Goal: Task Accomplishment & Management: Use online tool/utility

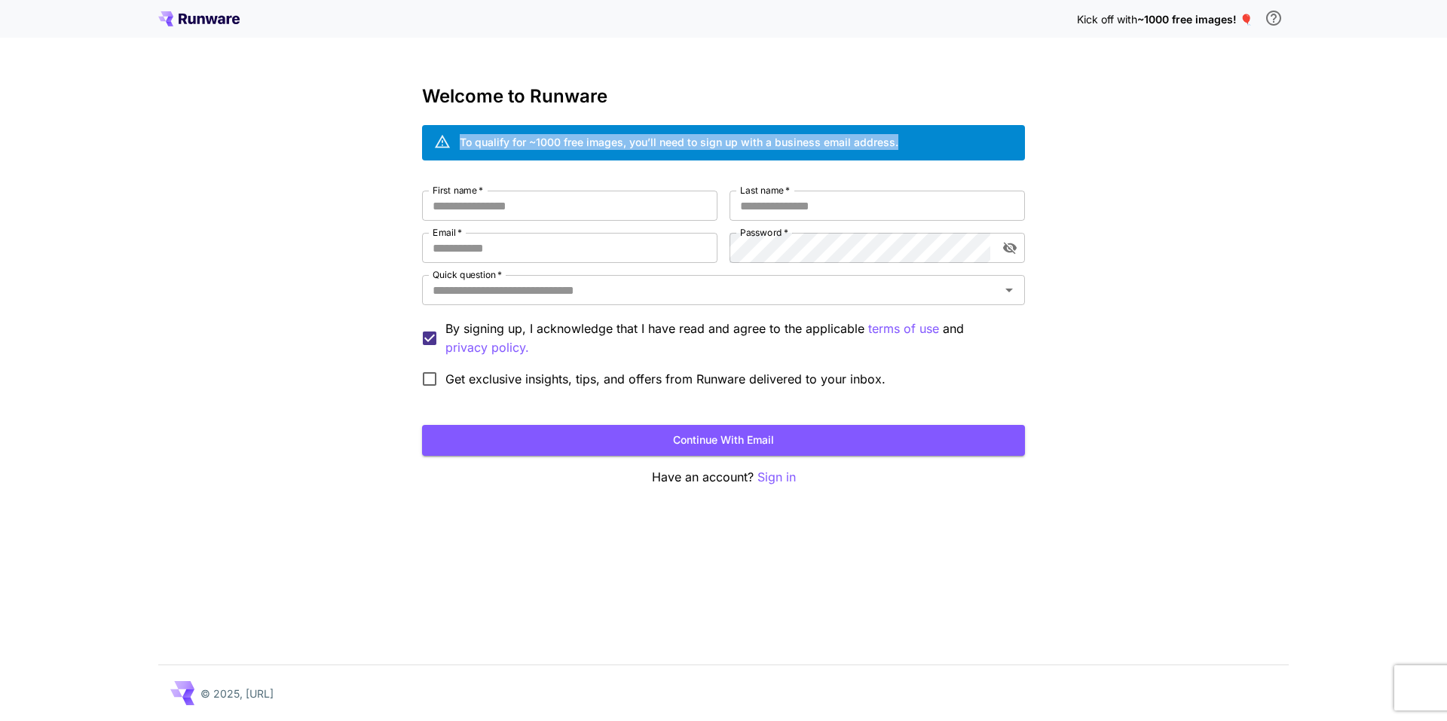
drag, startPoint x: 460, startPoint y: 140, endPoint x: 913, endPoint y: 145, distance: 453.0
click at [913, 145] on div "To qualify for ~1000 free images, you’ll need to sign up with a business email …" at bounding box center [723, 142] width 603 height 35
click at [920, 139] on div "To qualify for ~1000 free images, you’ll need to sign up with a business email …" at bounding box center [723, 142] width 603 height 35
drag, startPoint x: 915, startPoint y: 143, endPoint x: 778, endPoint y: 151, distance: 137.4
click at [778, 151] on div "To qualify for ~1000 free images, you’ll need to sign up with a business email …" at bounding box center [723, 142] width 603 height 35
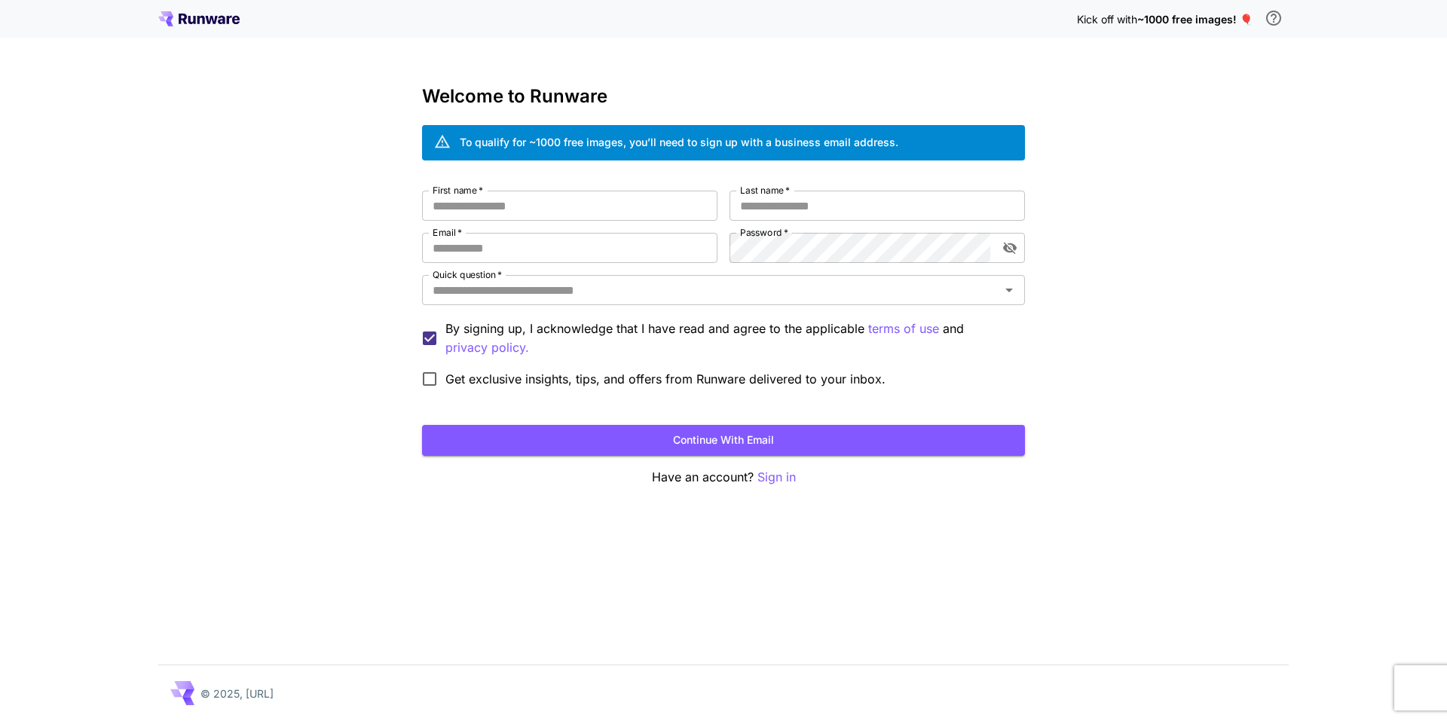
click at [767, 145] on div "To qualify for ~1000 free images, you’ll need to sign up with a business email …" at bounding box center [679, 142] width 439 height 16
drag, startPoint x: 770, startPoint y: 144, endPoint x: 885, endPoint y: 146, distance: 114.6
click at [885, 146] on div "To qualify for ~1000 free images, you’ll need to sign up with a business email …" at bounding box center [679, 142] width 439 height 16
click at [536, 201] on input "First name   *" at bounding box center [569, 206] width 295 height 30
type input "*****"
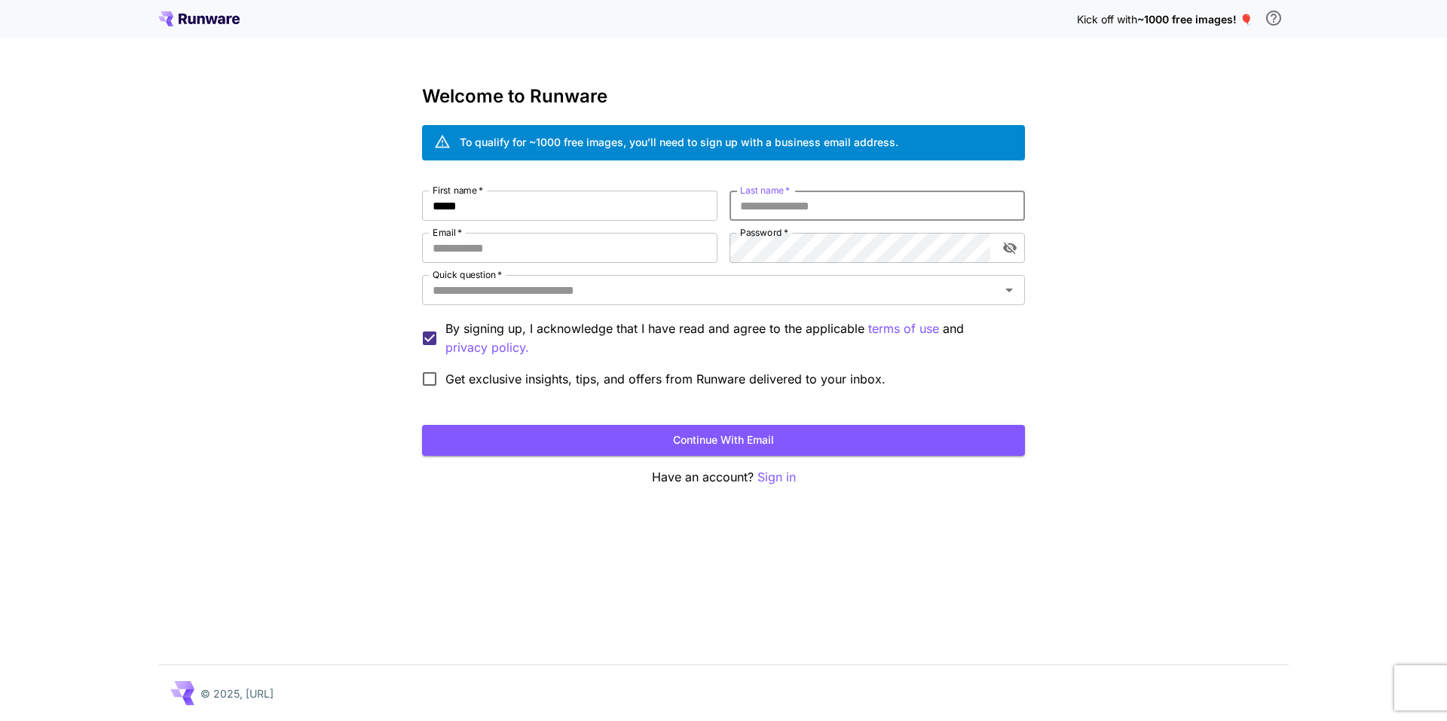
click at [805, 206] on input "Last name   *" at bounding box center [876, 206] width 295 height 30
type input "****"
click at [554, 238] on input "Email   *" at bounding box center [569, 248] width 295 height 30
type input "*"
drag, startPoint x: 494, startPoint y: 245, endPoint x: 425, endPoint y: 249, distance: 68.7
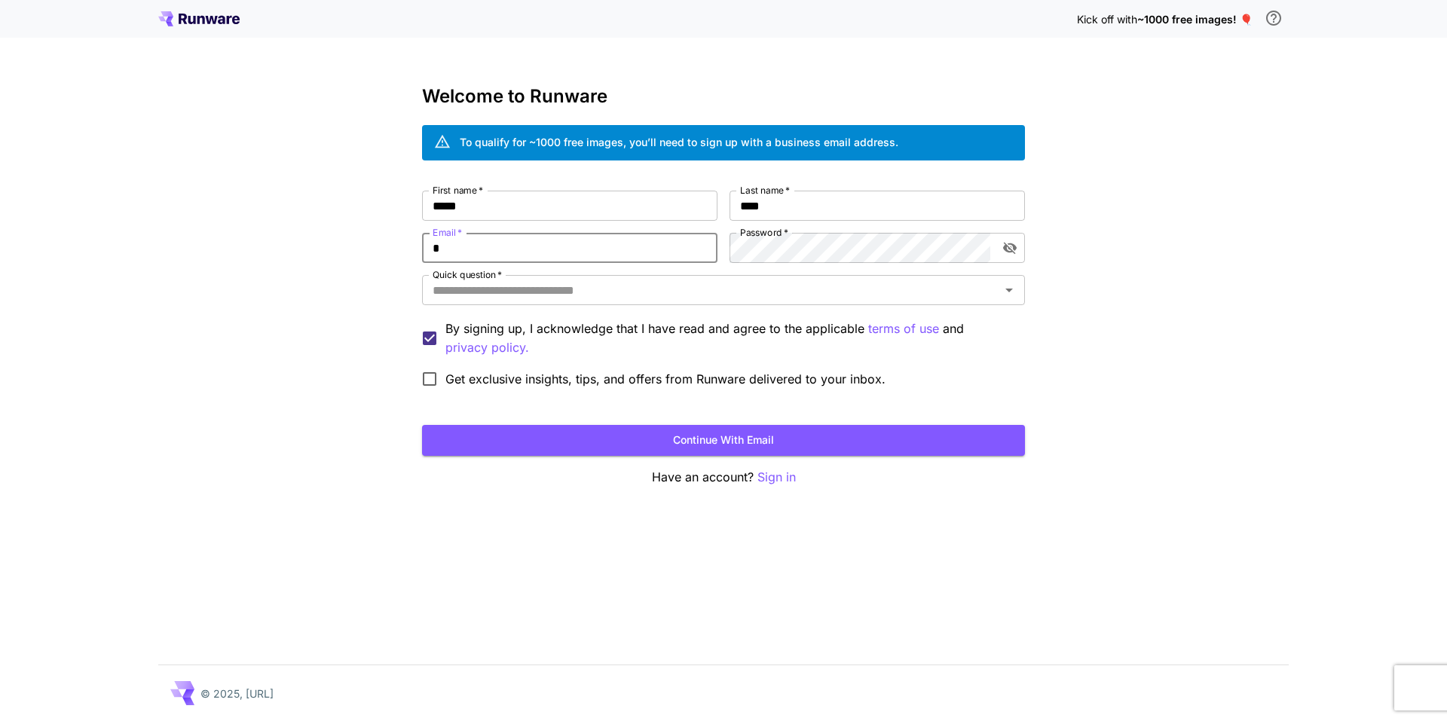
click at [425, 249] on input "*" at bounding box center [569, 248] width 295 height 30
click at [500, 241] on input "Email   *" at bounding box center [569, 248] width 295 height 30
paste input "**********"
type input "**********"
click at [369, 286] on div "**********" at bounding box center [723, 360] width 1447 height 721
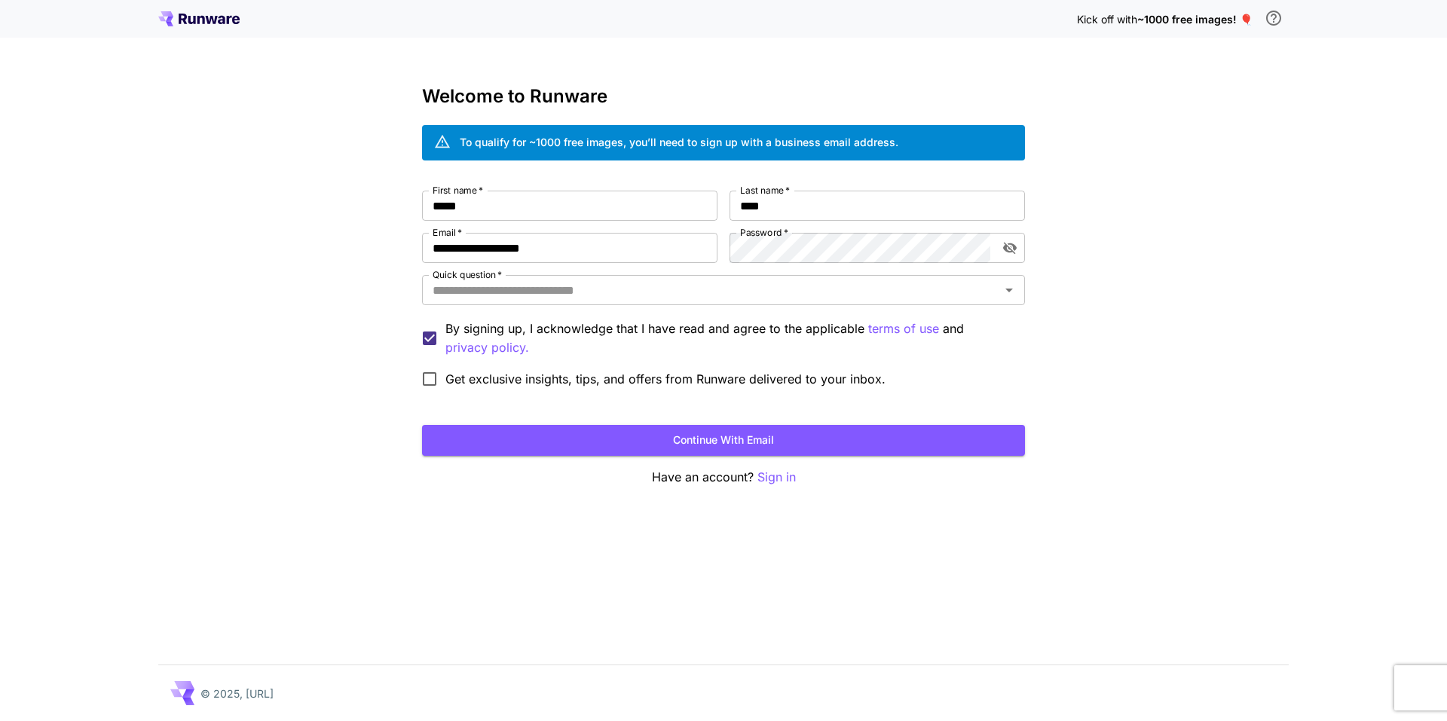
click at [762, 263] on div "**********" at bounding box center [723, 293] width 603 height 204
click at [1011, 252] on icon "toggle password visibility" at bounding box center [1010, 249] width 14 height 12
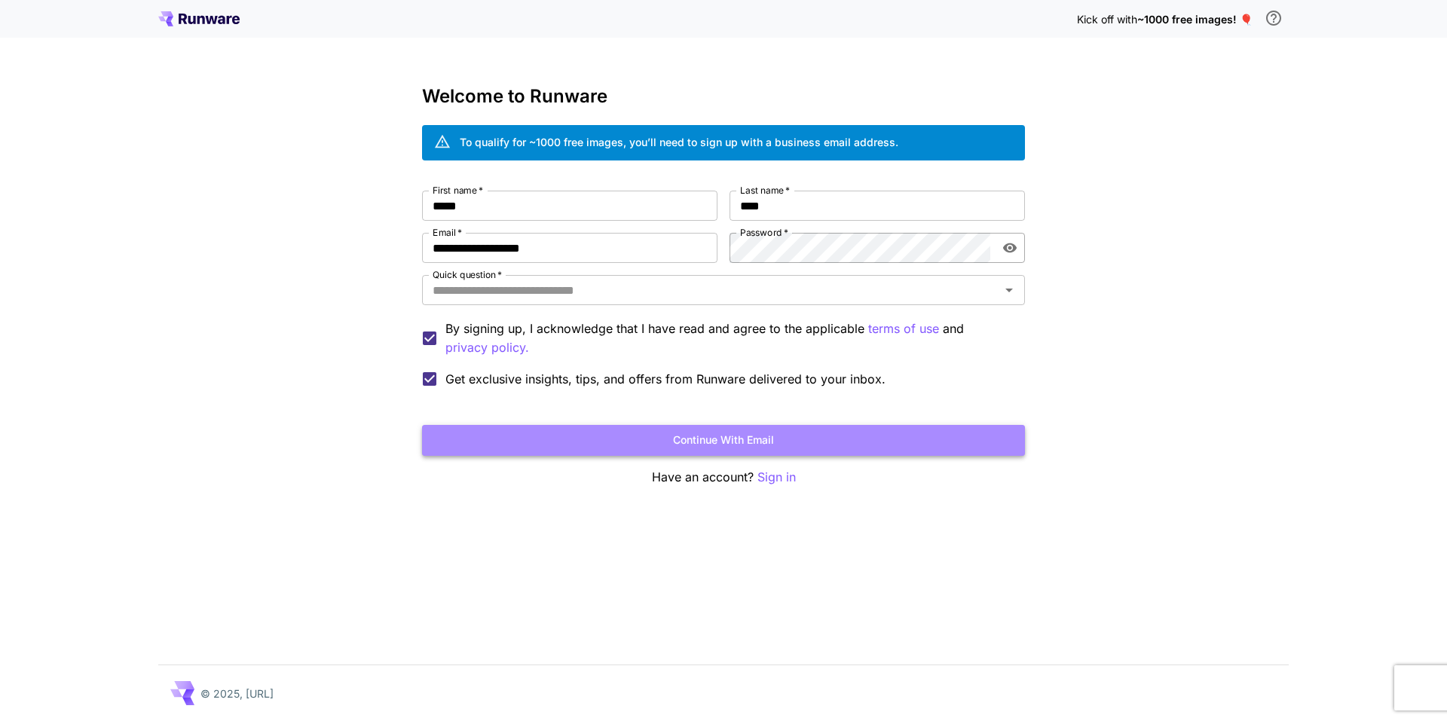
click at [630, 440] on button "Continue with email" at bounding box center [723, 440] width 603 height 31
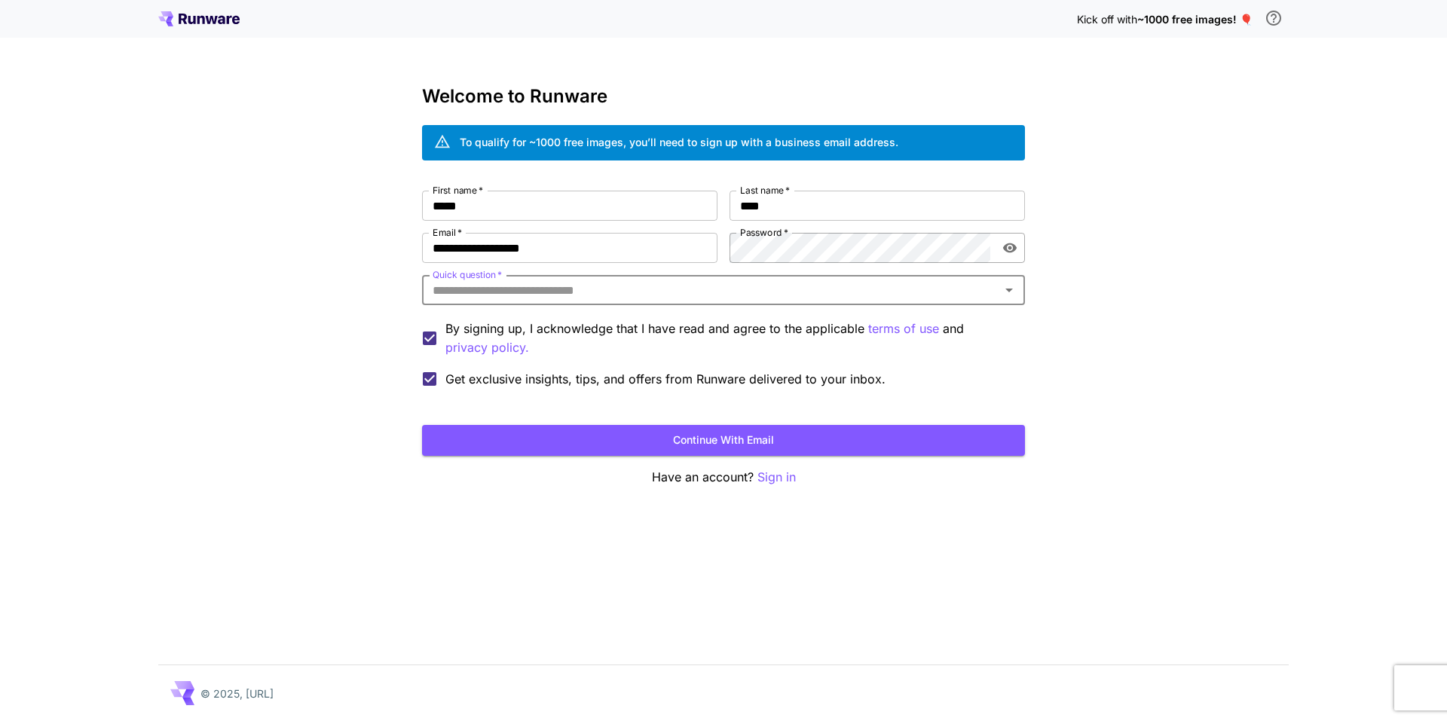
click at [537, 287] on input "Quick question   *" at bounding box center [711, 290] width 569 height 21
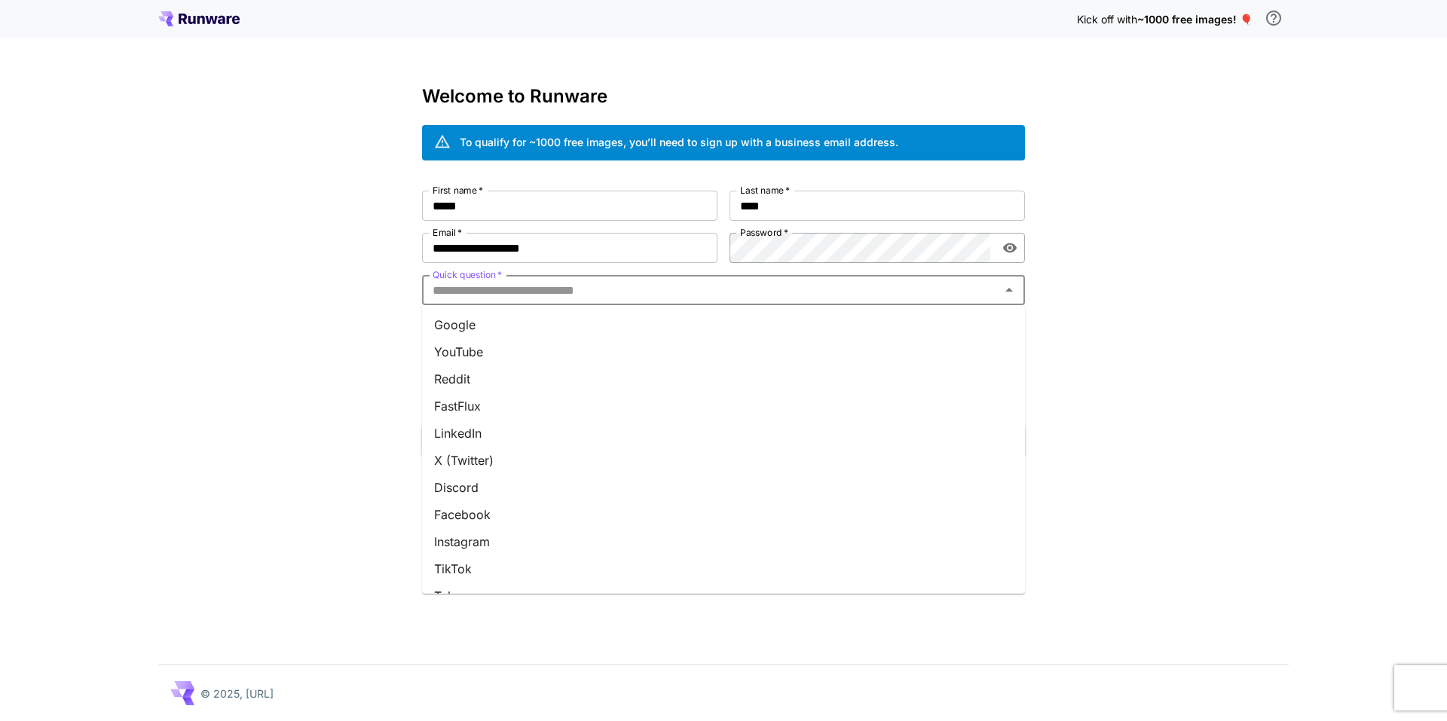
click at [491, 328] on li "Google" at bounding box center [723, 324] width 603 height 27
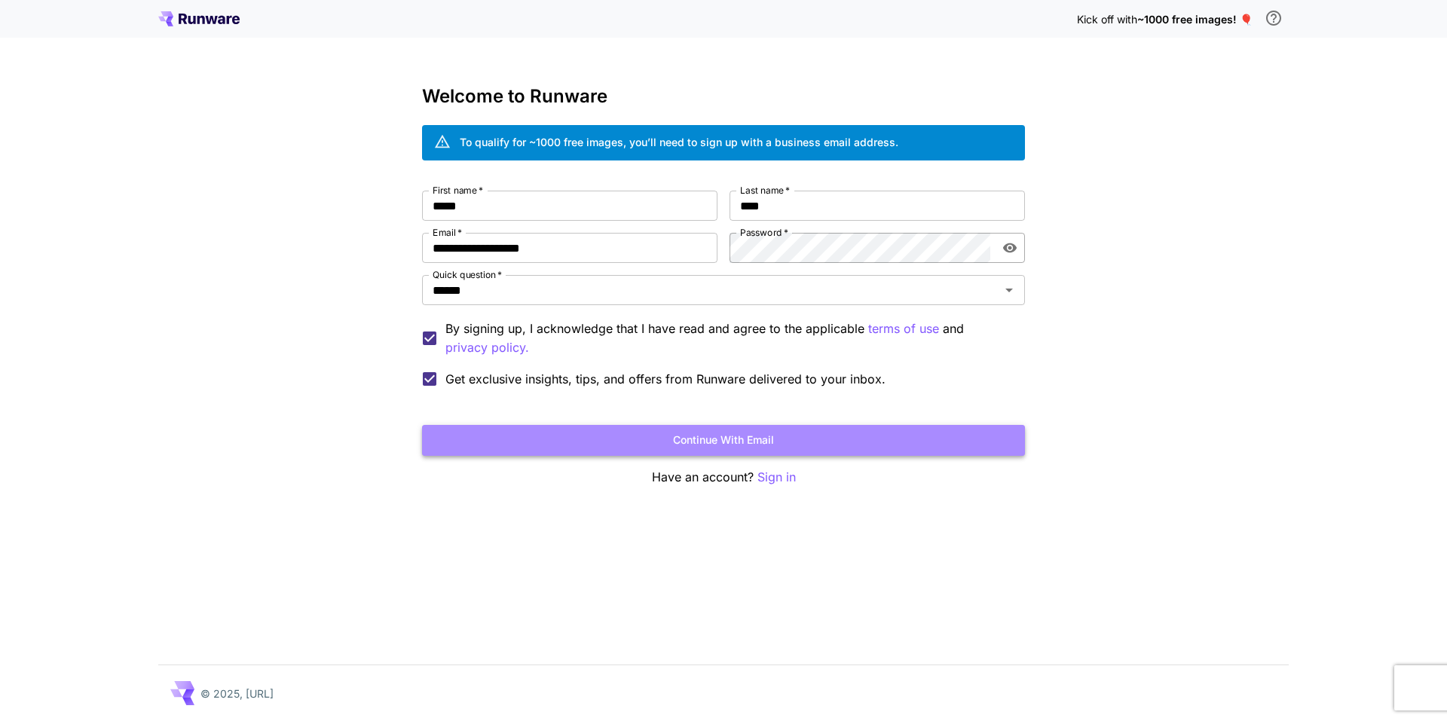
click at [653, 436] on button "Continue with email" at bounding box center [723, 440] width 603 height 31
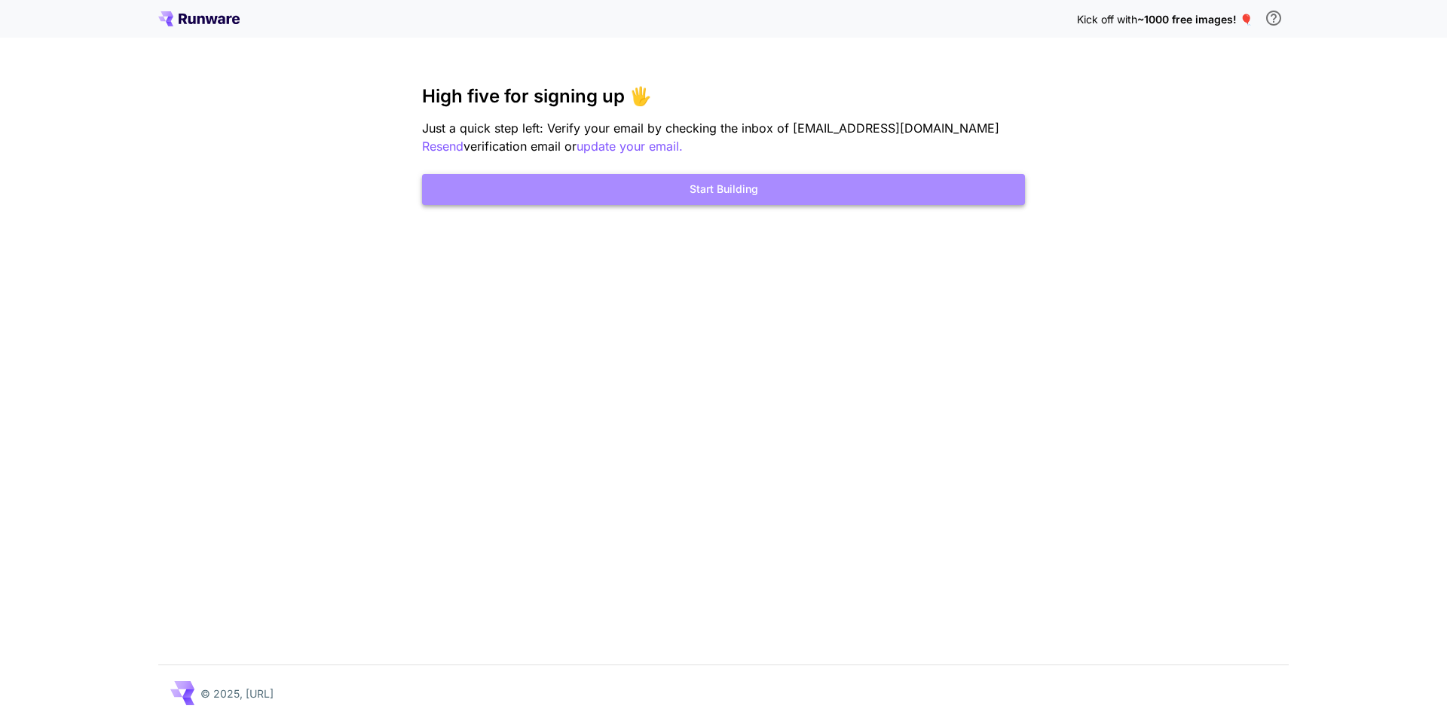
click at [629, 189] on button "Start Building" at bounding box center [723, 189] width 603 height 31
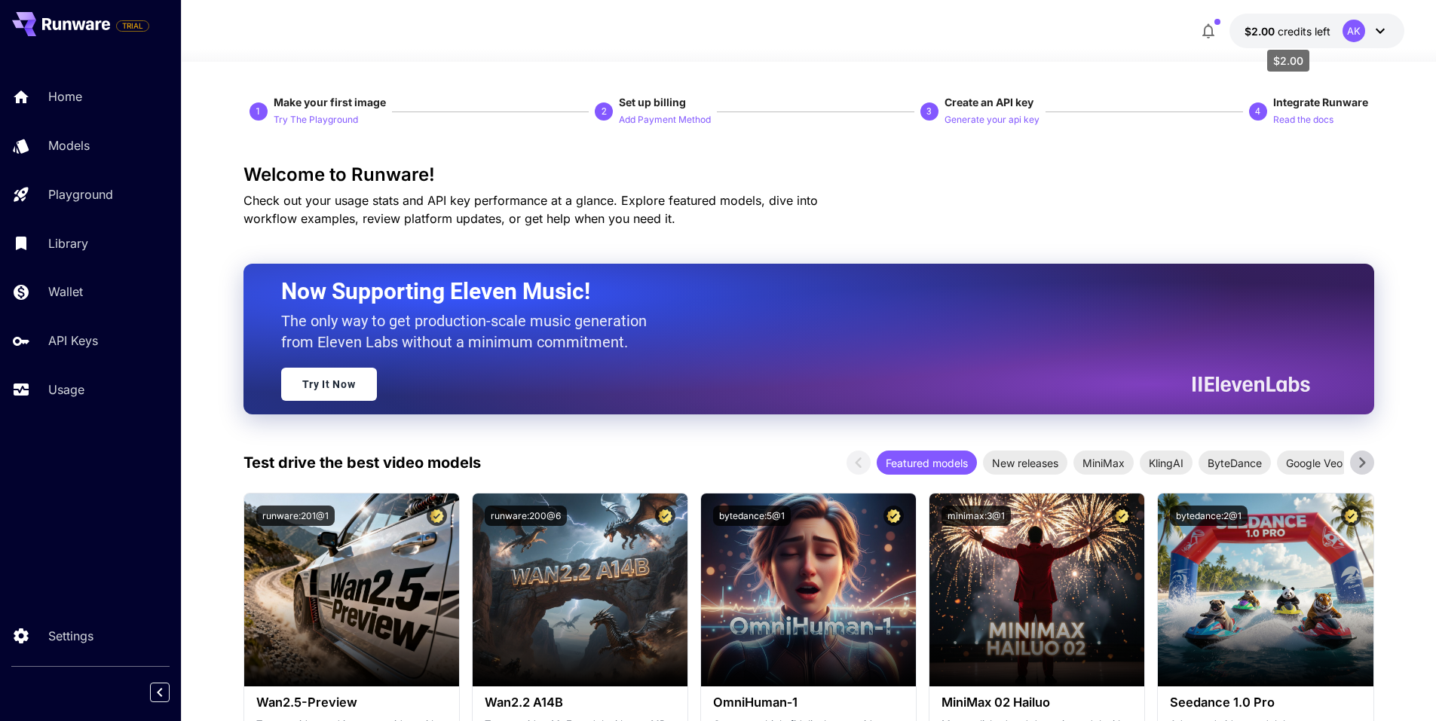
click at [1256, 31] on span "$2.00" at bounding box center [1260, 31] width 33 height 13
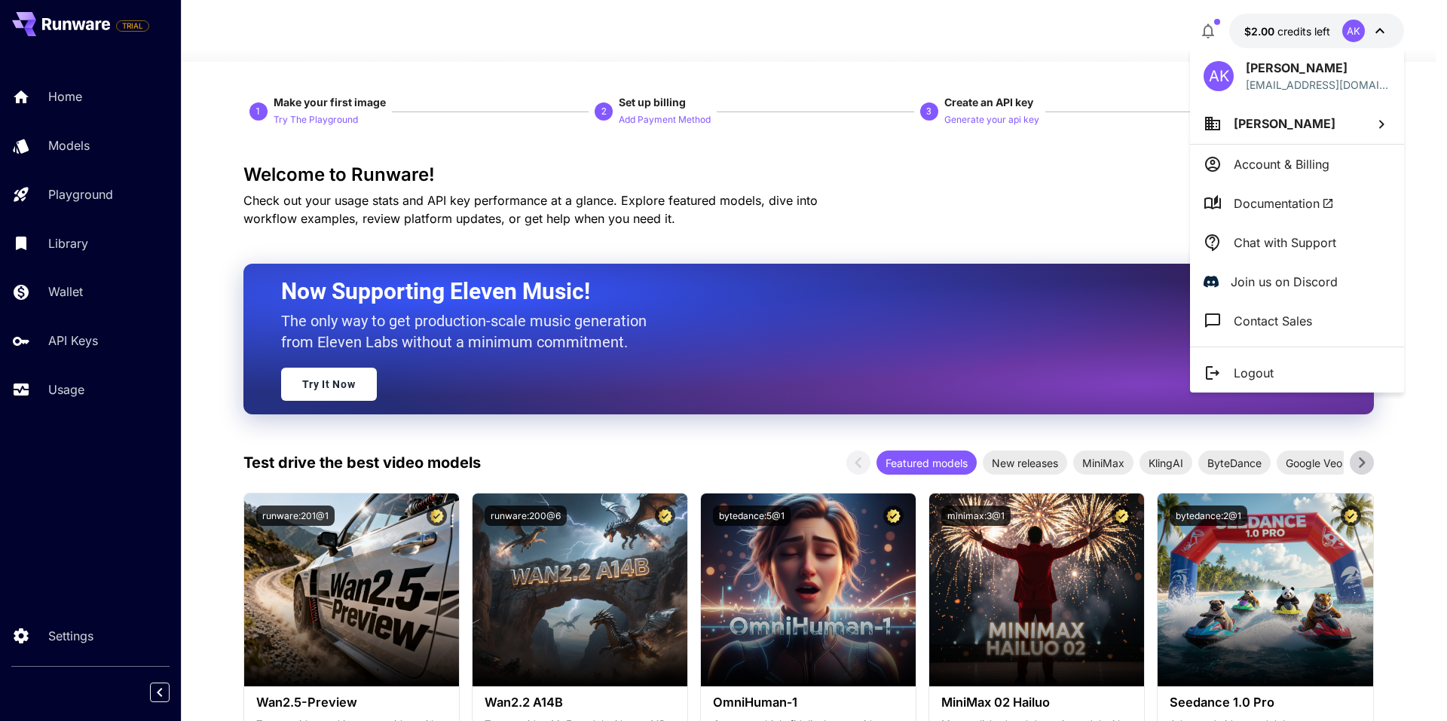
click at [1377, 29] on div at bounding box center [723, 360] width 1447 height 721
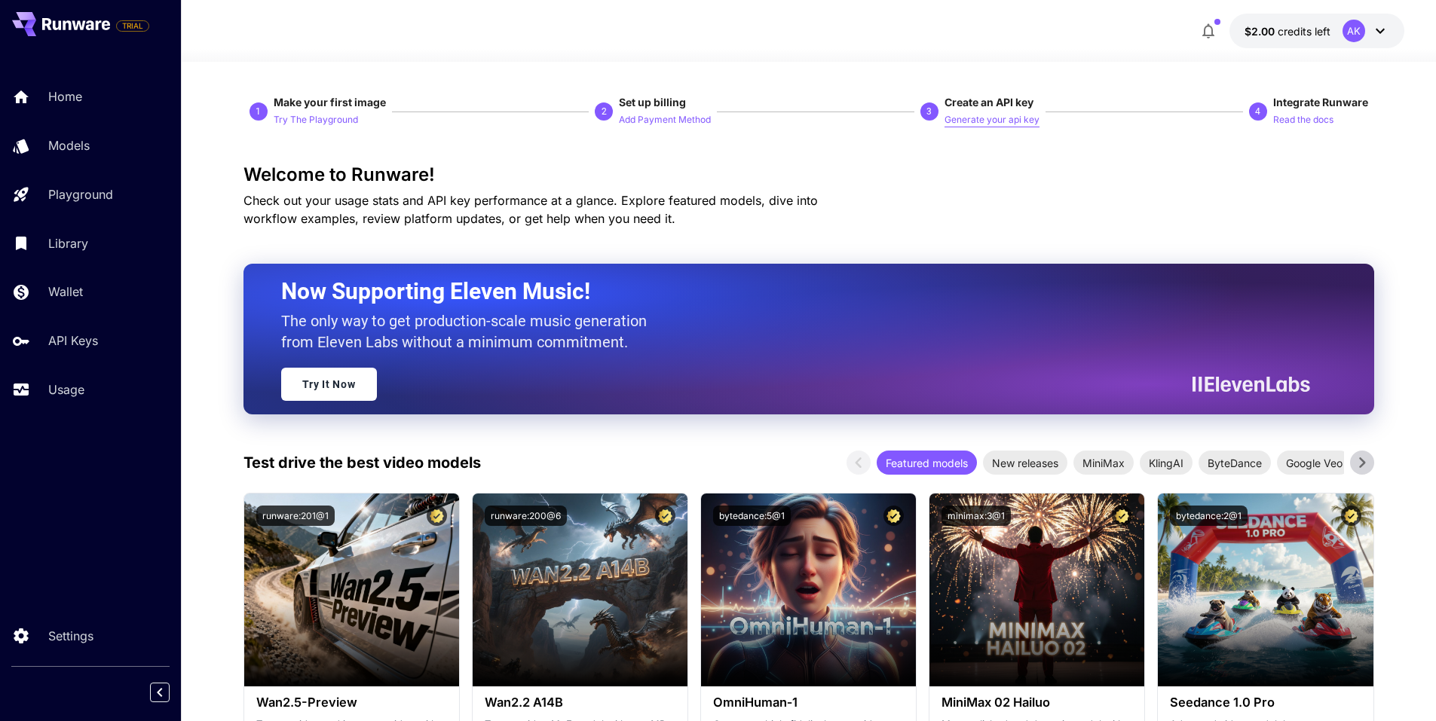
click at [1011, 121] on p "Generate your api key" at bounding box center [991, 120] width 95 height 14
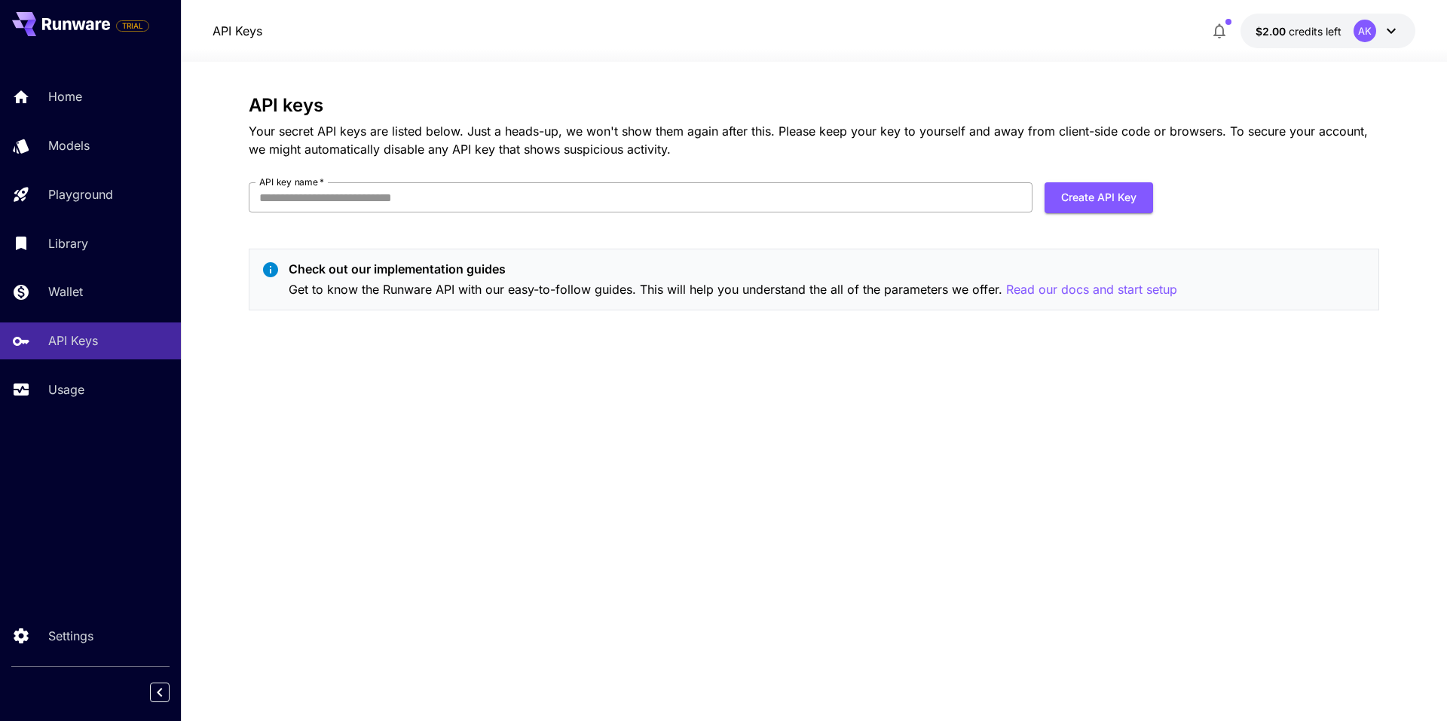
click at [321, 200] on input "API key name   *" at bounding box center [641, 197] width 784 height 30
type input "**********"
click at [1063, 206] on button "Create API Key" at bounding box center [1099, 197] width 109 height 31
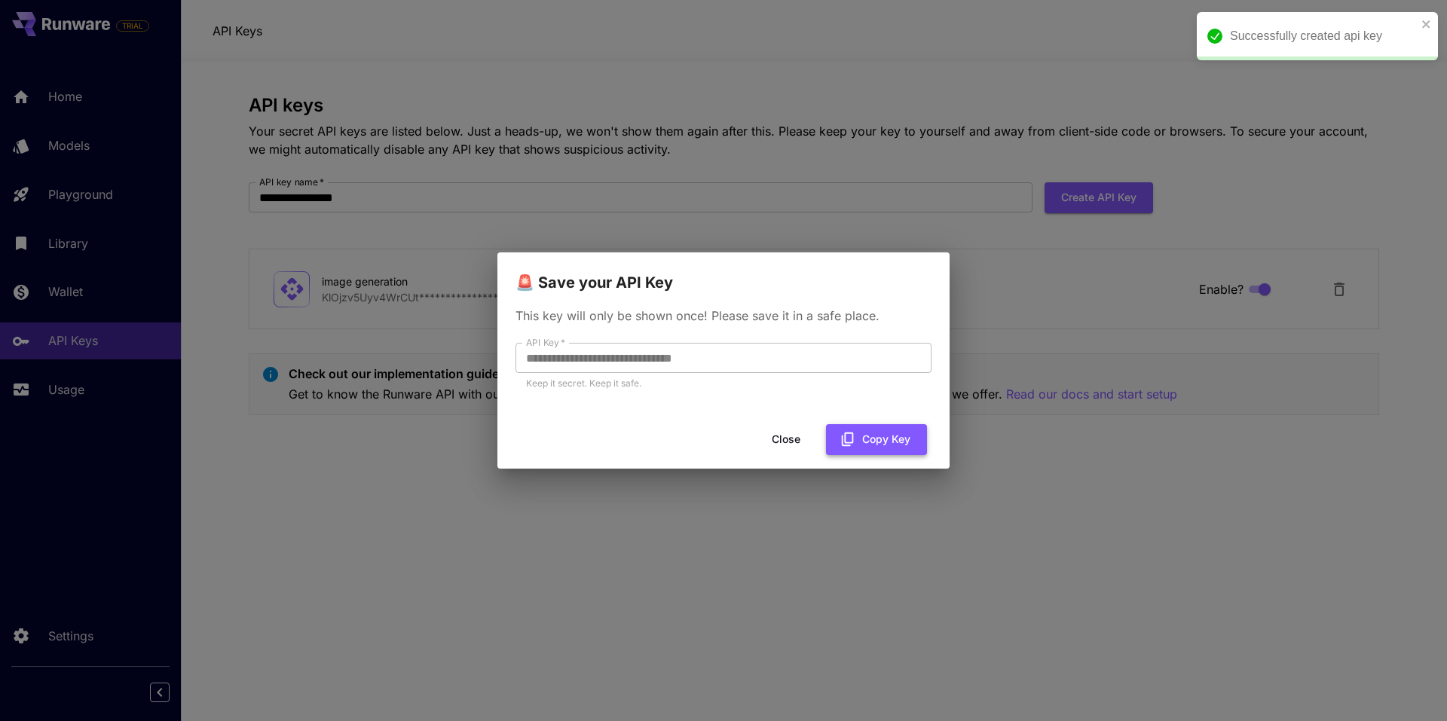
click at [879, 440] on button "Copy Key" at bounding box center [876, 439] width 101 height 31
click at [879, 440] on button "Copied" at bounding box center [882, 439] width 89 height 31
click at [873, 445] on button "Copied" at bounding box center [882, 439] width 89 height 31
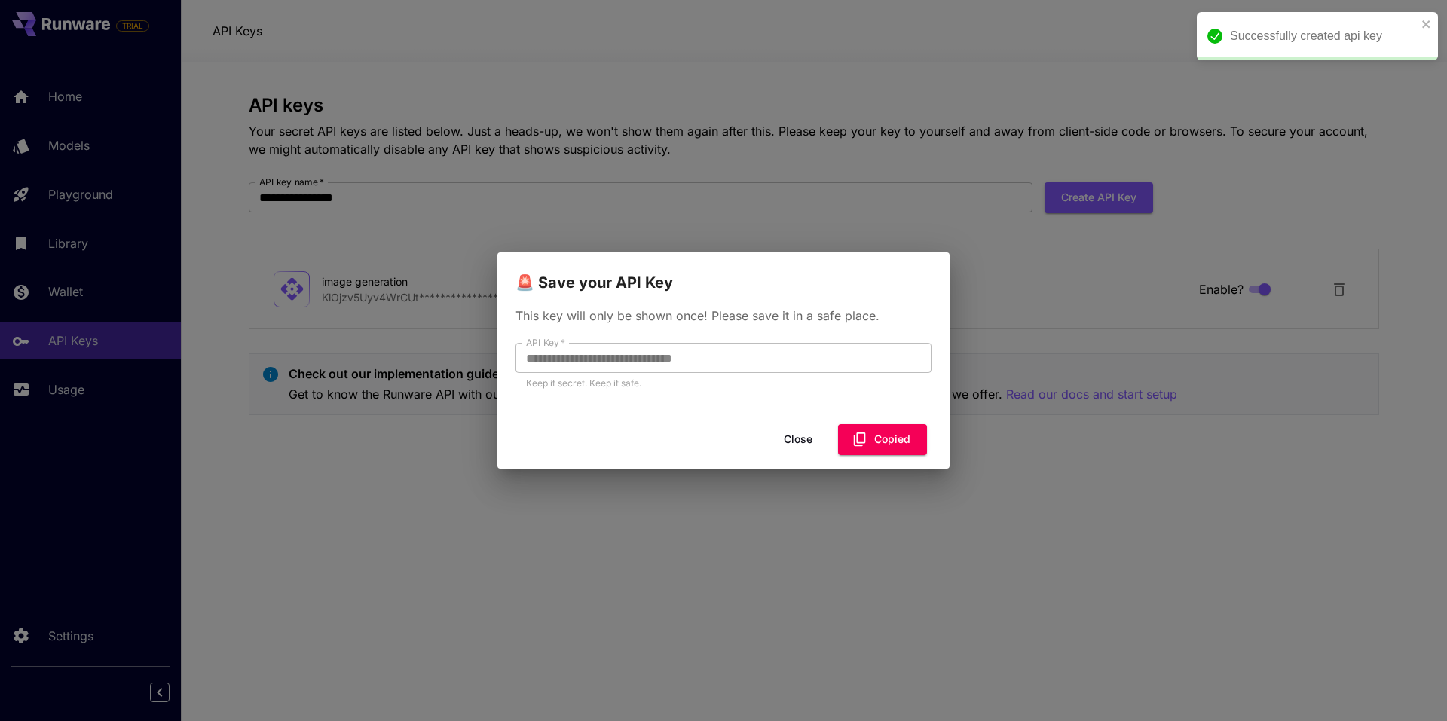
click at [802, 445] on button "Close" at bounding box center [798, 439] width 68 height 31
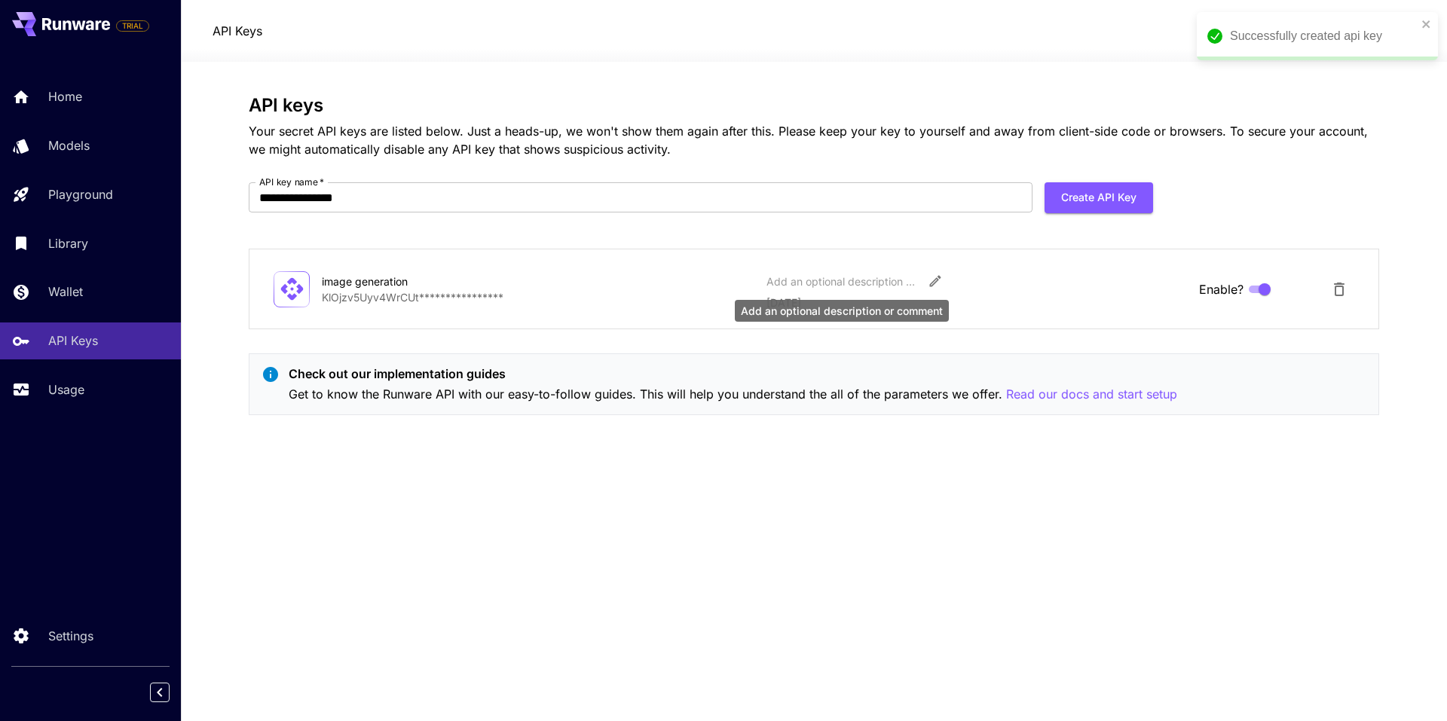
click at [833, 283] on div "Add an optional description or comment" at bounding box center [841, 282] width 151 height 16
click at [405, 302] on p "**********" at bounding box center [538, 297] width 433 height 16
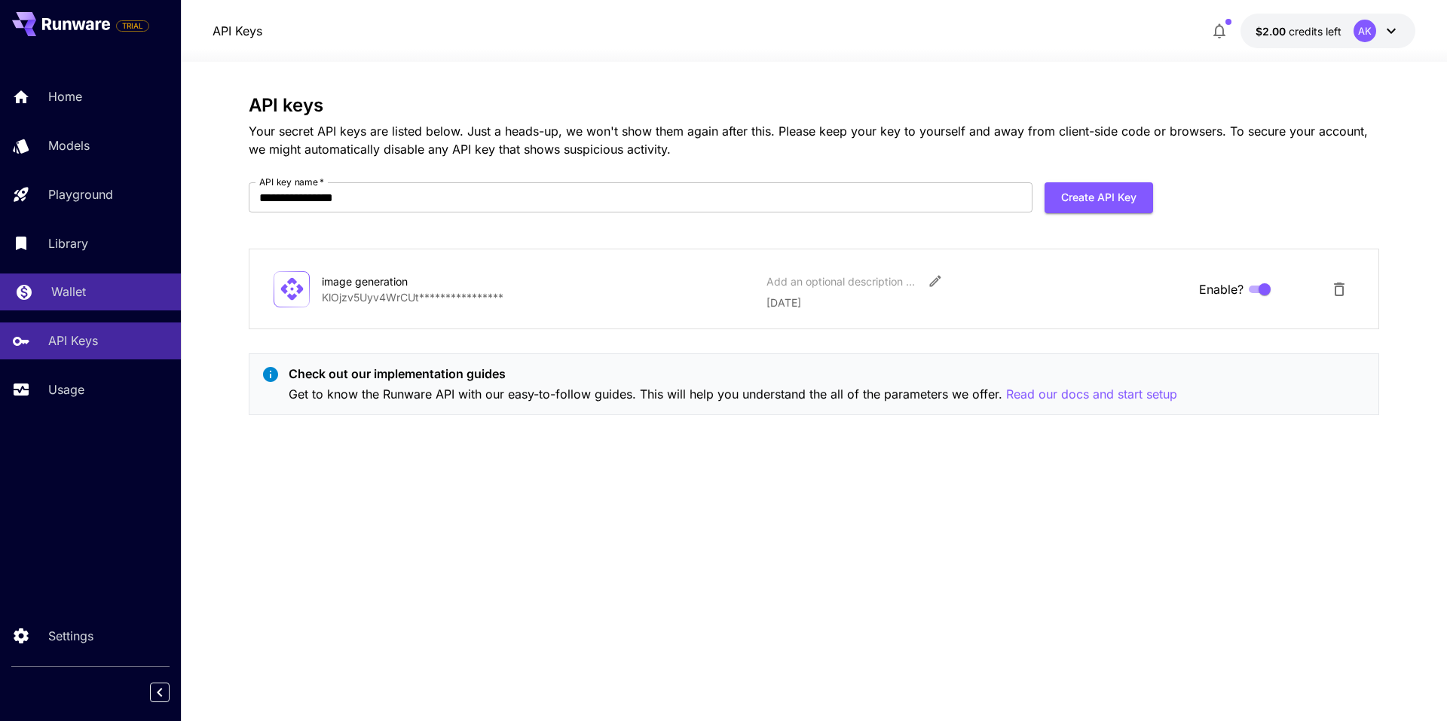
click at [73, 289] on p "Wallet" at bounding box center [68, 292] width 35 height 18
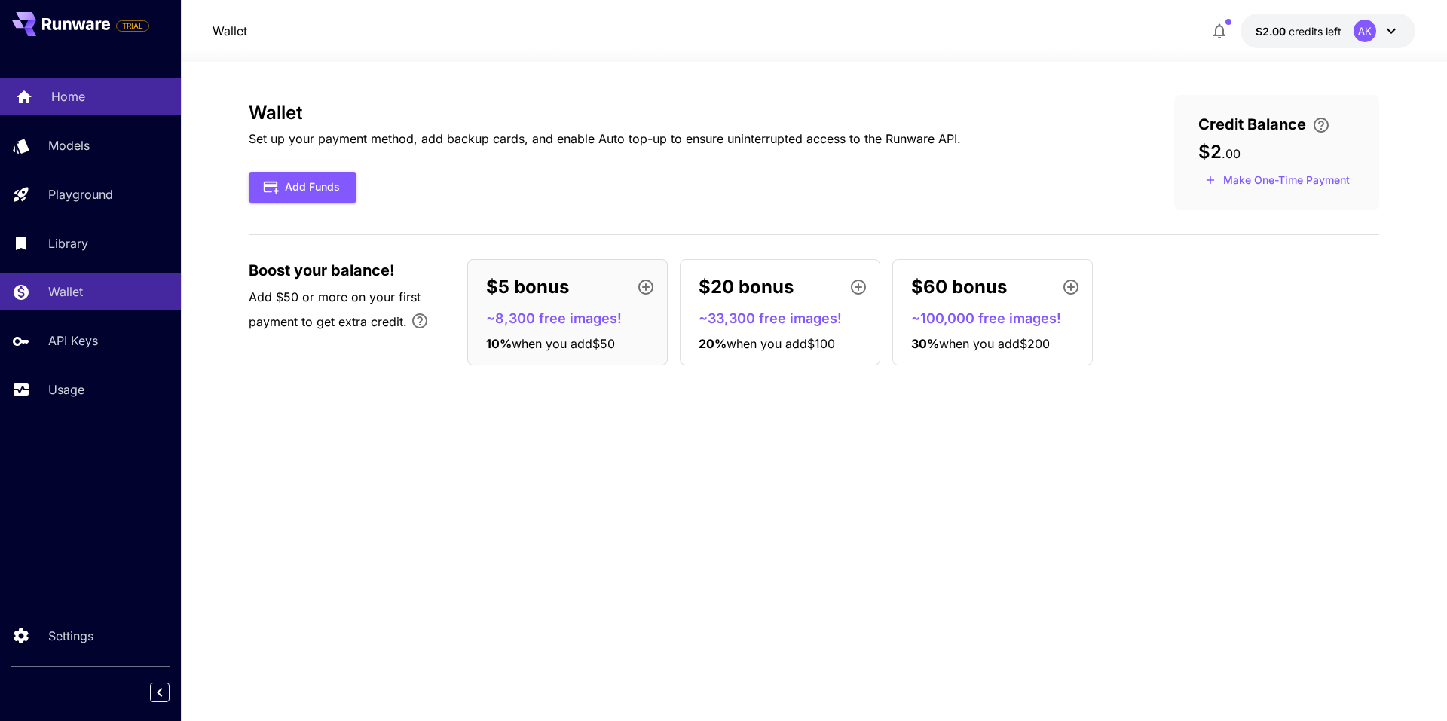
click at [44, 97] on link "Home" at bounding box center [90, 96] width 181 height 37
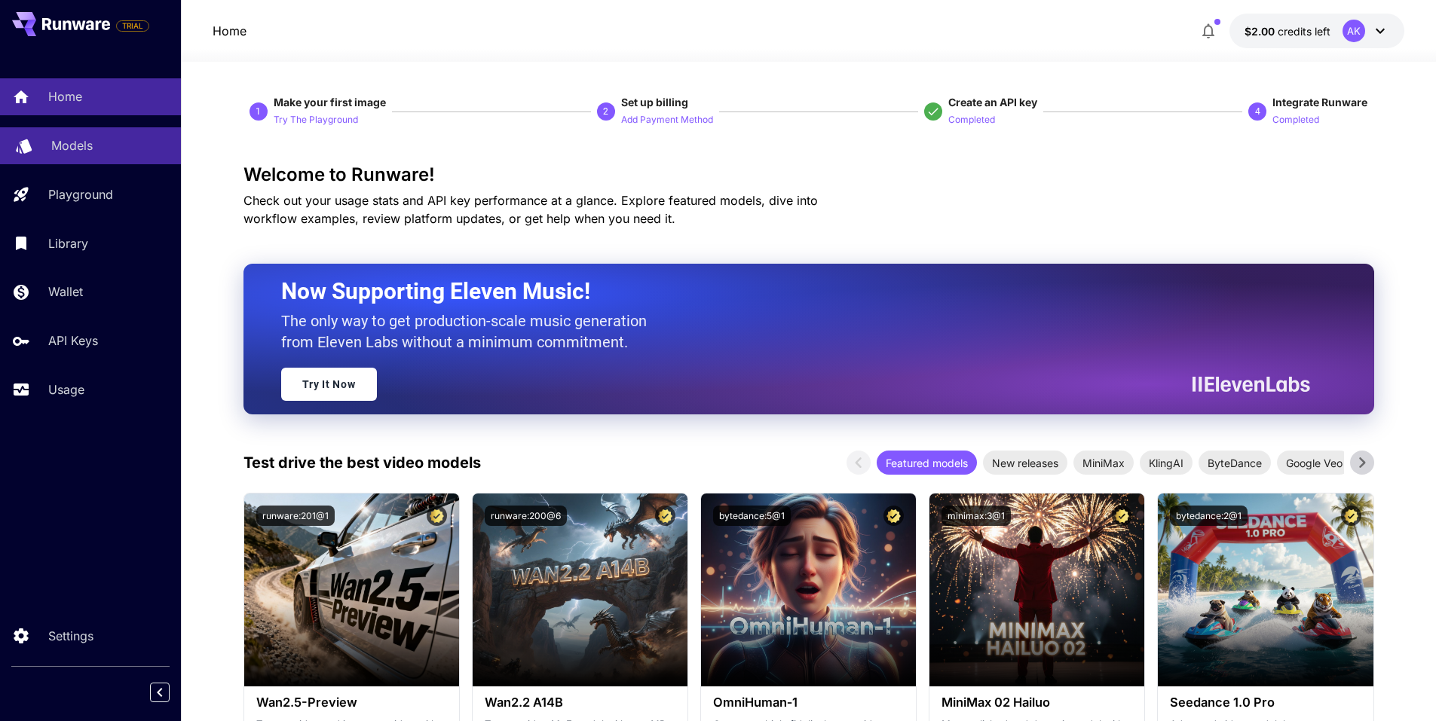
click at [60, 154] on p "Models" at bounding box center [71, 145] width 41 height 18
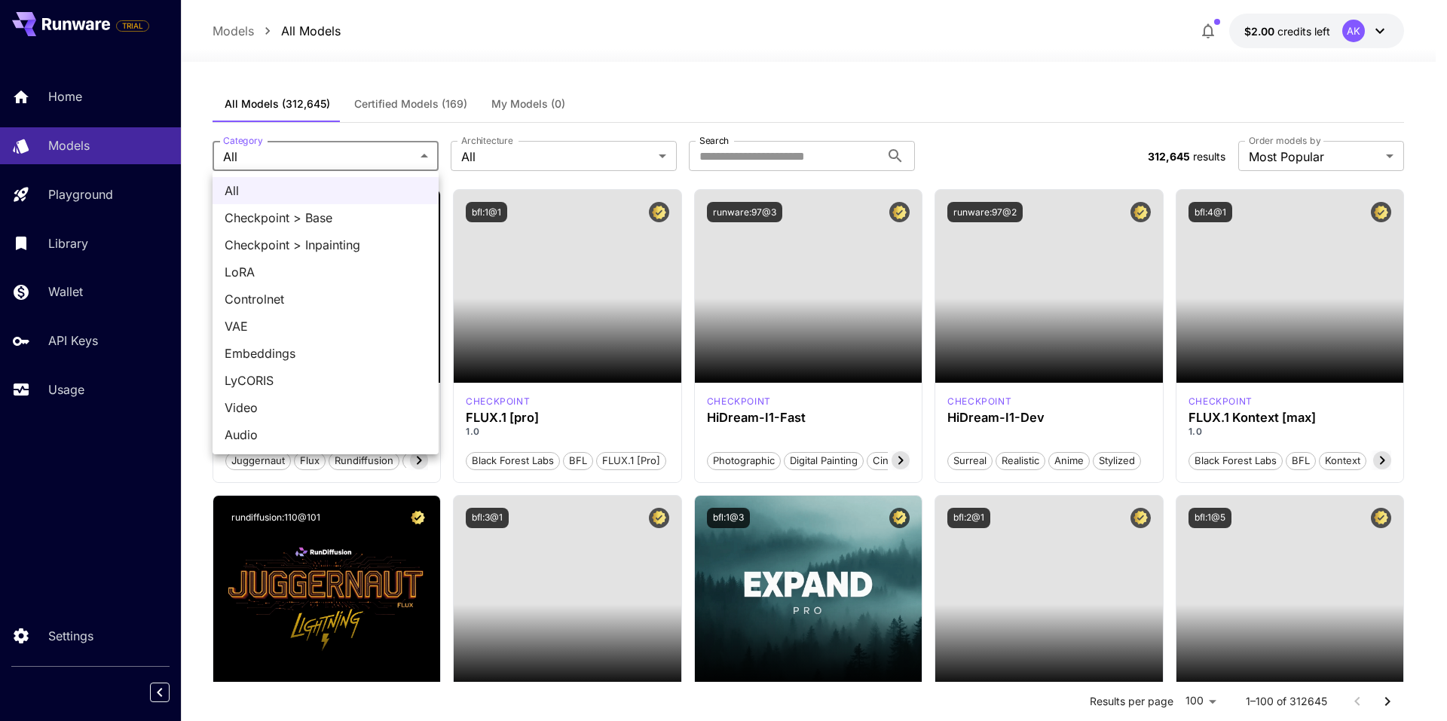
click at [252, 159] on div at bounding box center [723, 360] width 1447 height 721
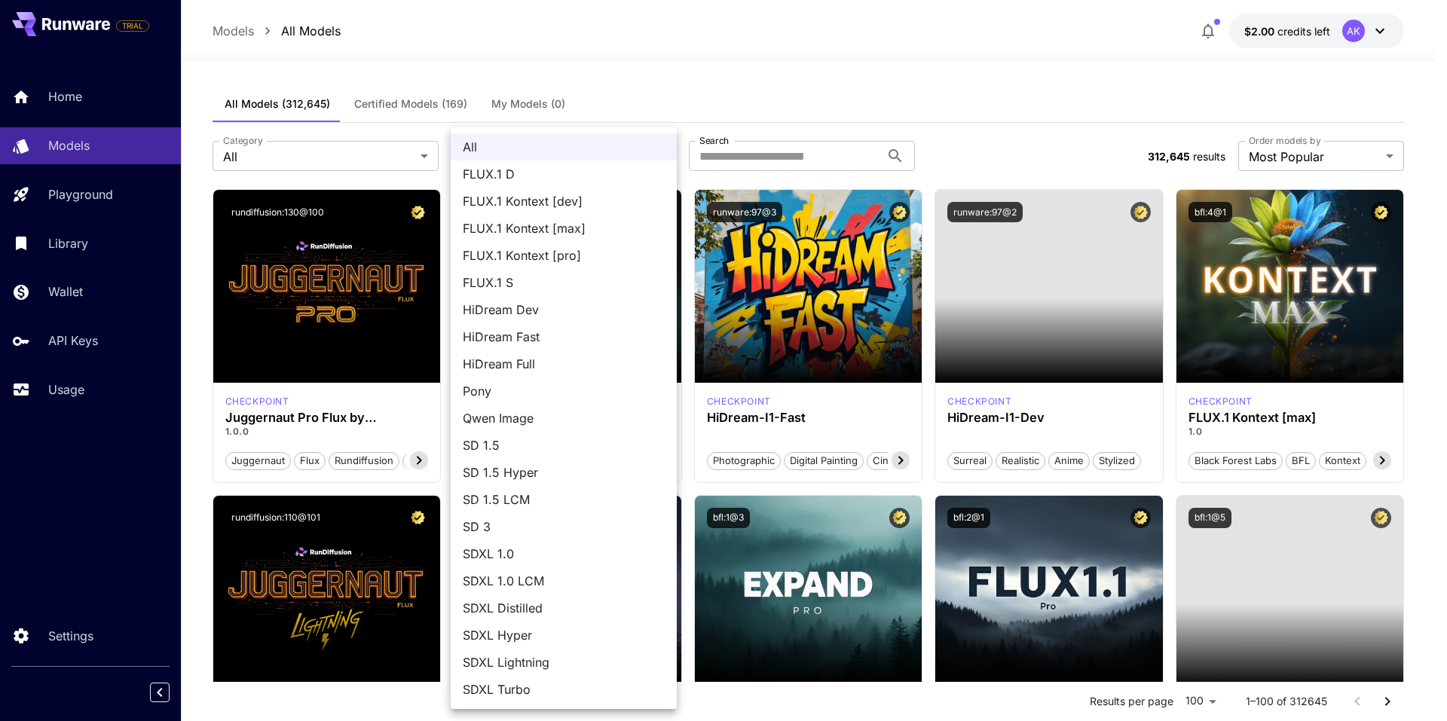
click at [714, 159] on div at bounding box center [723, 360] width 1447 height 721
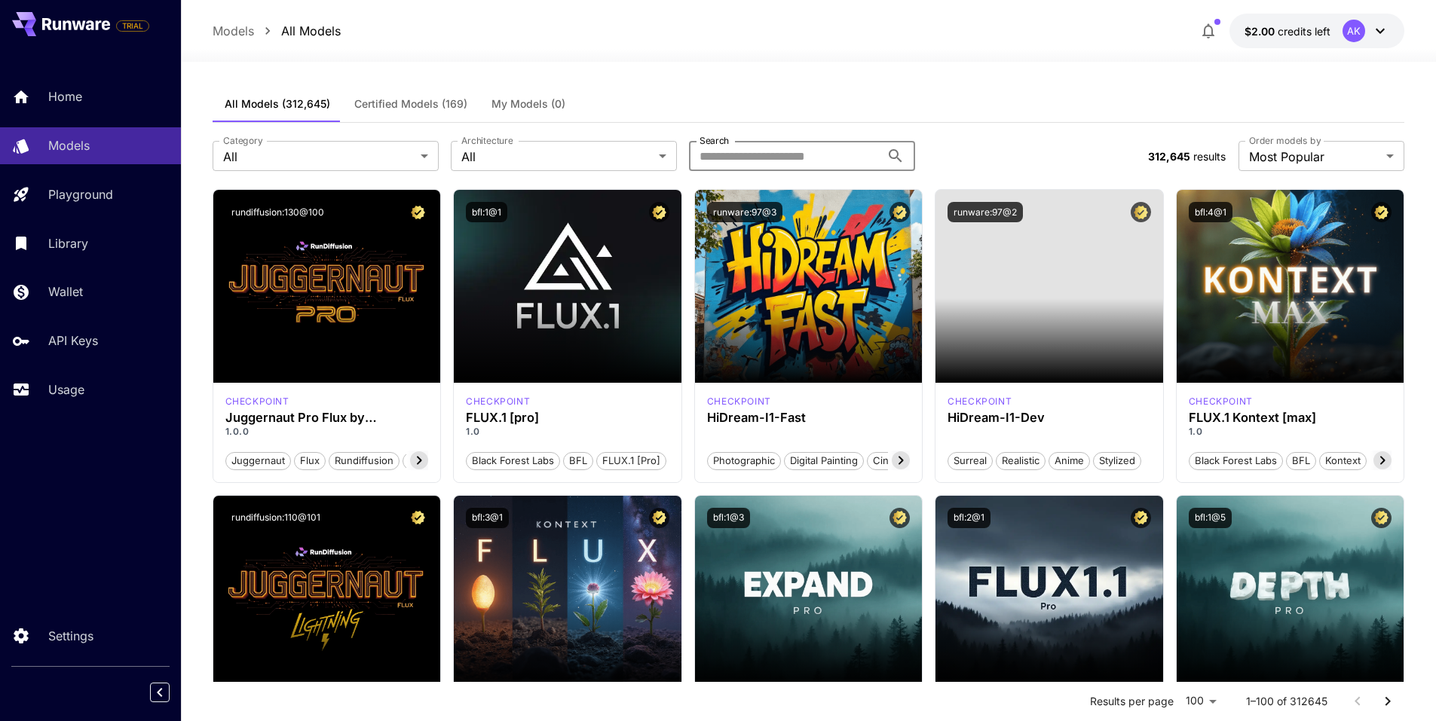
click at [716, 159] on input "Search" at bounding box center [784, 156] width 191 height 30
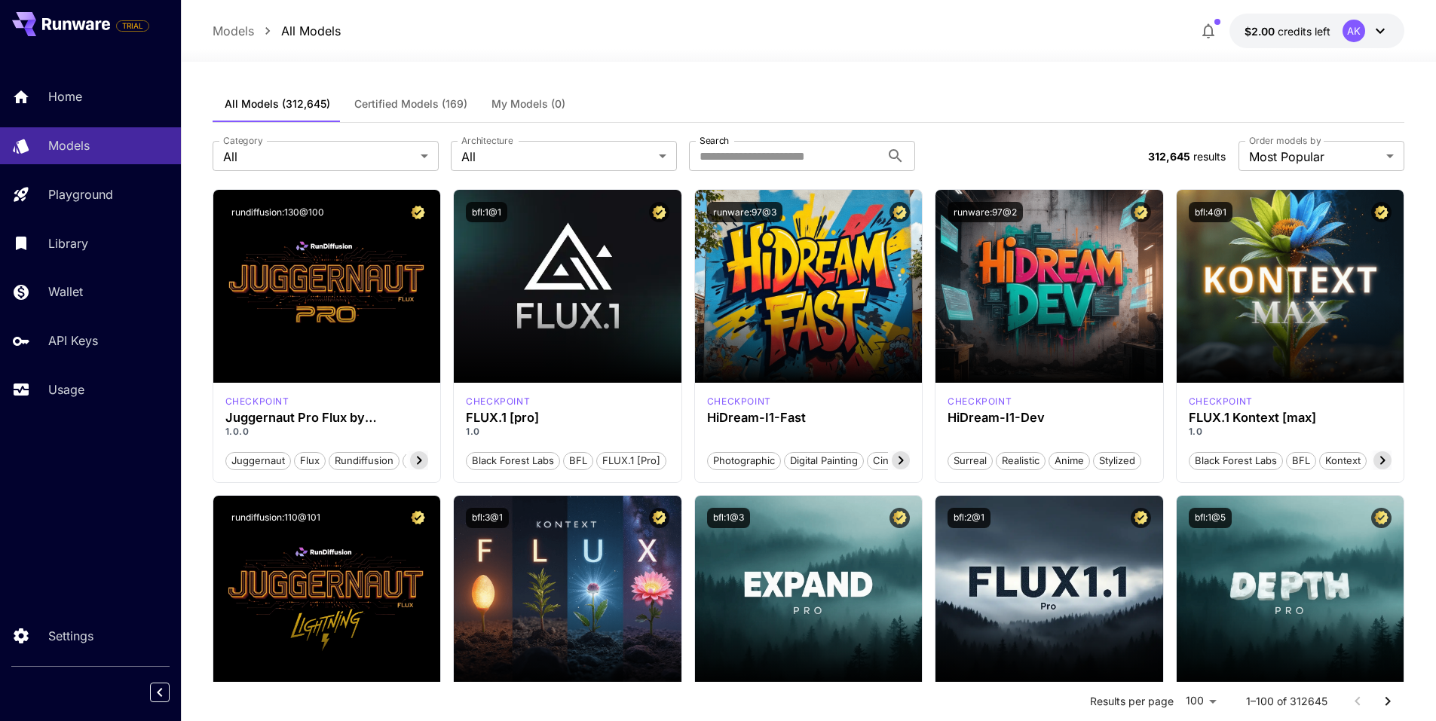
click at [1377, 137] on div "**********" at bounding box center [809, 156] width 1192 height 66
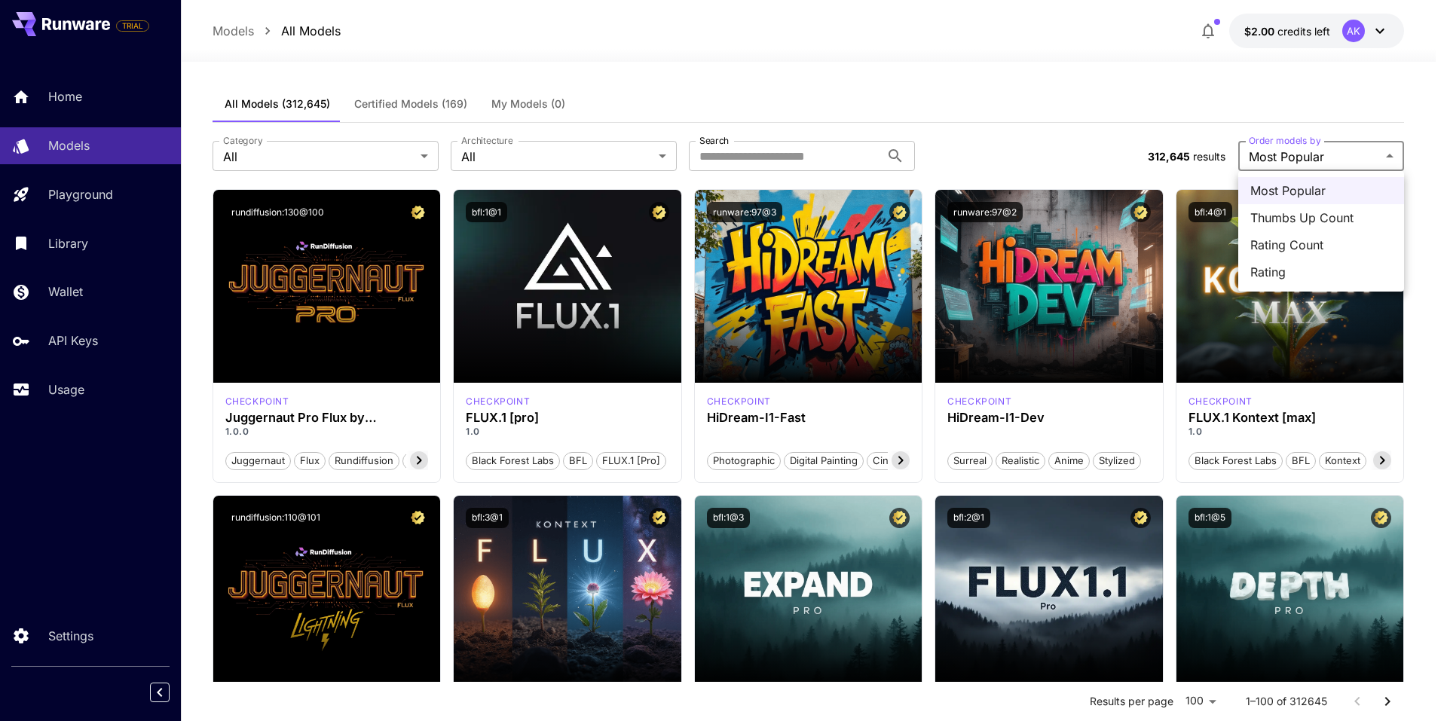
click at [1378, 131] on div at bounding box center [723, 360] width 1447 height 721
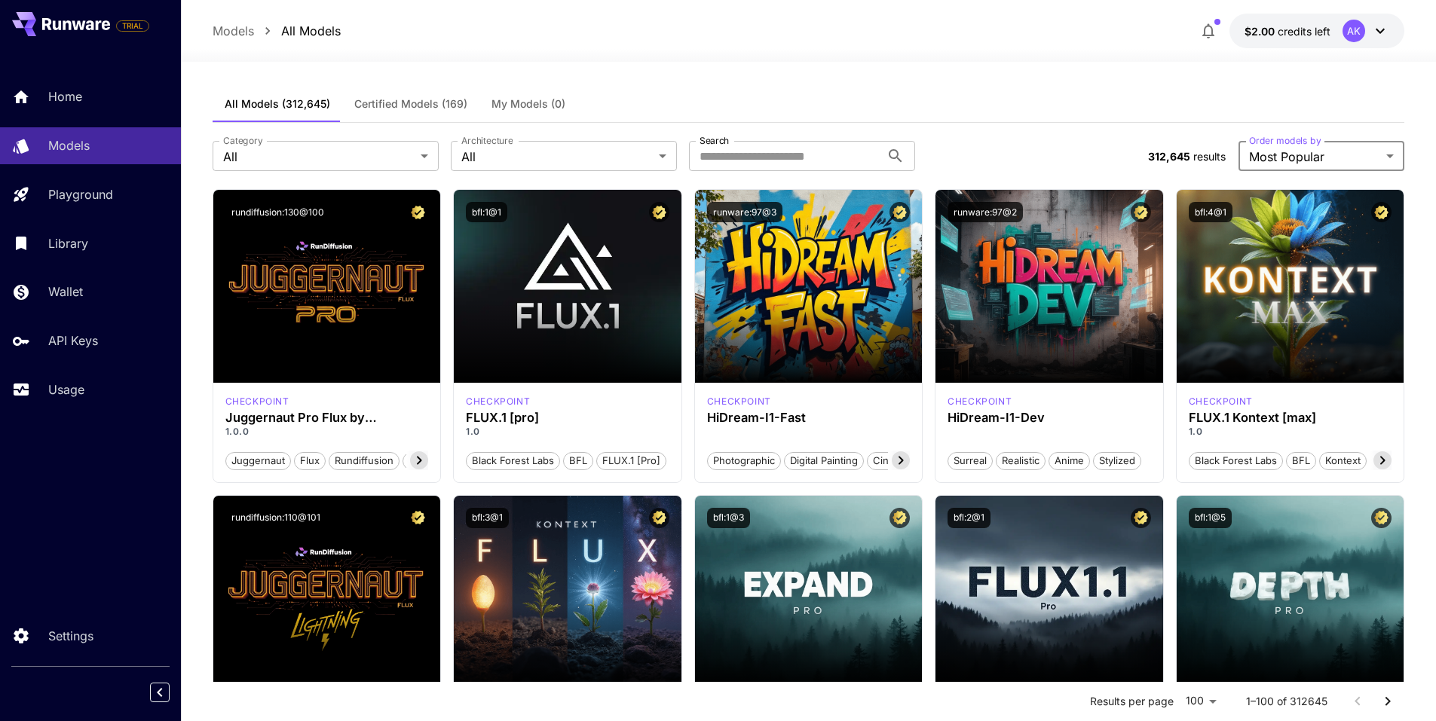
click at [244, 30] on p "Models" at bounding box center [233, 31] width 41 height 18
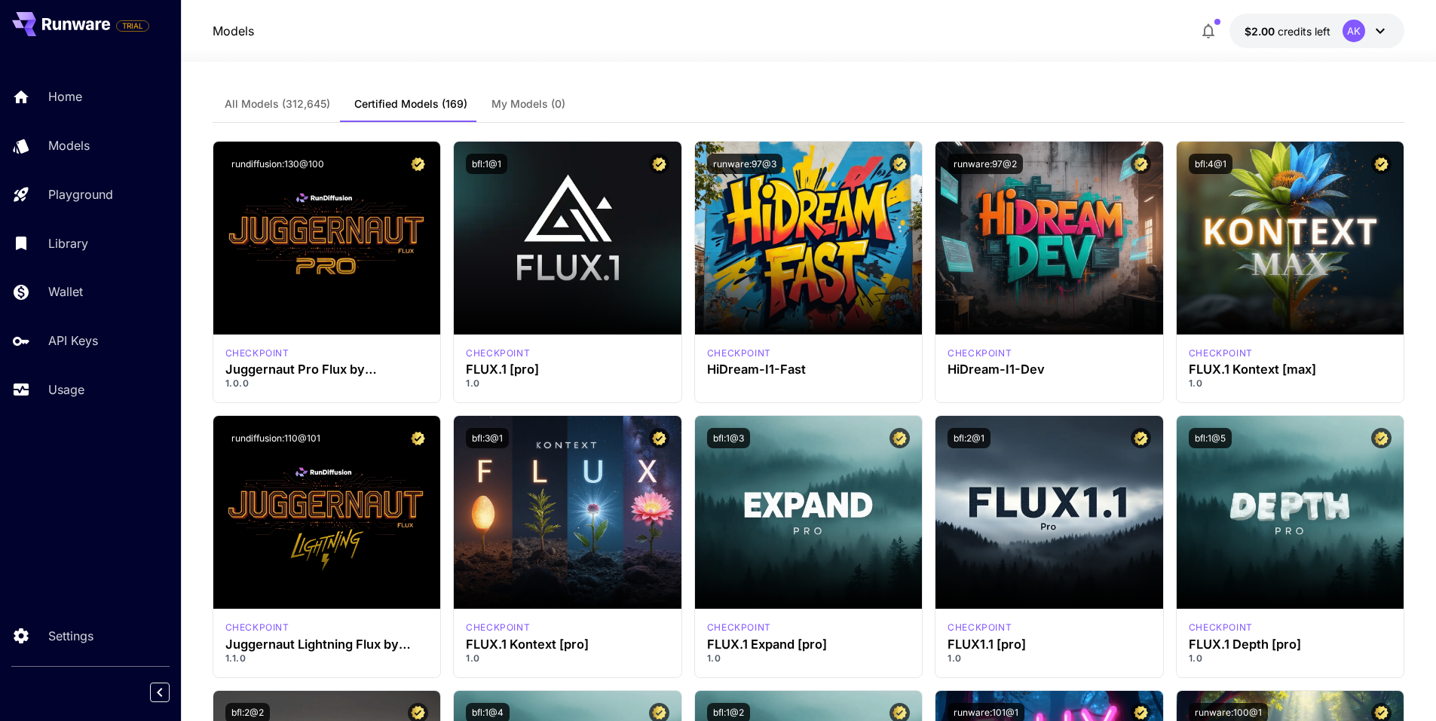
click at [297, 106] on span "All Models (312,645)" at bounding box center [278, 104] width 106 height 14
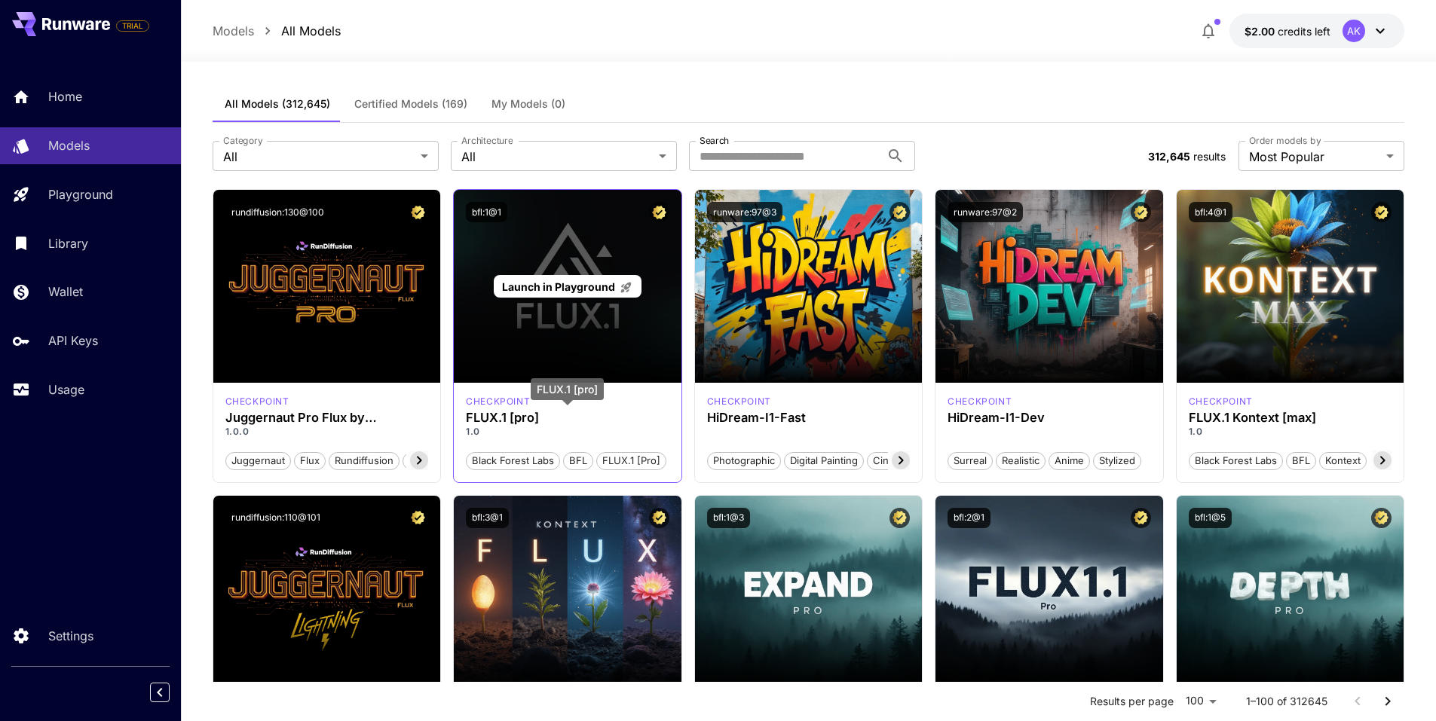
click at [540, 372] on div "Launch in Playground" at bounding box center [568, 286] width 228 height 193
click at [538, 341] on div "Launch in Playground" at bounding box center [568, 286] width 228 height 193
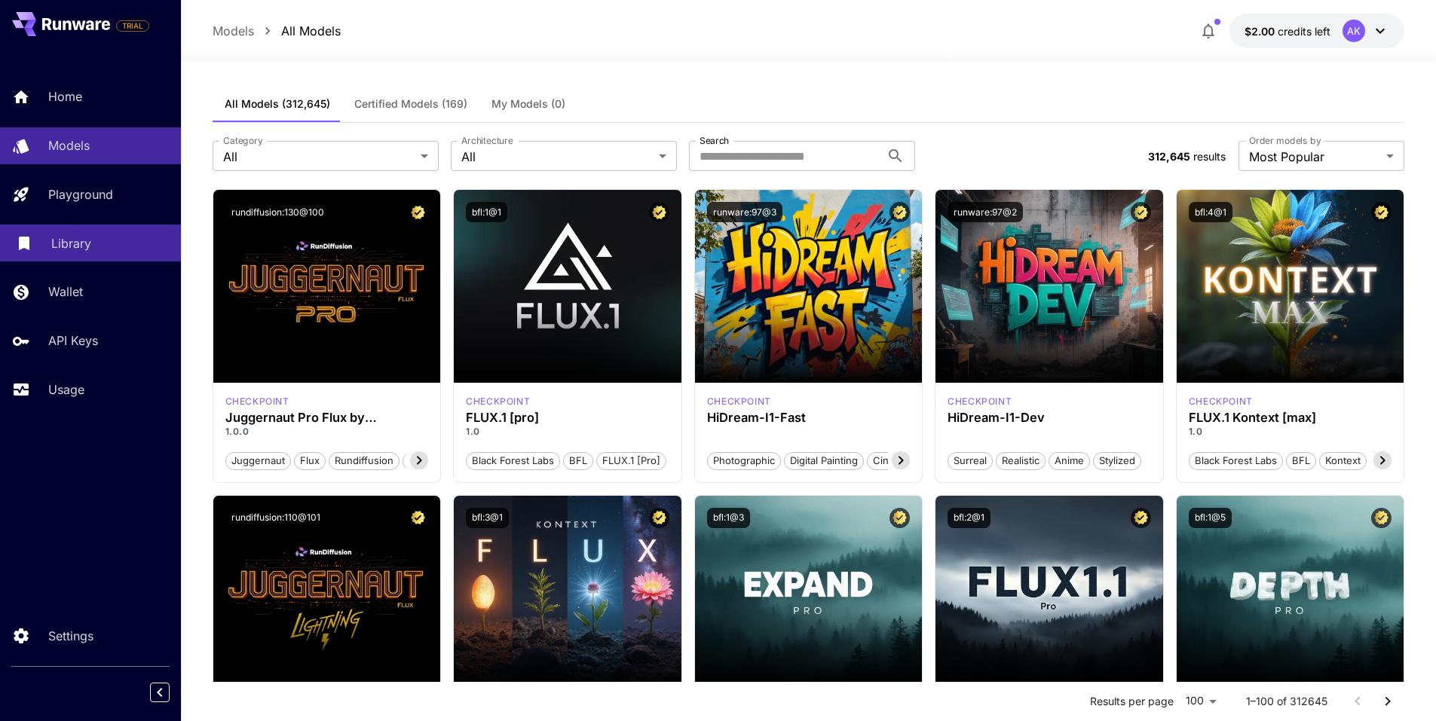
click at [78, 238] on p "Library" at bounding box center [71, 243] width 40 height 18
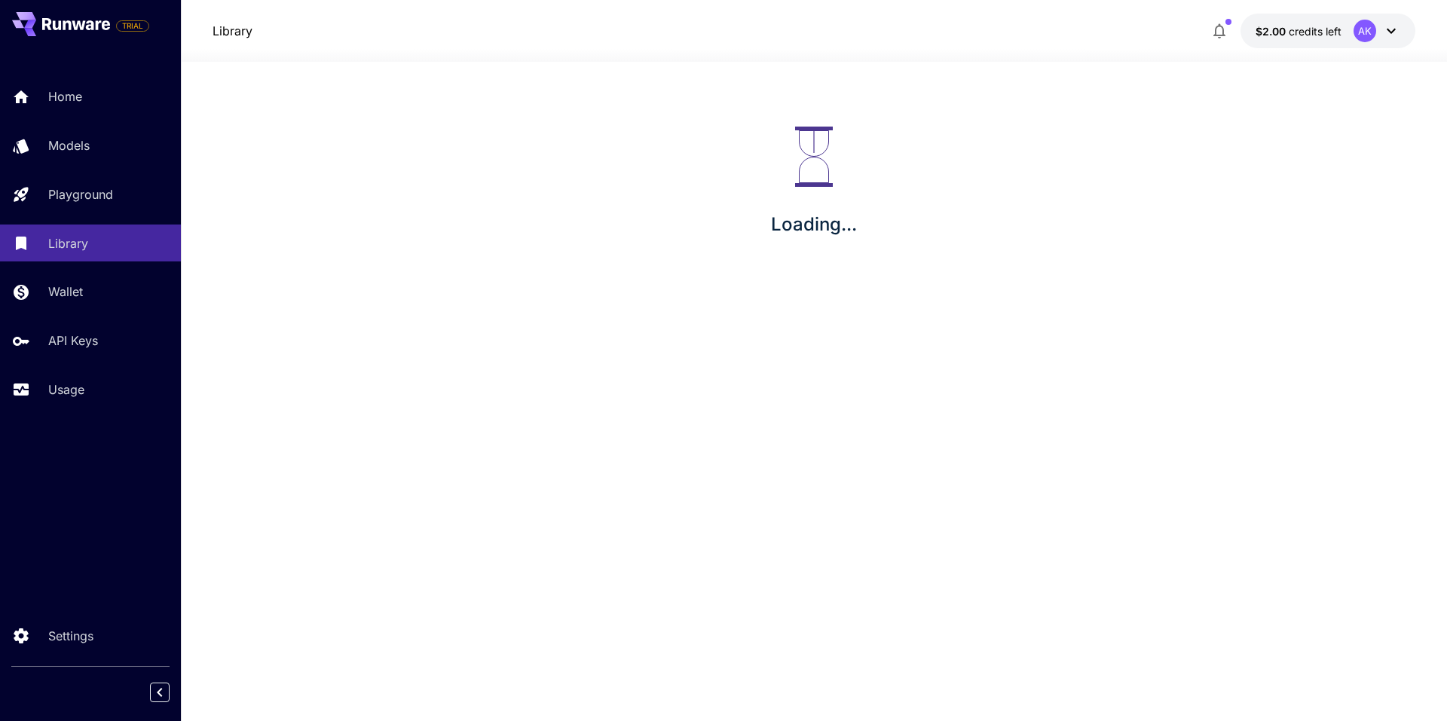
click at [1373, 29] on div "AK" at bounding box center [1364, 31] width 23 height 23
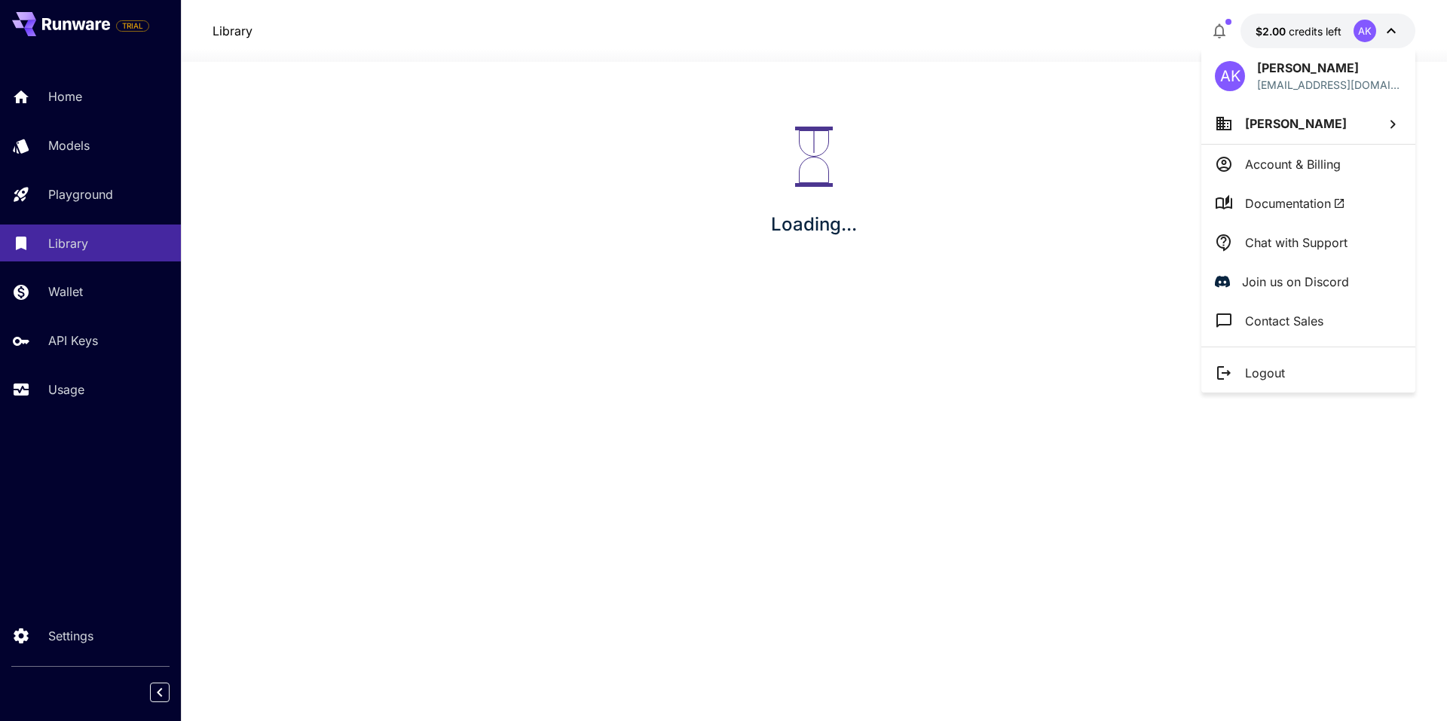
click at [63, 96] on div at bounding box center [723, 360] width 1447 height 721
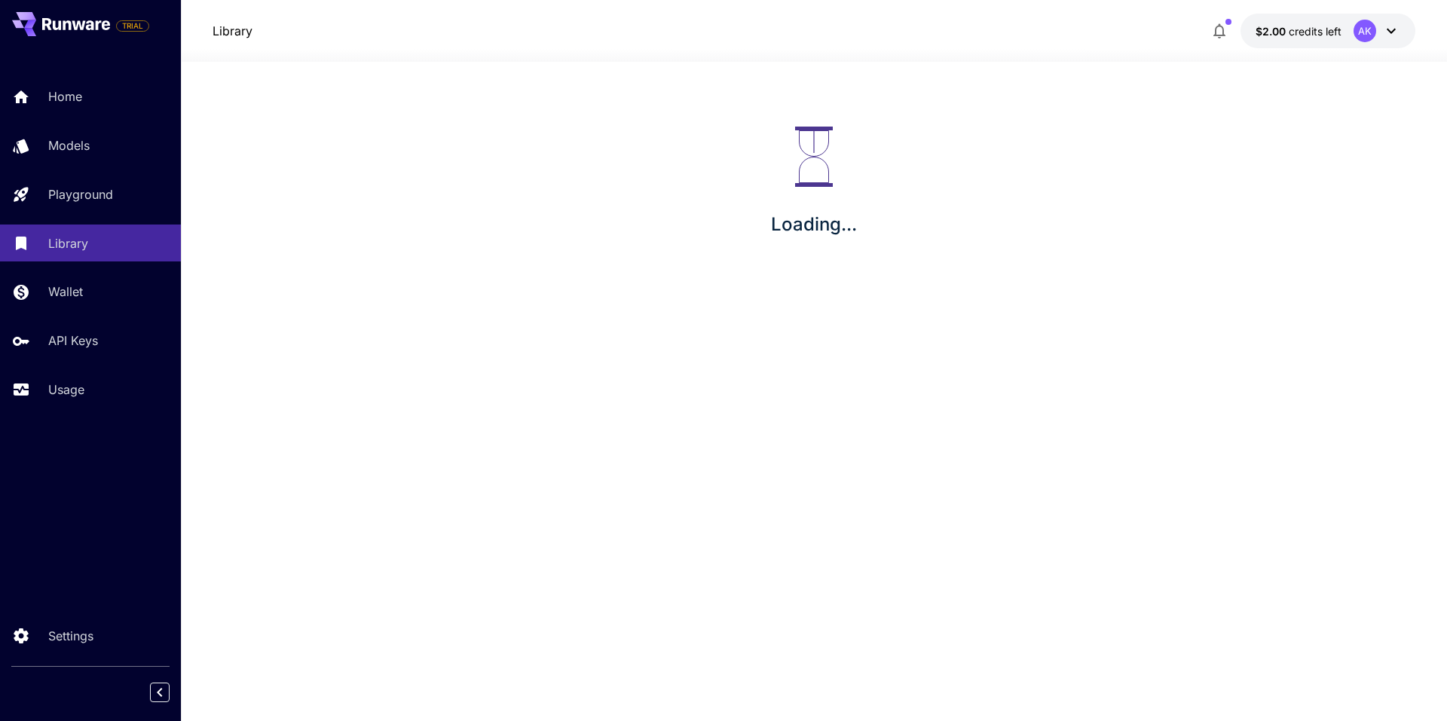
click at [62, 96] on div "AK Akeel Khan contact@devhexo.com Akeel Khan Account & Billing Documentation Ch…" at bounding box center [120, 360] width 241 height 721
click at [56, 101] on p "Home" at bounding box center [68, 96] width 34 height 18
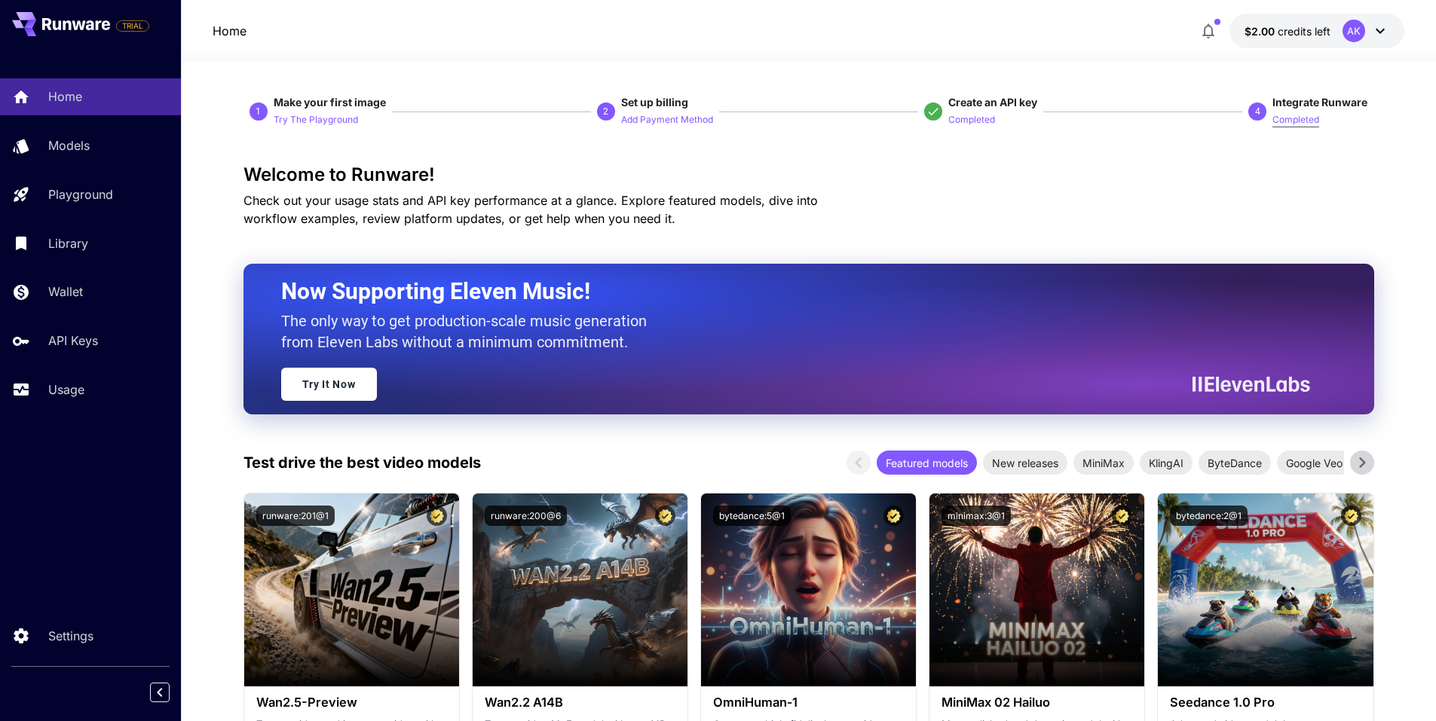
click at [1303, 117] on p "Completed" at bounding box center [1295, 120] width 47 height 14
click at [971, 119] on p "Completed" at bounding box center [971, 120] width 47 height 14
click at [325, 115] on p "Try The Playground" at bounding box center [316, 120] width 84 height 14
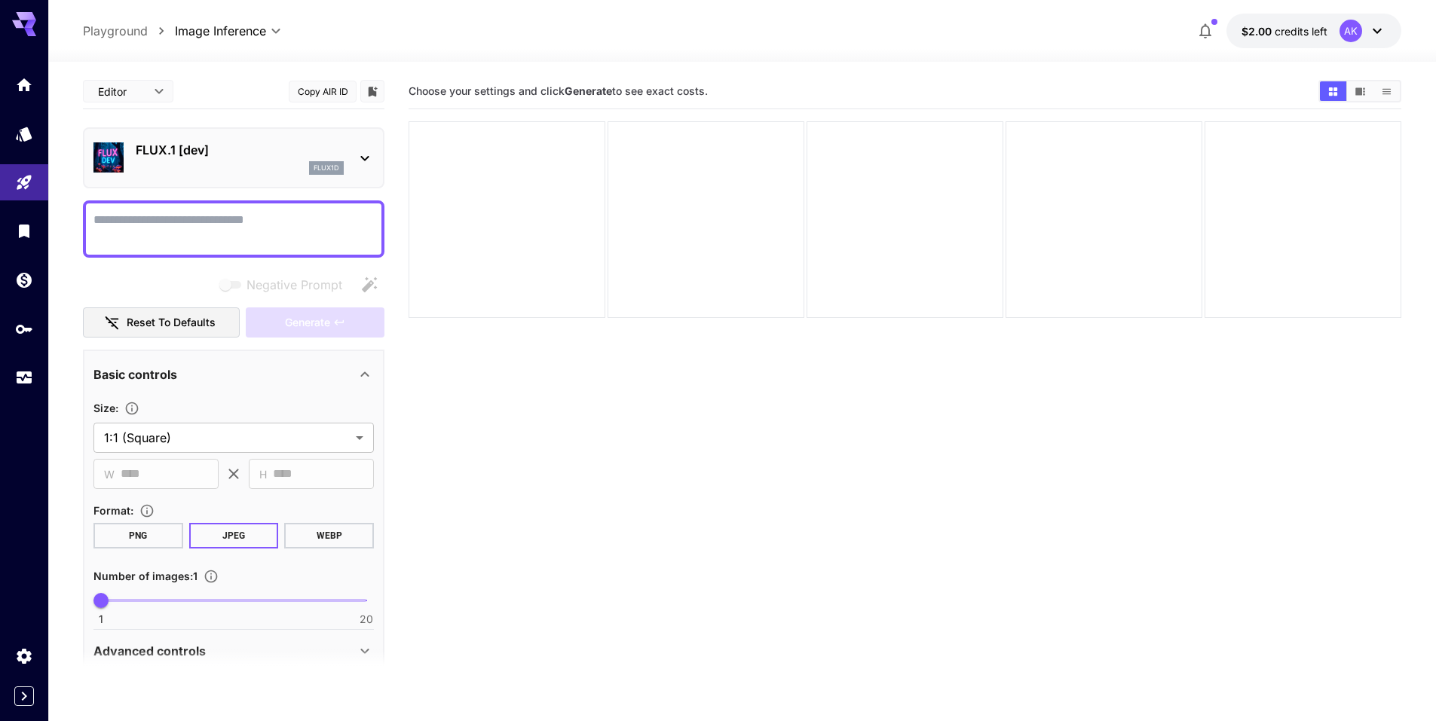
click at [349, 158] on div "FLUX.1 [dev] flux1d" at bounding box center [233, 158] width 280 height 46
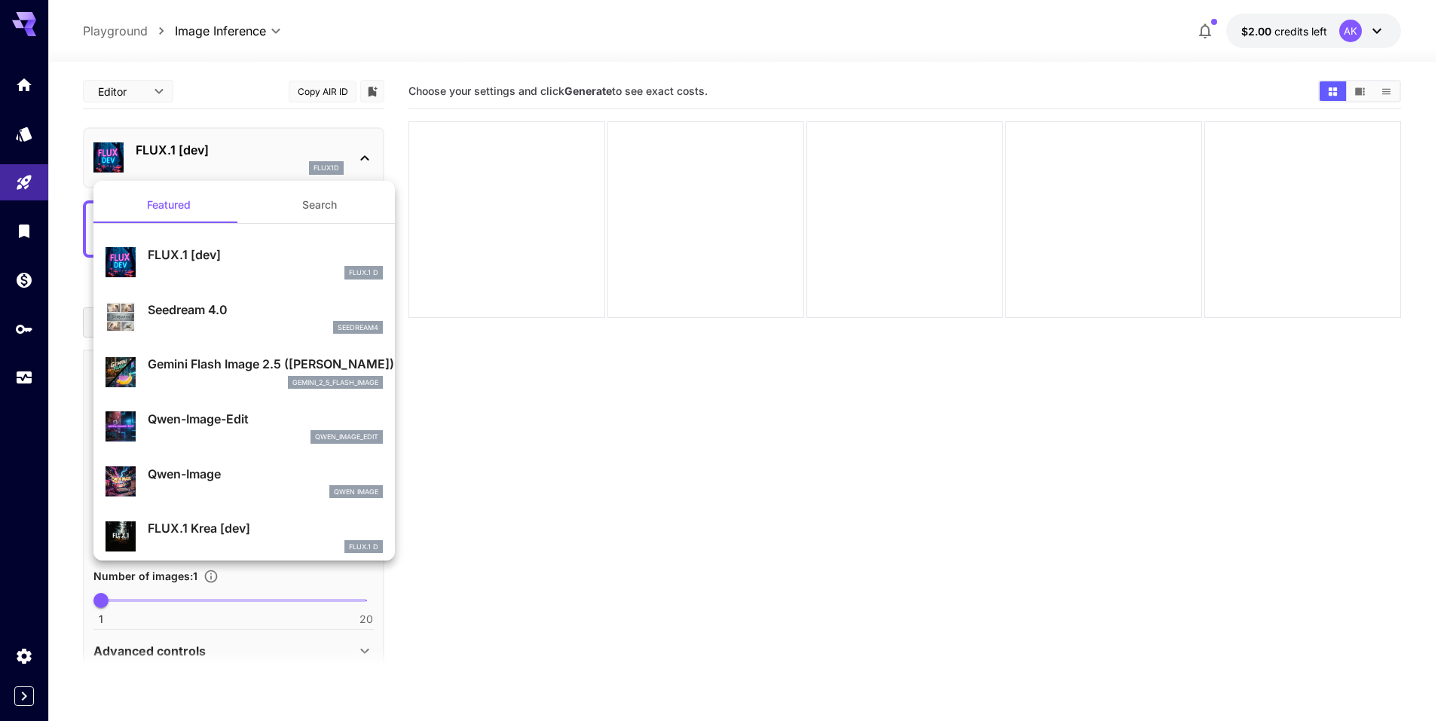
click at [194, 256] on p "FLUX.1 [dev]" at bounding box center [265, 255] width 235 height 18
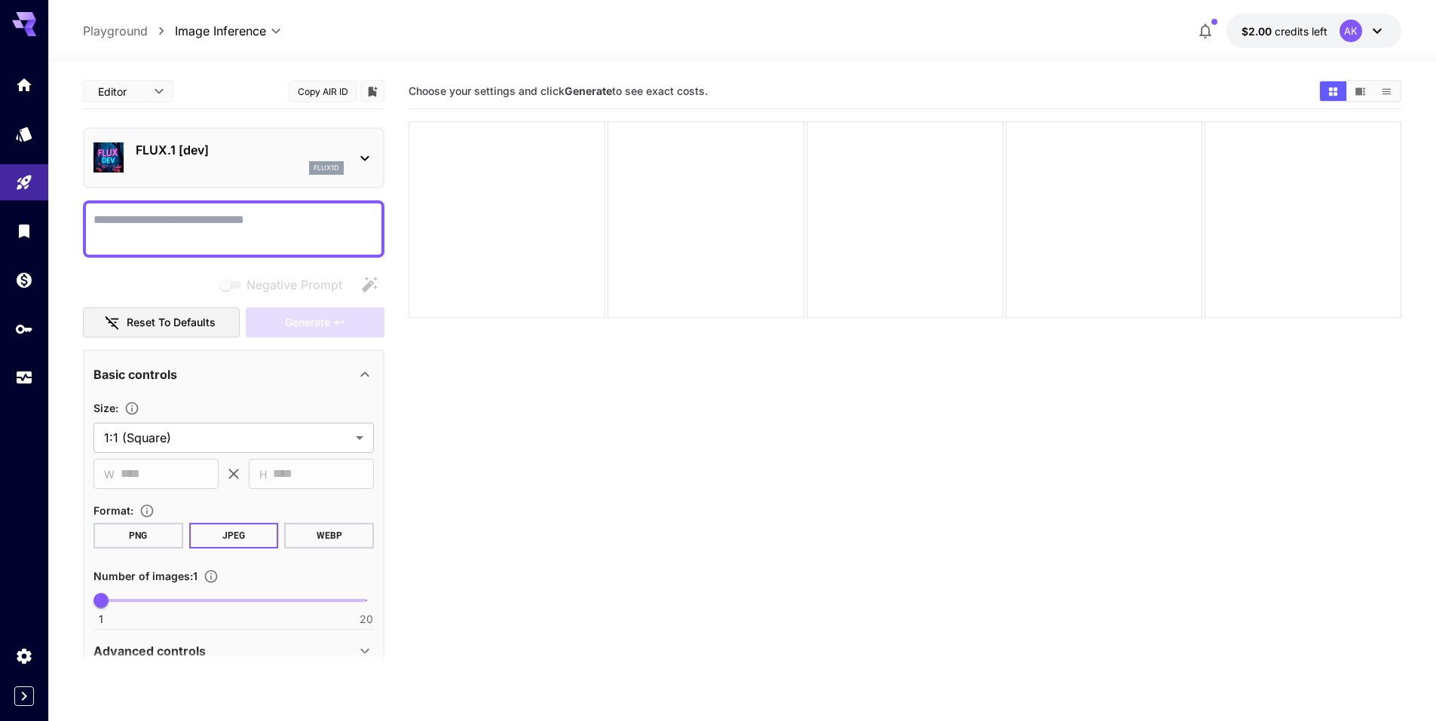
click at [589, 82] on div "Choose your settings and click Generate to see exact costs." at bounding box center [904, 91] width 993 height 23
click at [588, 90] on b "Generate" at bounding box center [587, 90] width 47 height 13
click at [1260, 23] on p "$2.00 credits left" at bounding box center [1284, 31] width 86 height 16
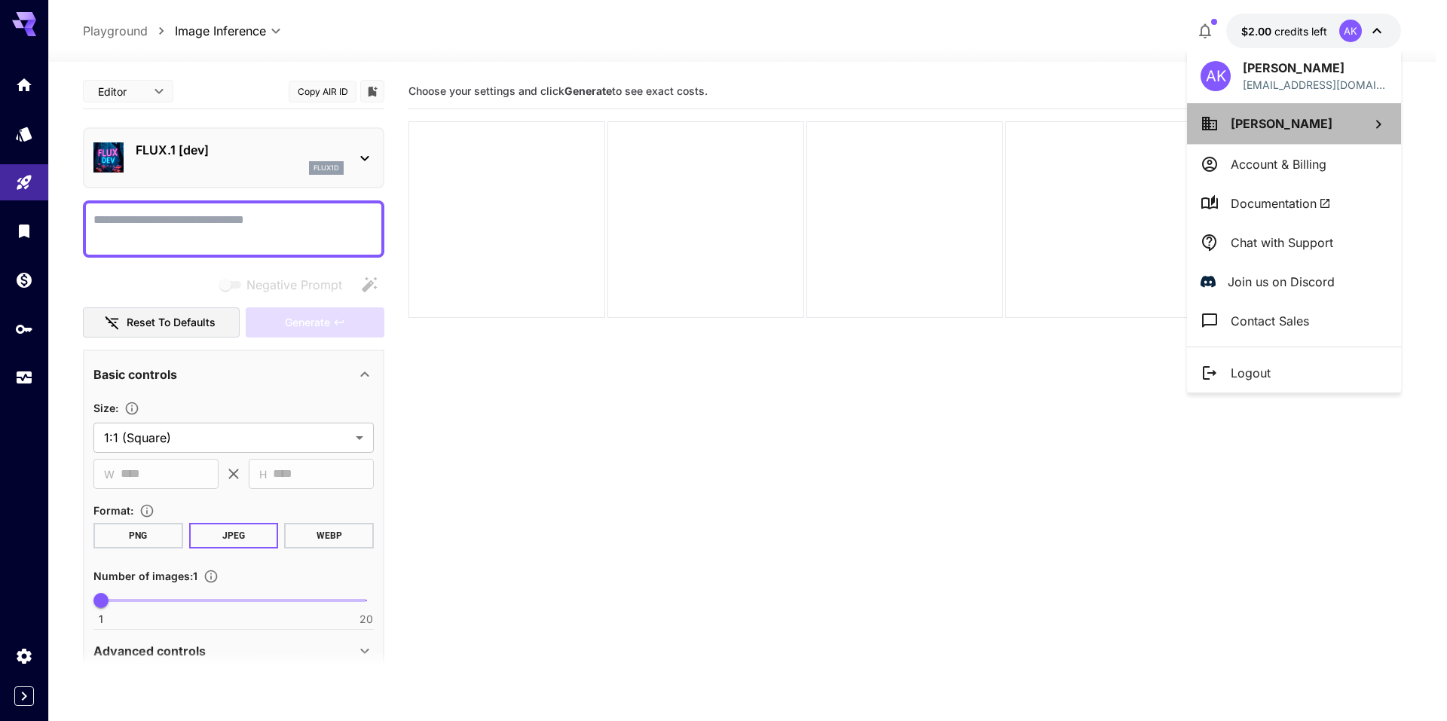
click at [1276, 126] on span "Akeel Khan" at bounding box center [1282, 123] width 102 height 15
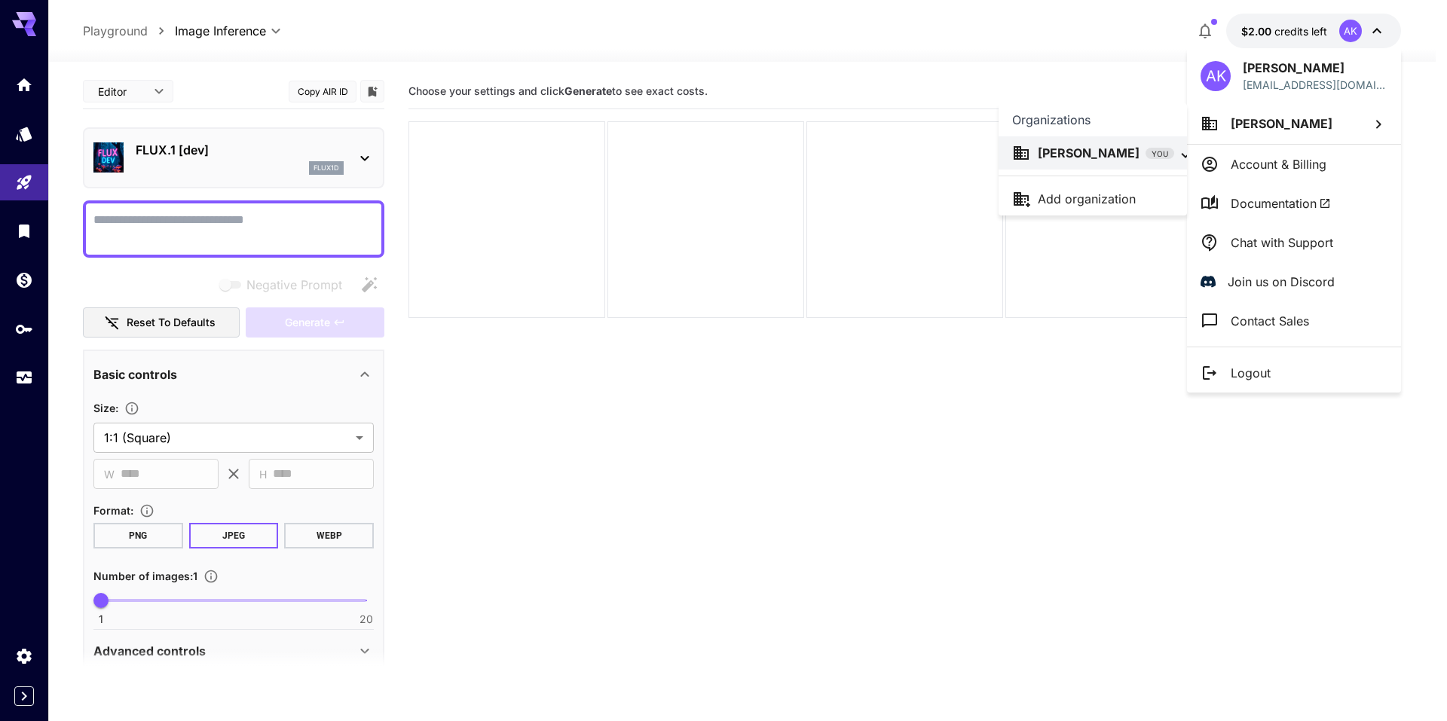
click at [1268, 167] on div at bounding box center [723, 360] width 1447 height 721
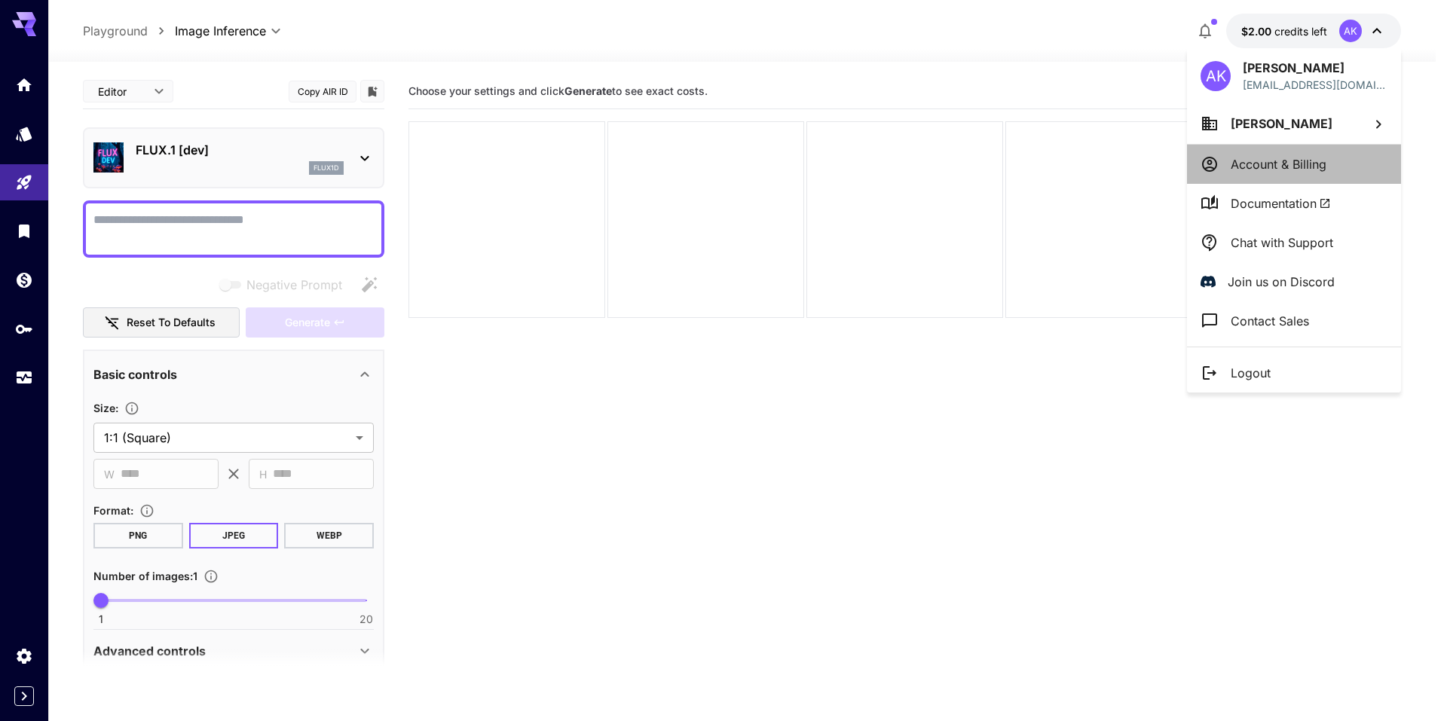
click at [1256, 167] on p "Account & Billing" at bounding box center [1279, 164] width 96 height 18
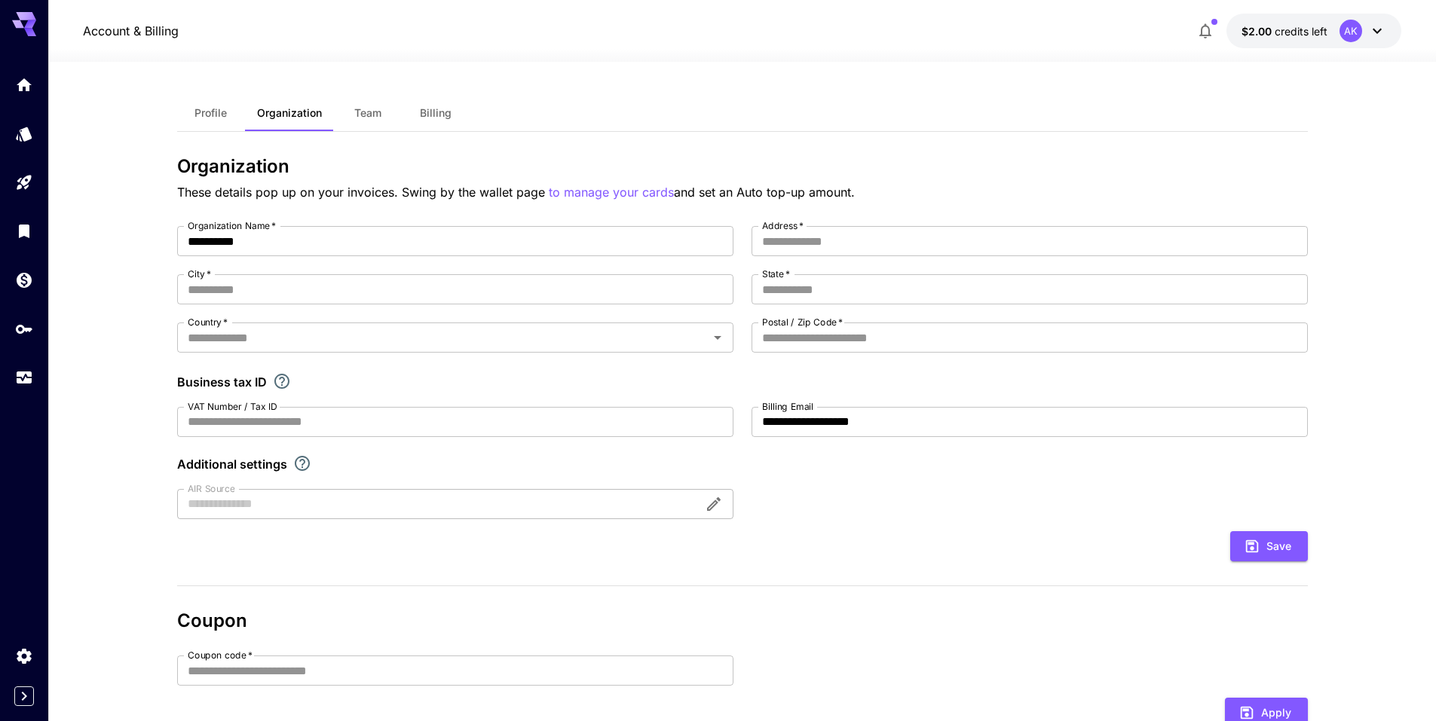
click at [230, 109] on button "Profile" at bounding box center [211, 113] width 68 height 36
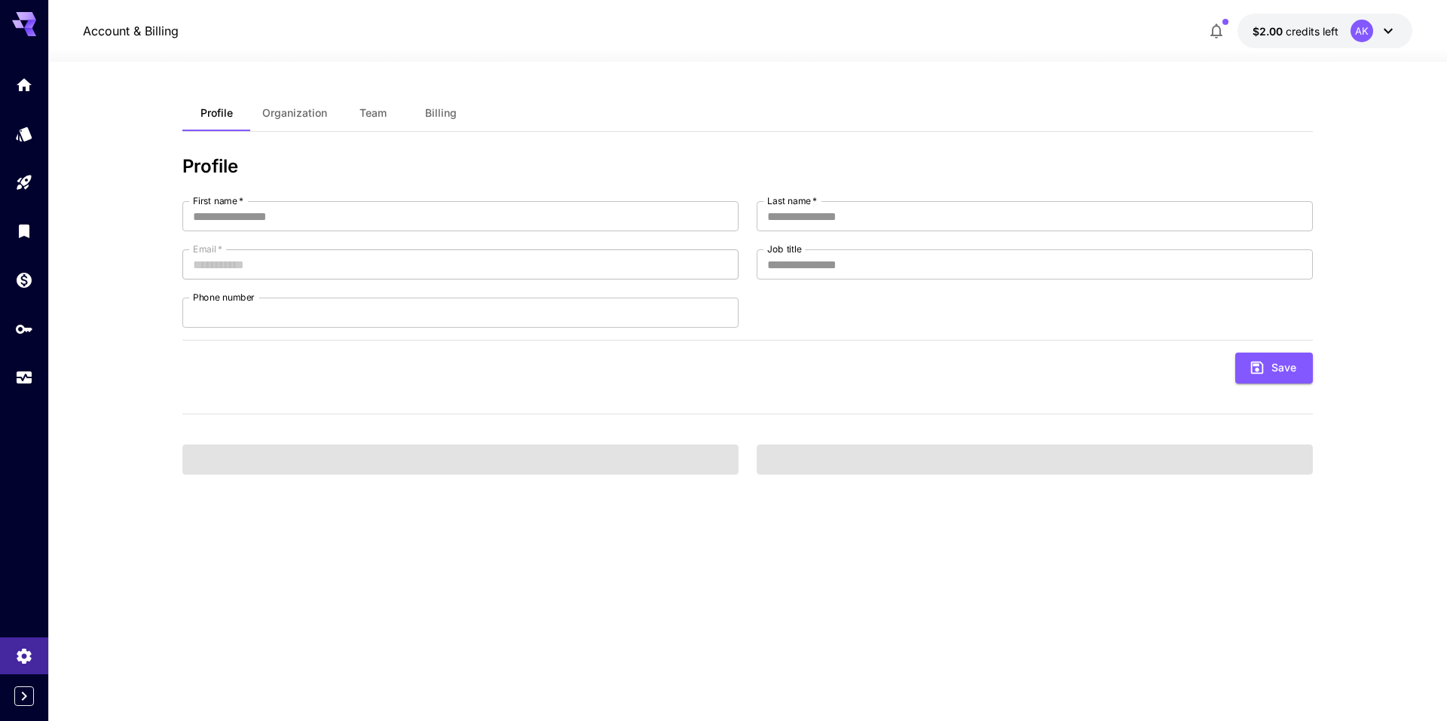
type input "*****"
type input "****"
type input "**********"
click at [372, 118] on span "Team" at bounding box center [372, 113] width 27 height 14
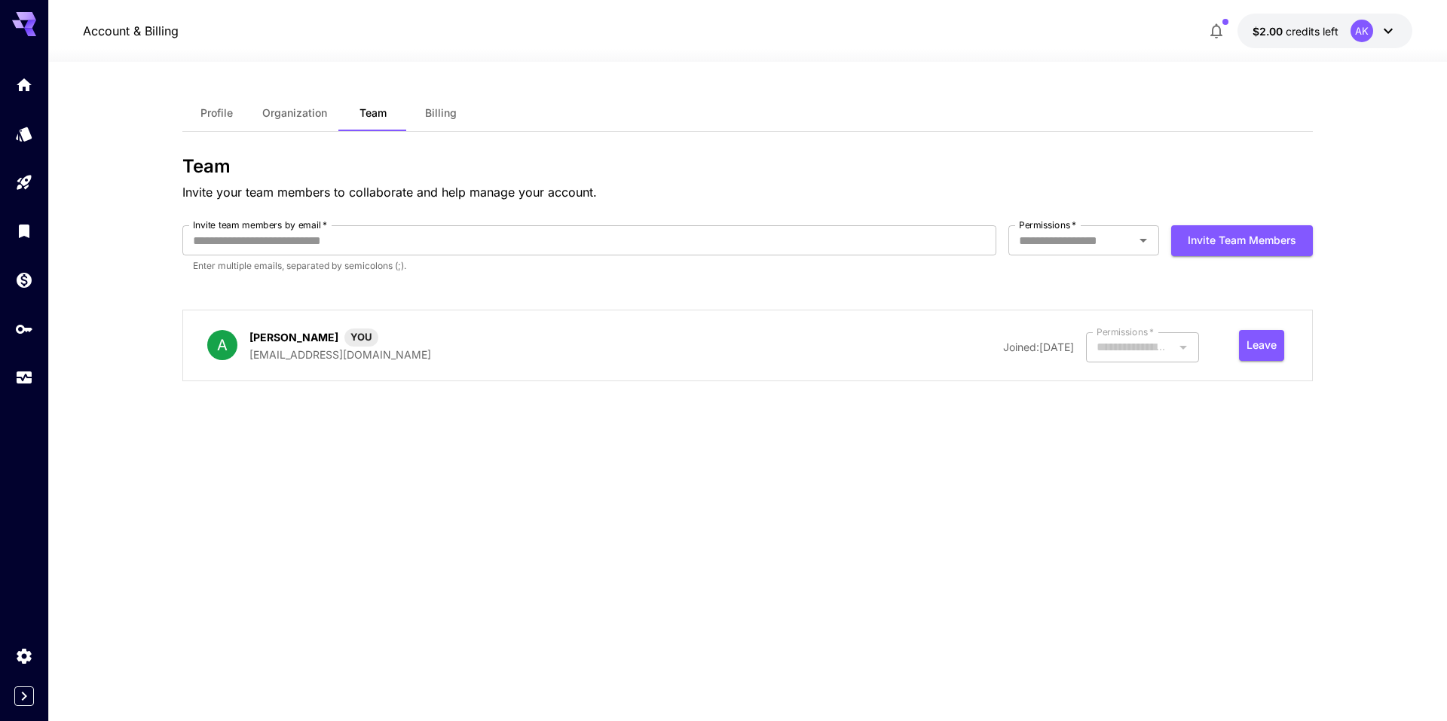
click at [457, 116] on button "Billing" at bounding box center [441, 113] width 68 height 36
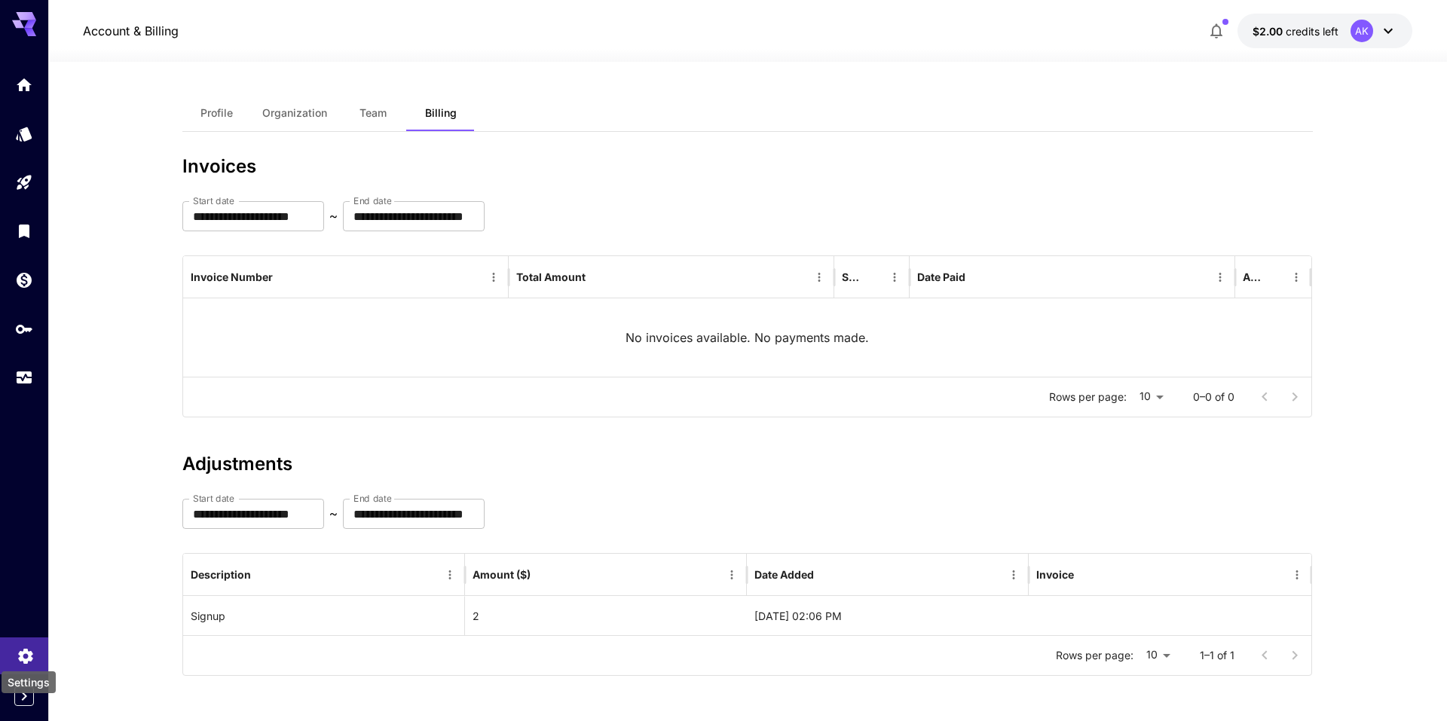
click at [20, 643] on div "Settings" at bounding box center [26, 651] width 18 height 19
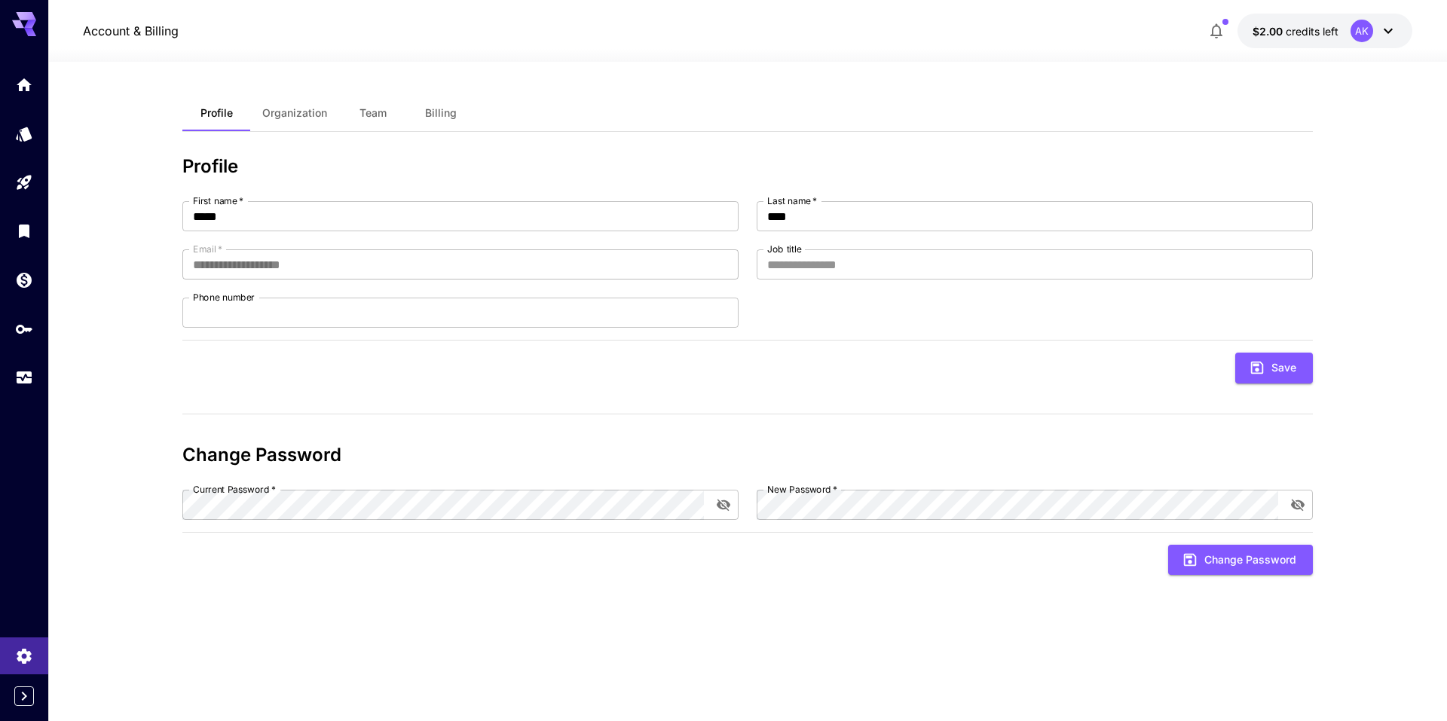
click at [1369, 26] on div "AK" at bounding box center [1361, 31] width 23 height 23
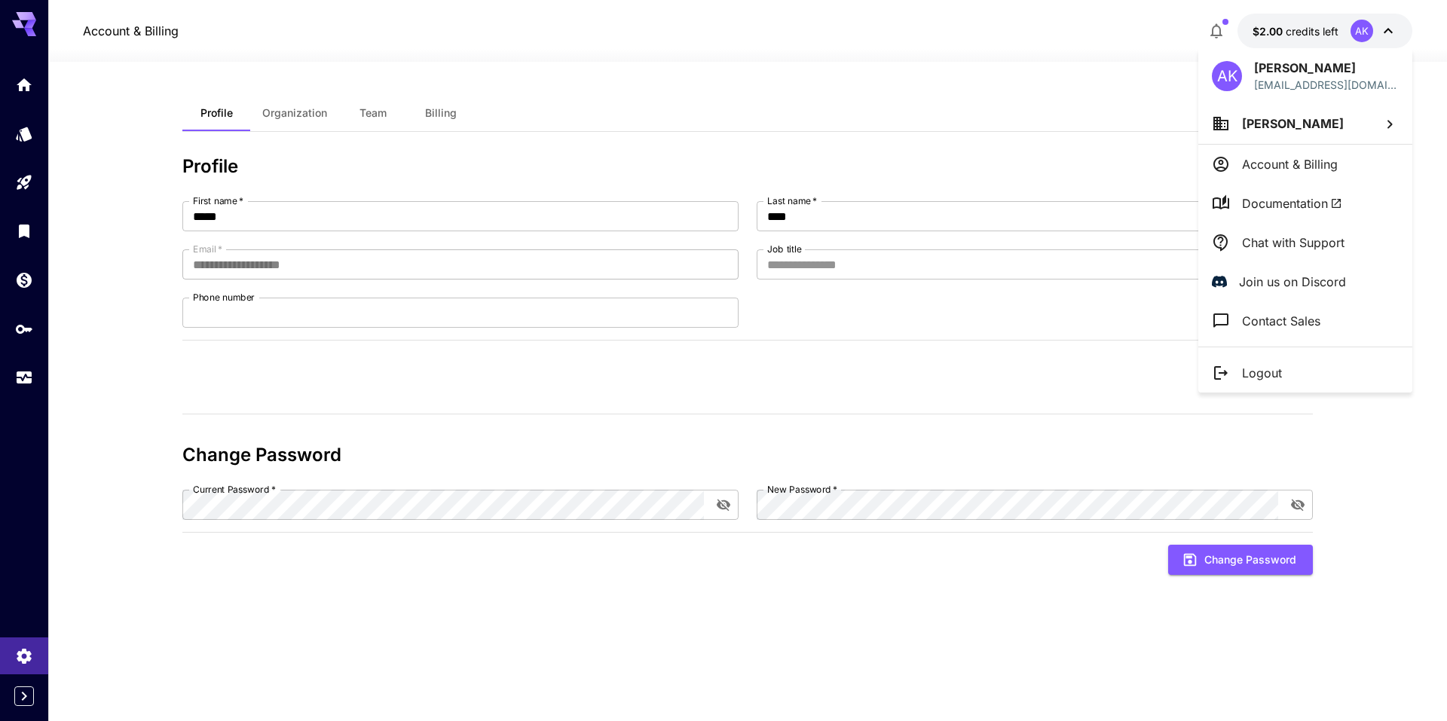
click at [30, 698] on div at bounding box center [723, 360] width 1447 height 721
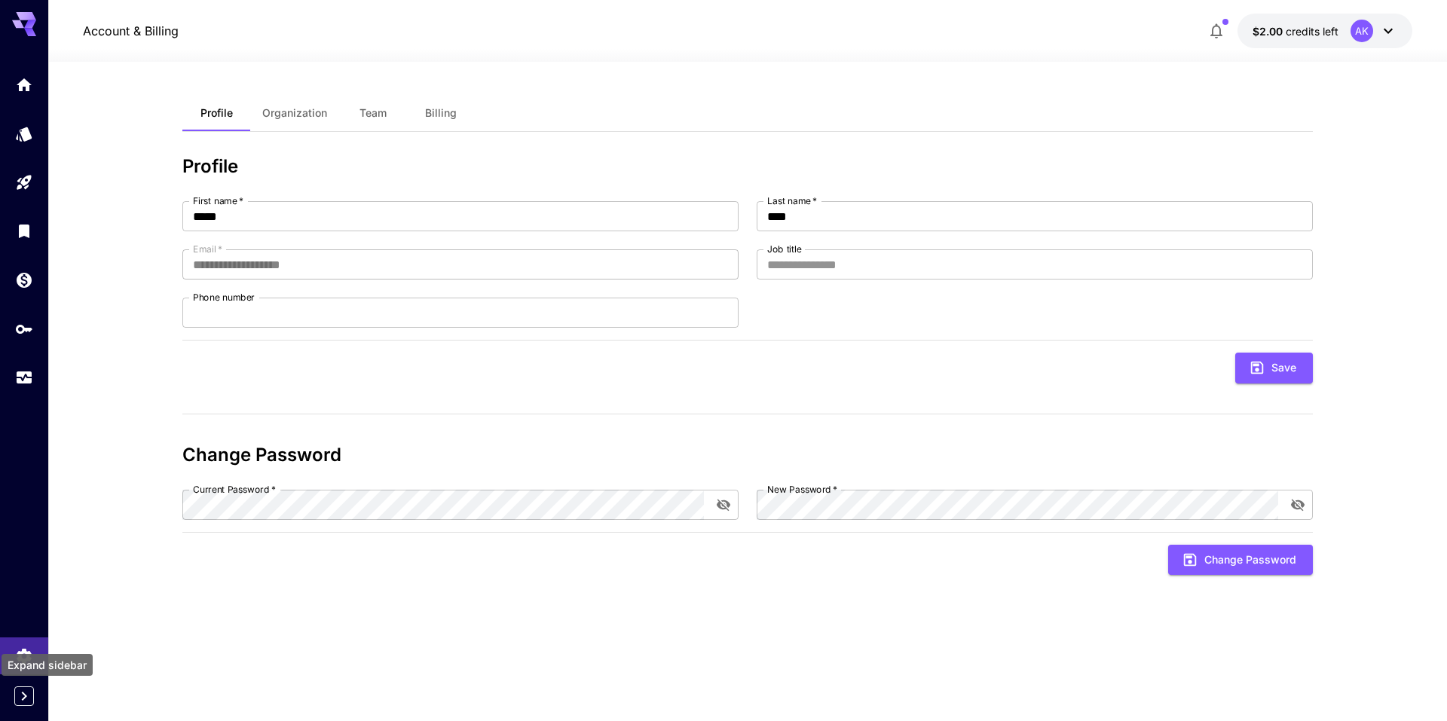
click at [23, 696] on icon "Expand sidebar" at bounding box center [24, 696] width 18 height 18
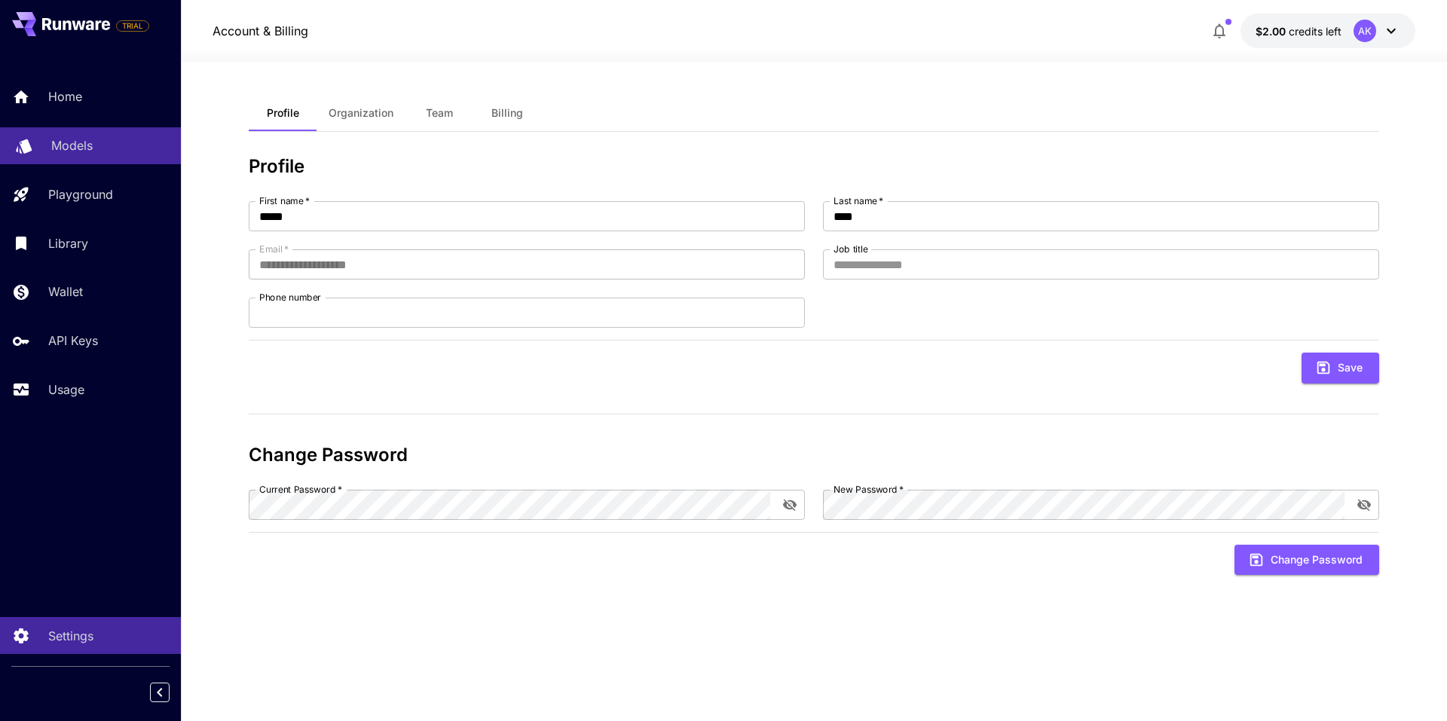
click at [68, 141] on p "Models" at bounding box center [71, 145] width 41 height 18
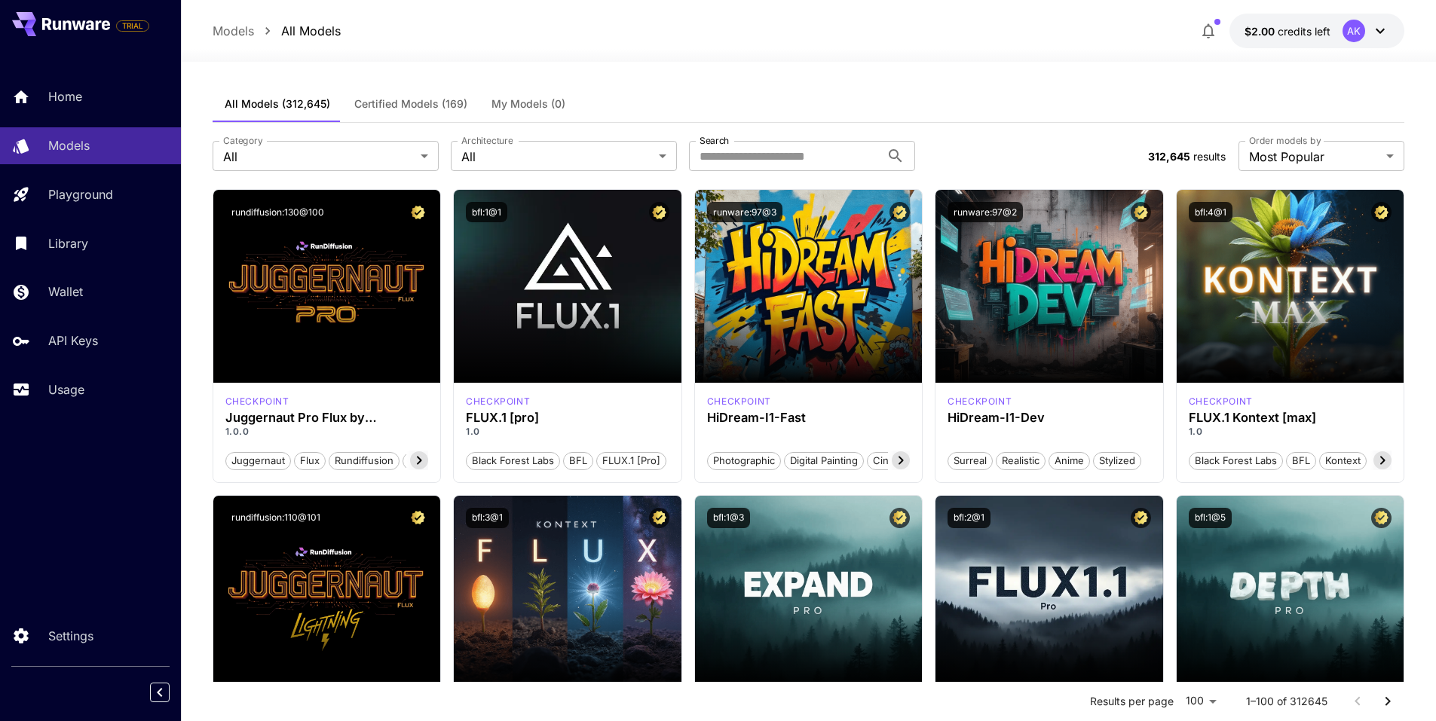
click at [116, 26] on div "TRIAL" at bounding box center [132, 25] width 33 height 11
click at [809, 157] on input "Search" at bounding box center [784, 156] width 191 height 30
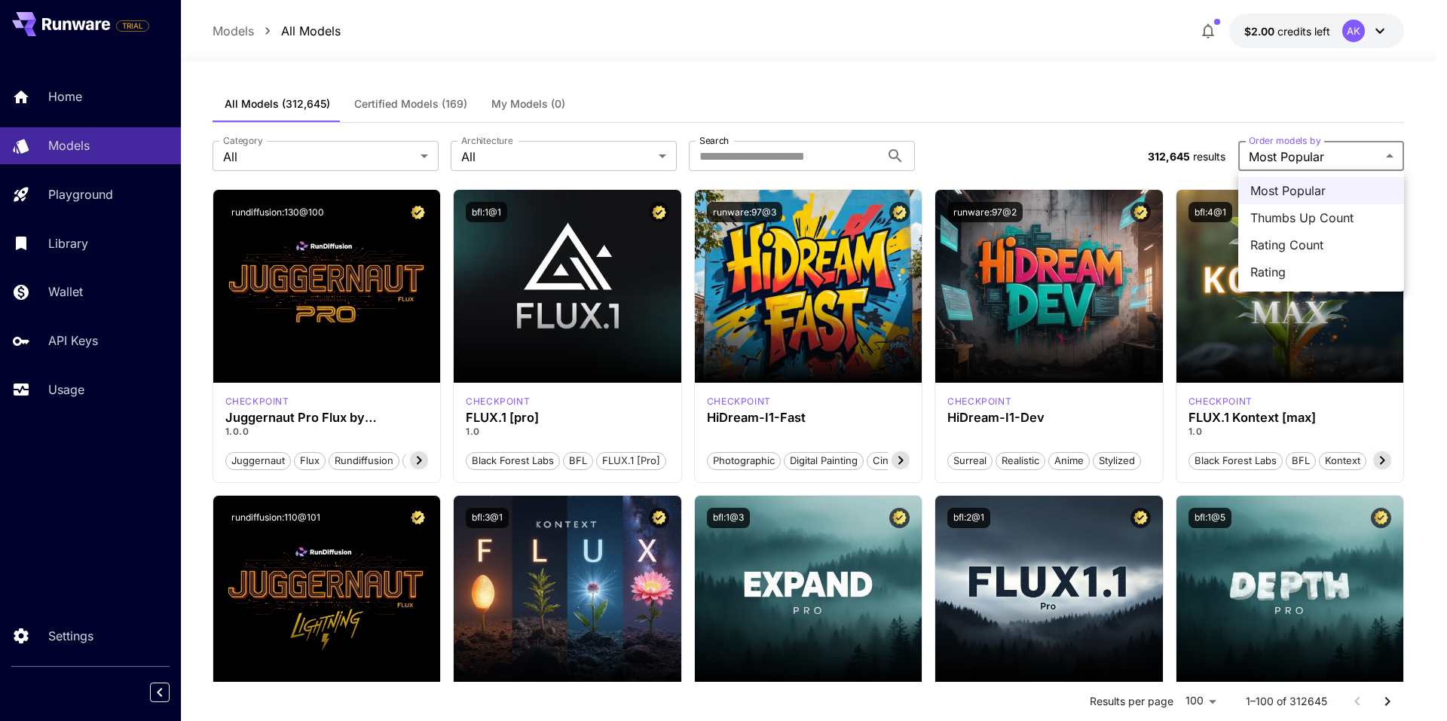
click at [790, 153] on div at bounding box center [723, 360] width 1447 height 721
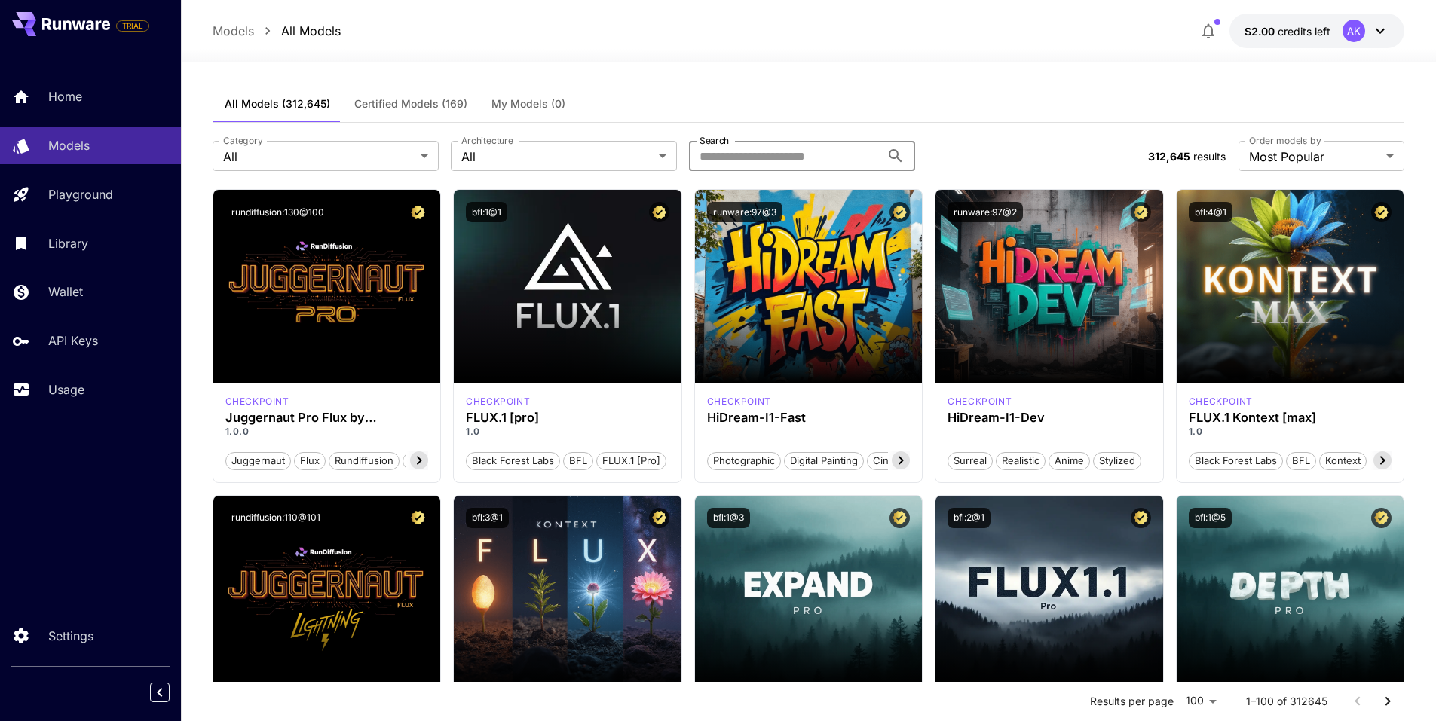
click at [760, 154] on input "Search" at bounding box center [784, 156] width 191 height 30
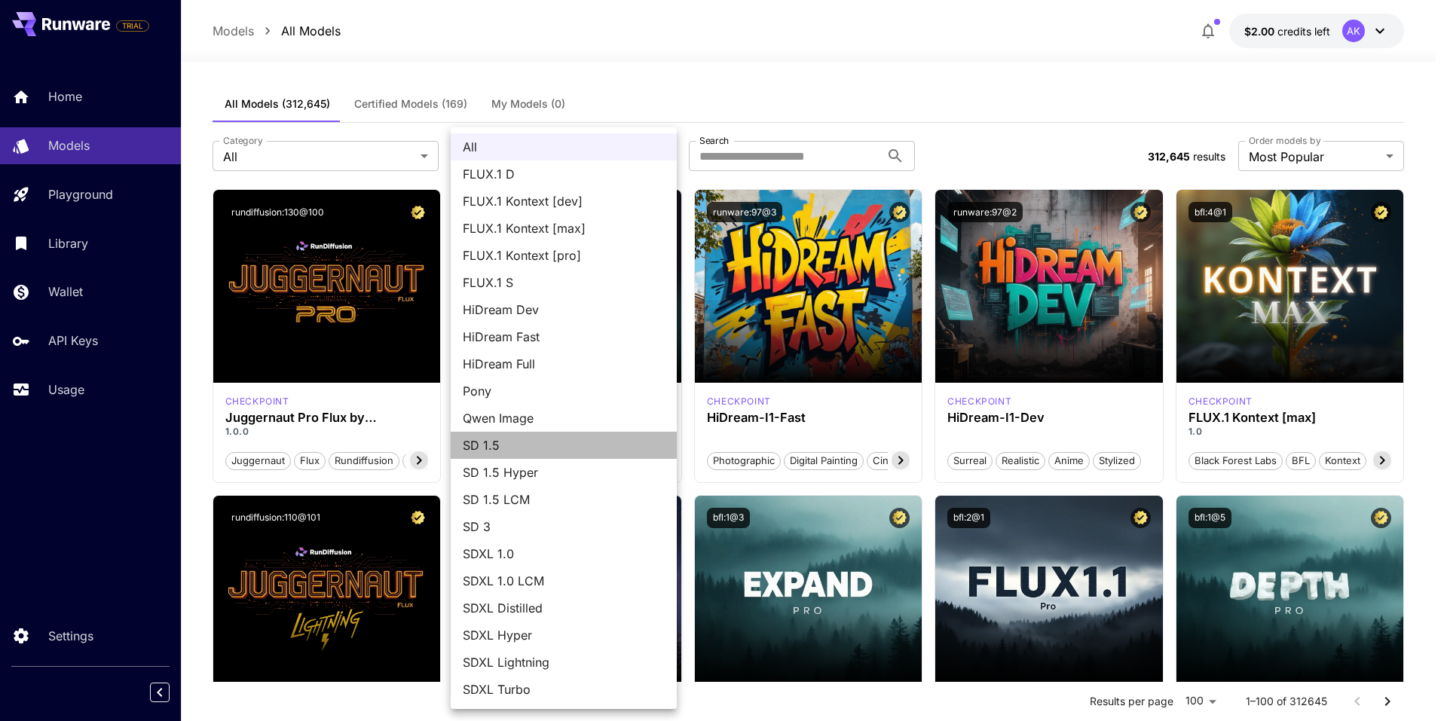
click at [485, 448] on span "SD 1.5" at bounding box center [564, 445] width 202 height 18
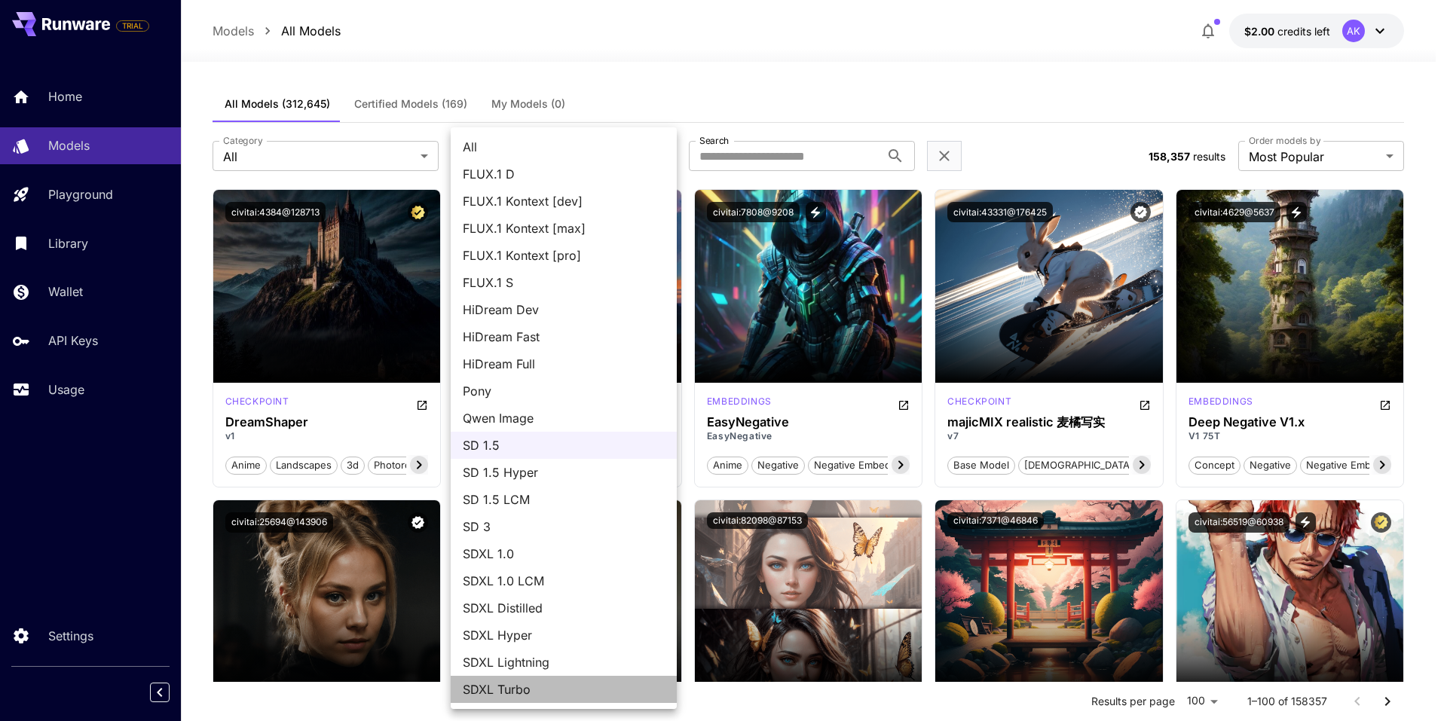
click at [500, 684] on span "SDXL Turbo" at bounding box center [564, 690] width 202 height 18
type input "*********"
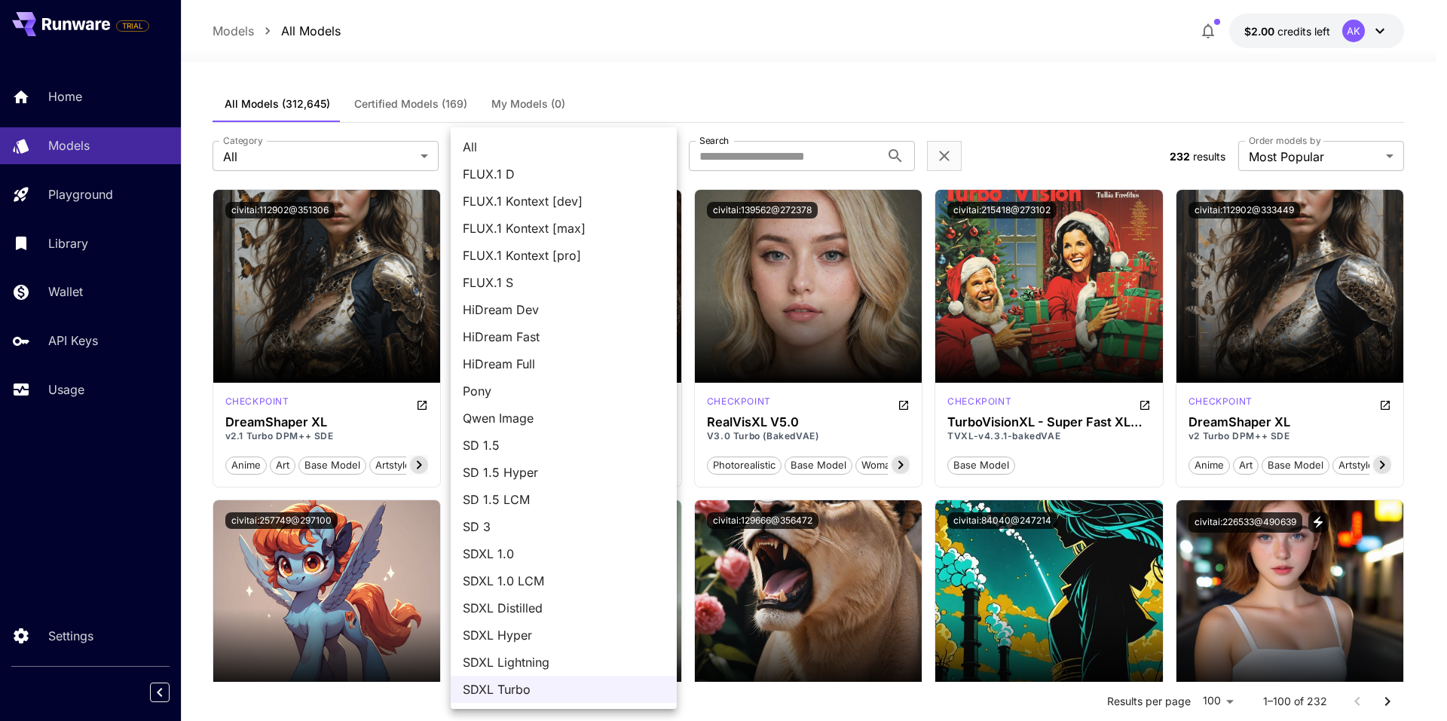
click at [970, 82] on div at bounding box center [723, 360] width 1447 height 721
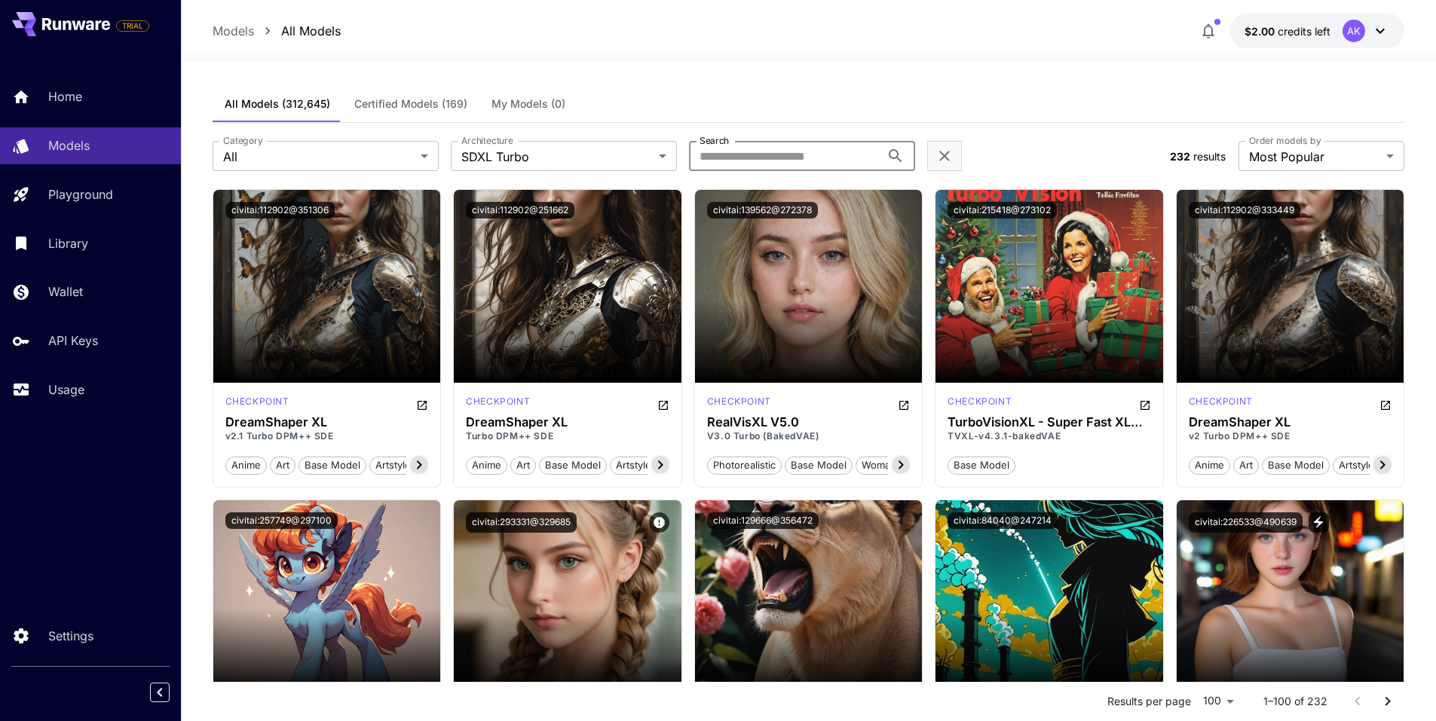
click at [761, 159] on input "Search" at bounding box center [784, 156] width 191 height 30
click at [751, 102] on div "All Models (312,645) Certified Models (169) My Models (0)" at bounding box center [809, 104] width 1192 height 37
click at [749, 153] on input "Search" at bounding box center [784, 156] width 191 height 30
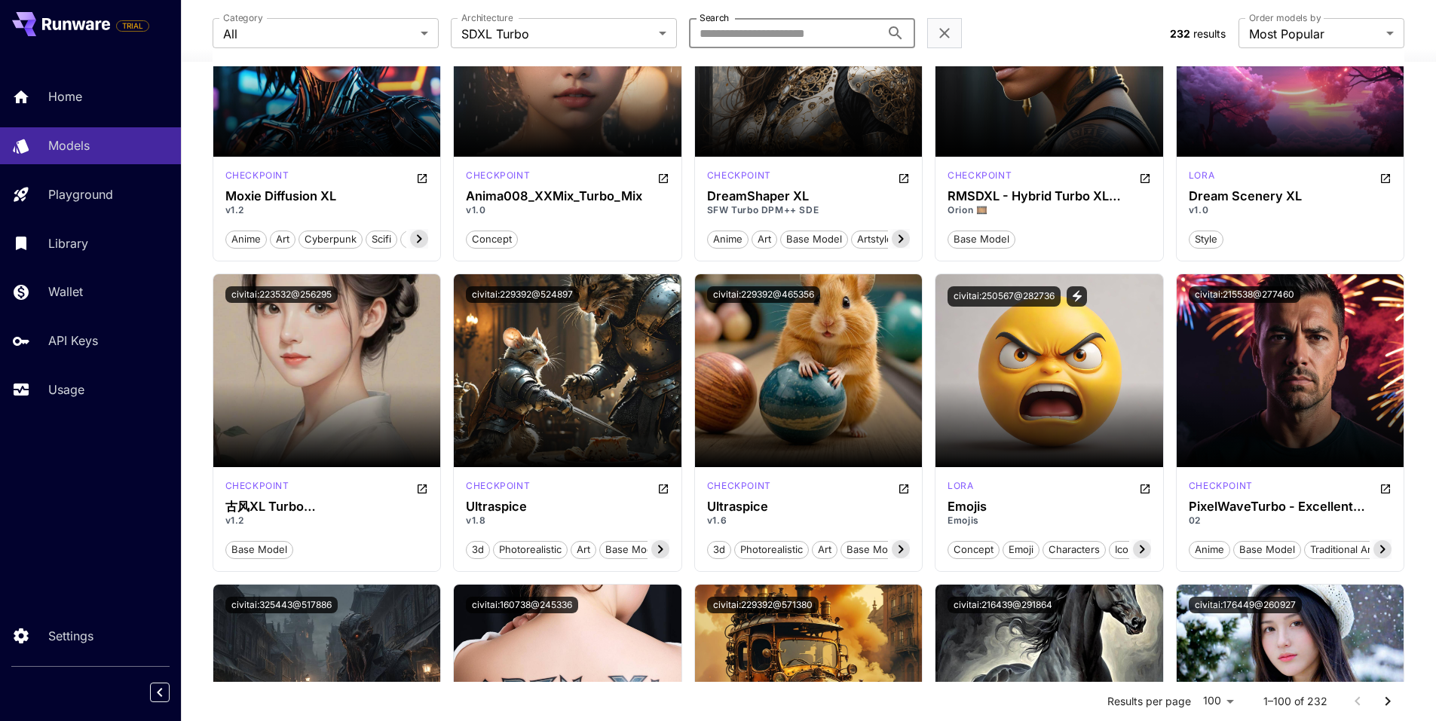
scroll to position [3014, 0]
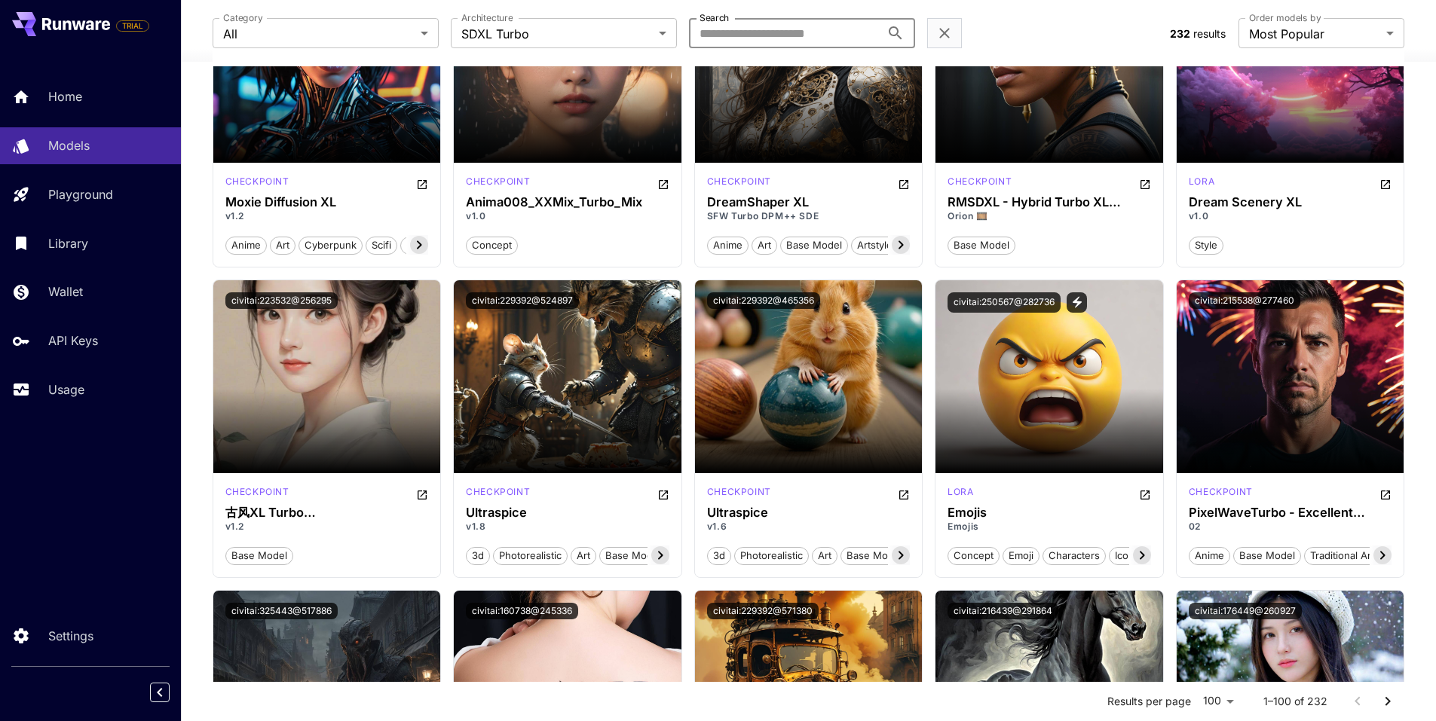
click at [721, 29] on input "Search" at bounding box center [784, 33] width 191 height 30
paste input "**********"
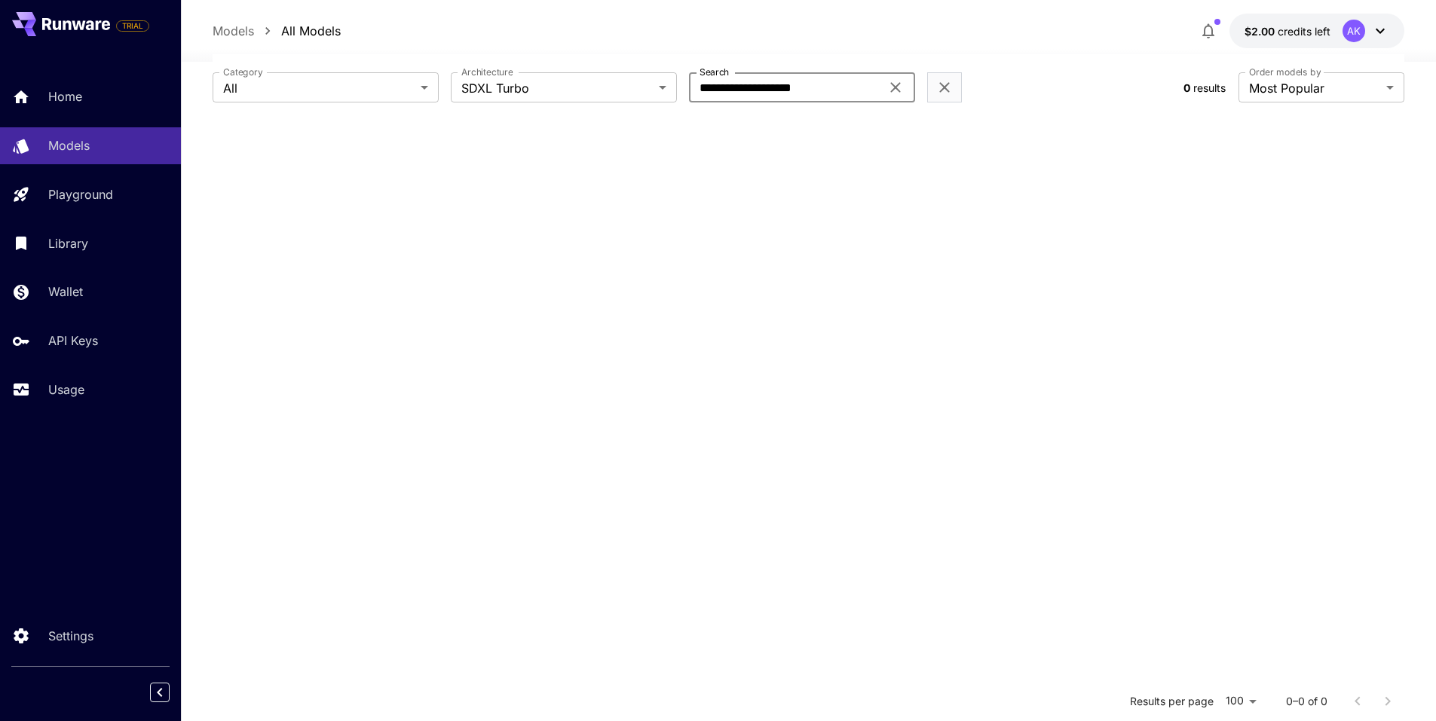
scroll to position [0, 0]
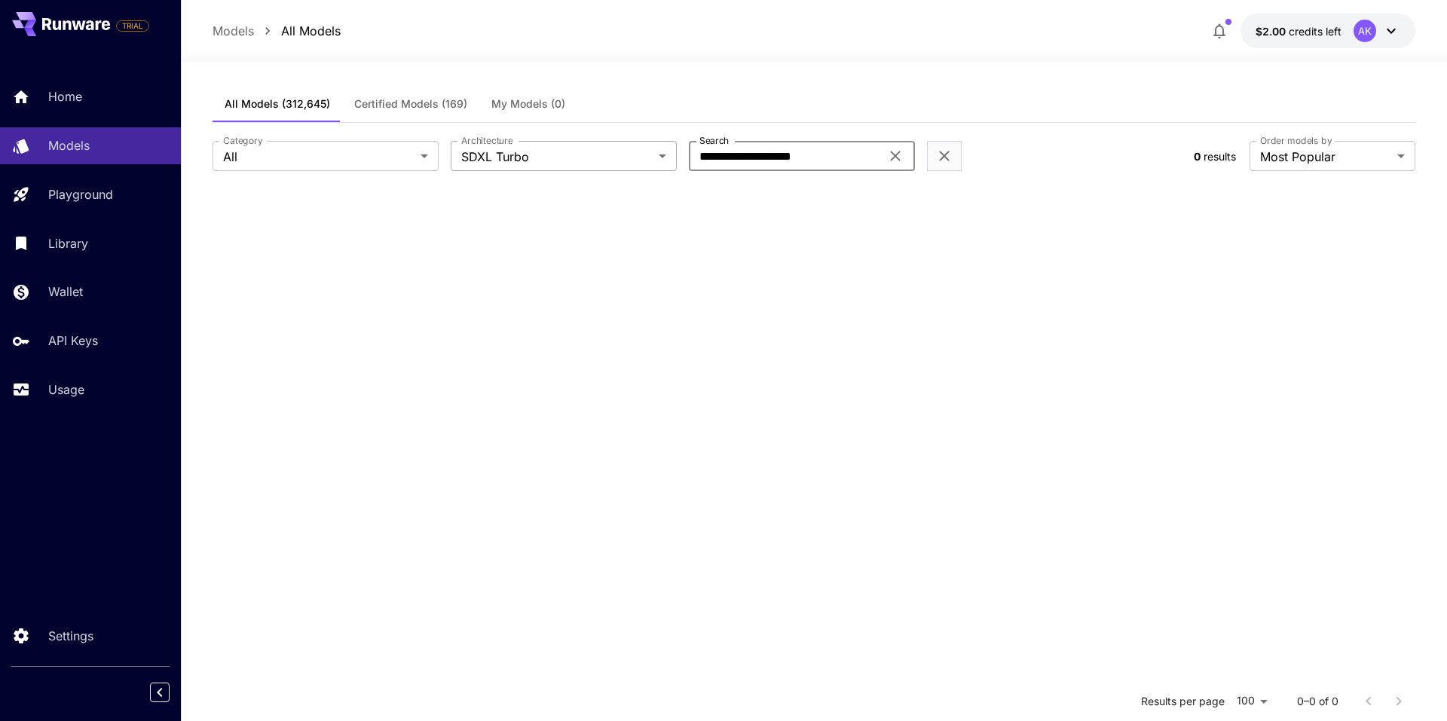
click at [522, 156] on body "**********" at bounding box center [723, 497] width 1447 height 995
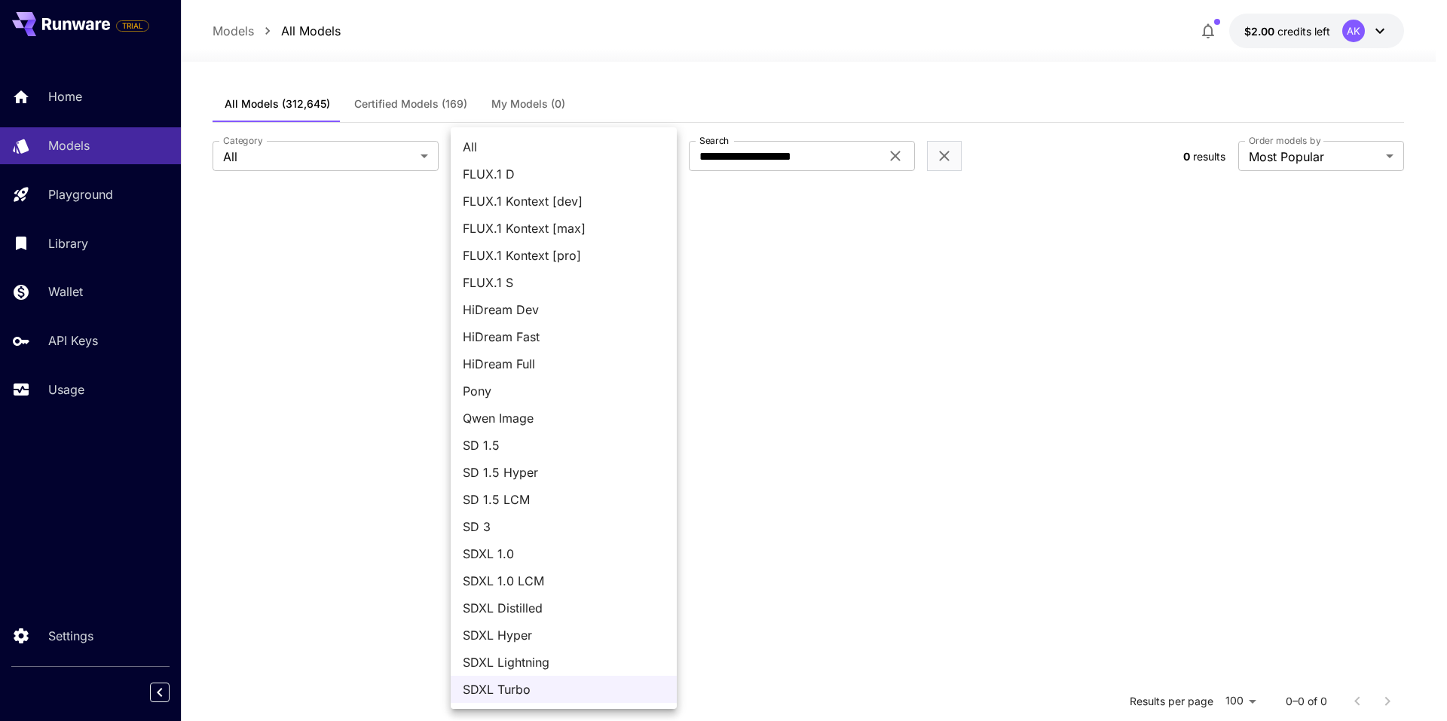
click at [842, 144] on div at bounding box center [723, 360] width 1447 height 721
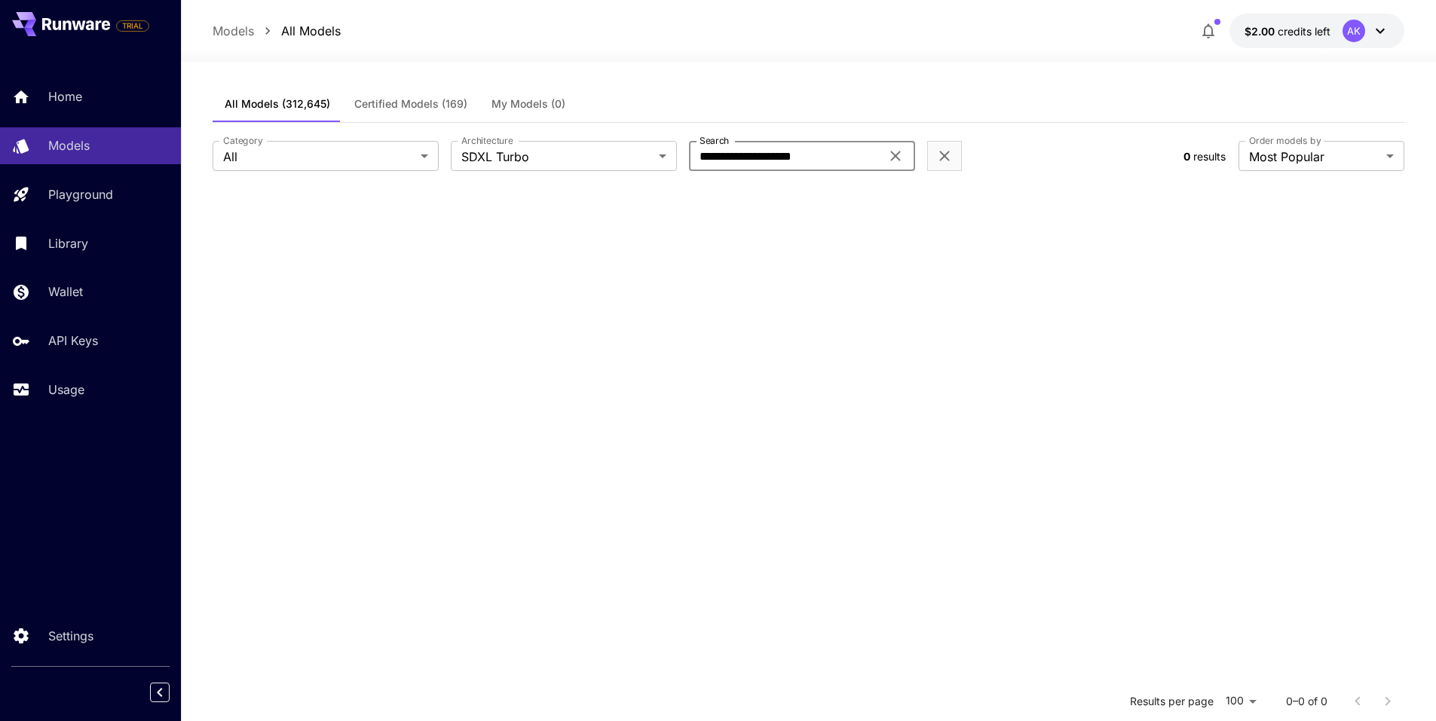
drag, startPoint x: 791, startPoint y: 154, endPoint x: 829, endPoint y: 149, distance: 38.0
click at [829, 149] on input "**********" at bounding box center [784, 156] width 191 height 30
type input "**********"
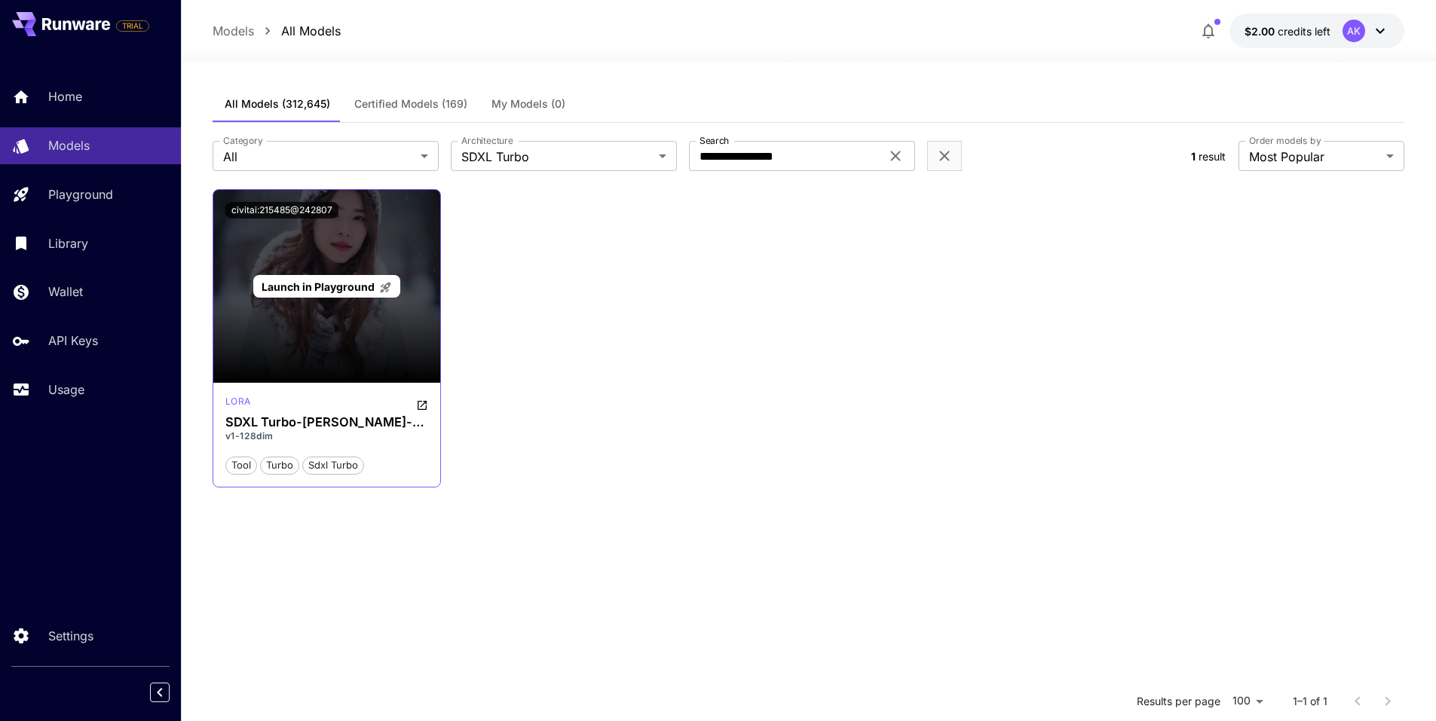
click at [300, 371] on div "Launch in Playground" at bounding box center [327, 286] width 228 height 193
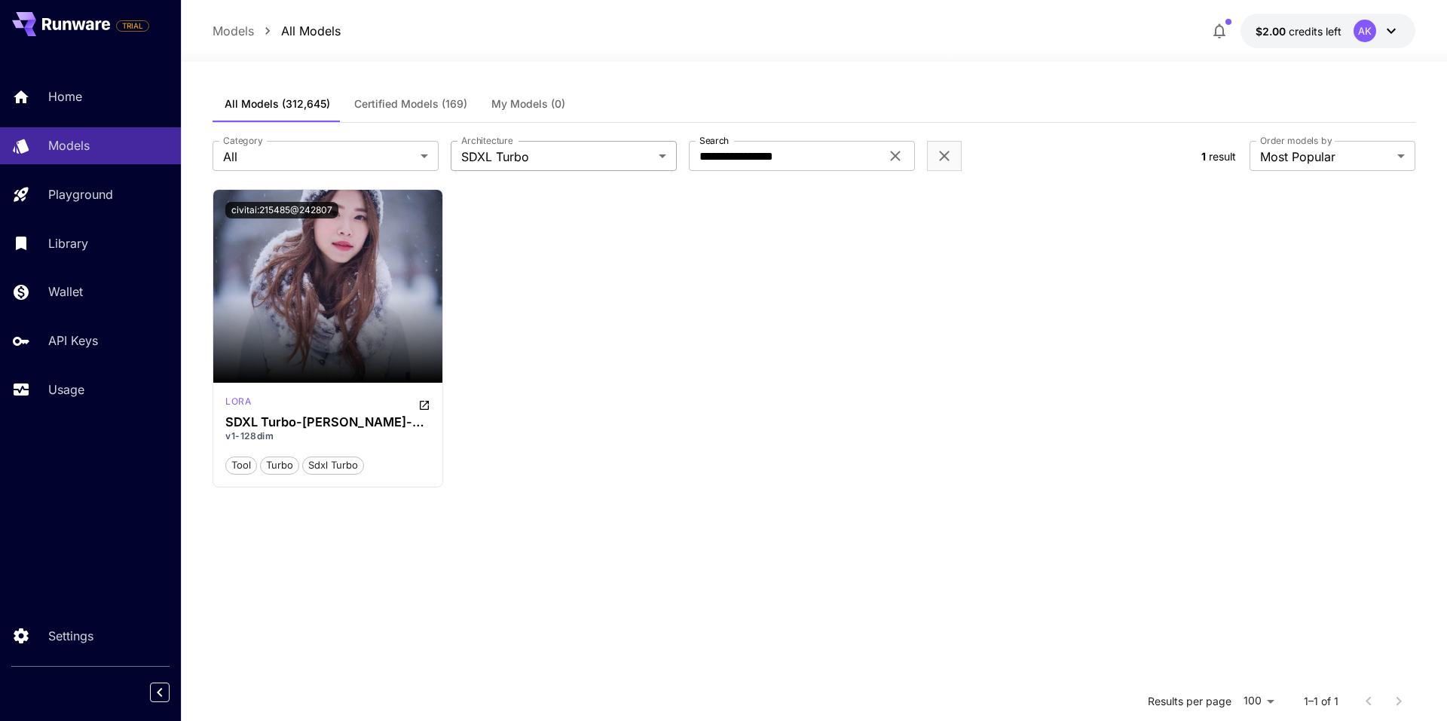
click at [528, 158] on body "**********" at bounding box center [723, 497] width 1447 height 995
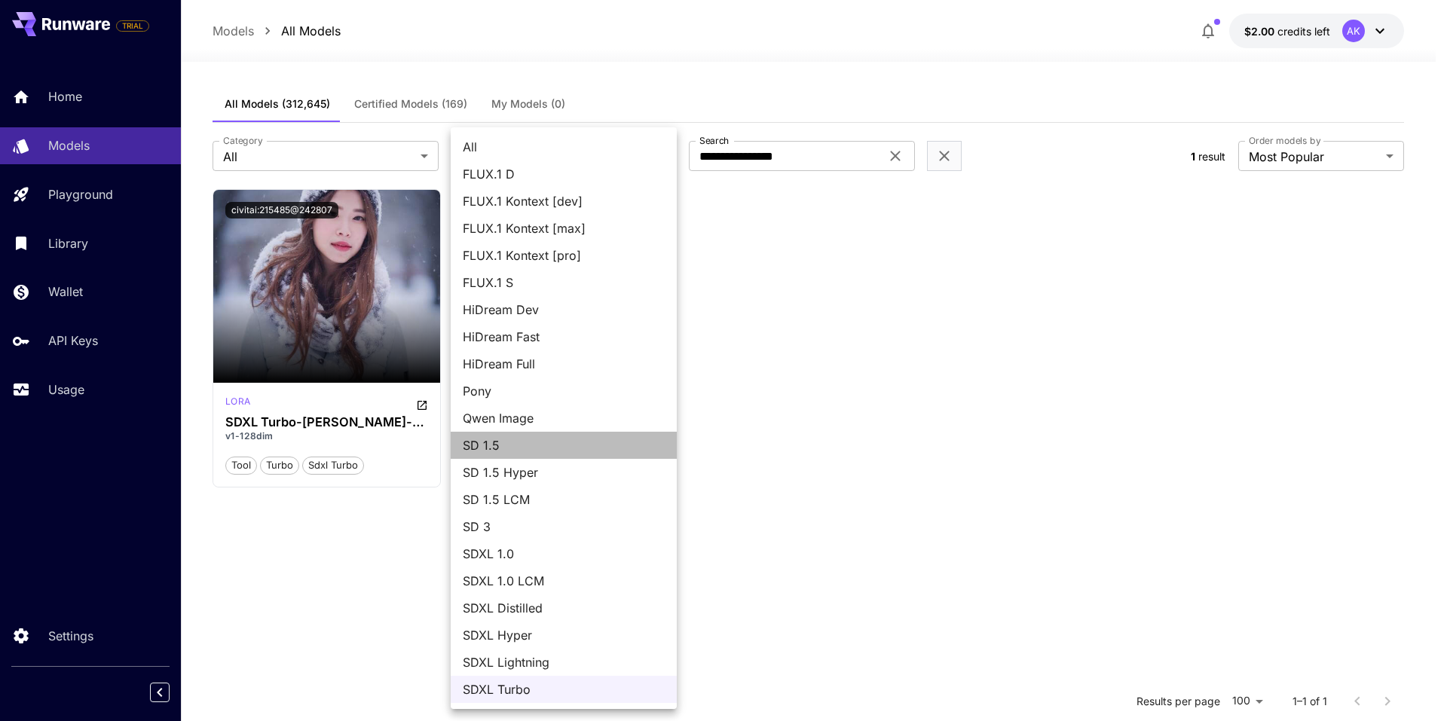
click at [497, 451] on span "SD 1.5" at bounding box center [564, 445] width 202 height 18
type input "****"
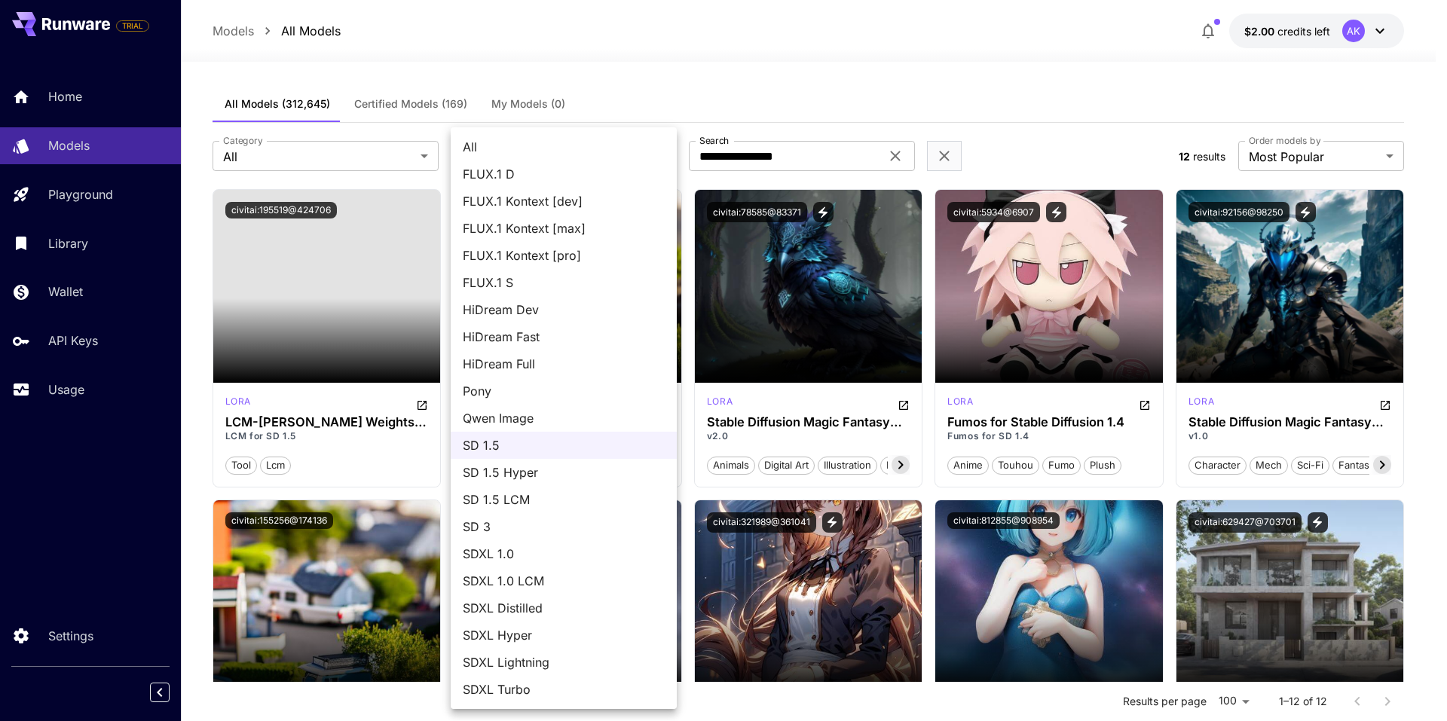
click at [837, 106] on div at bounding box center [723, 360] width 1447 height 721
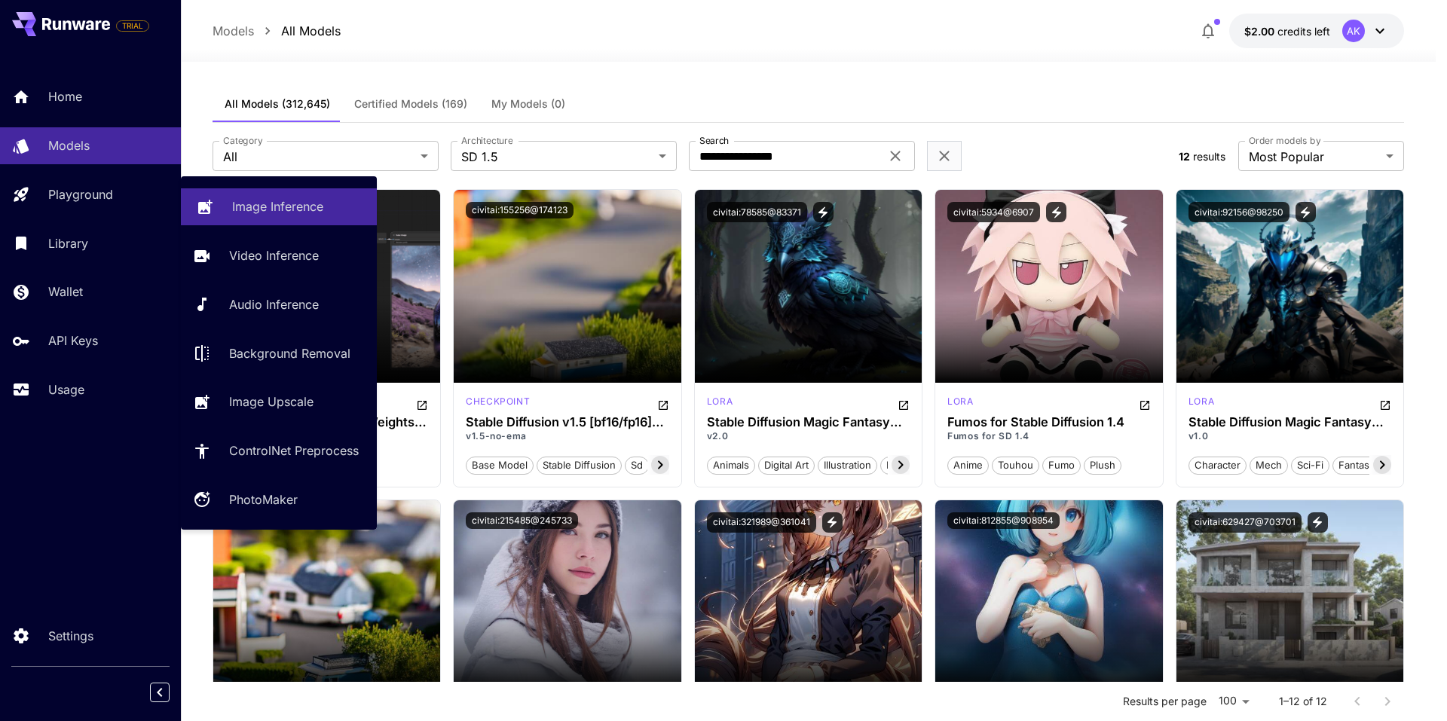
click at [292, 210] on p "Image Inference" at bounding box center [277, 206] width 91 height 18
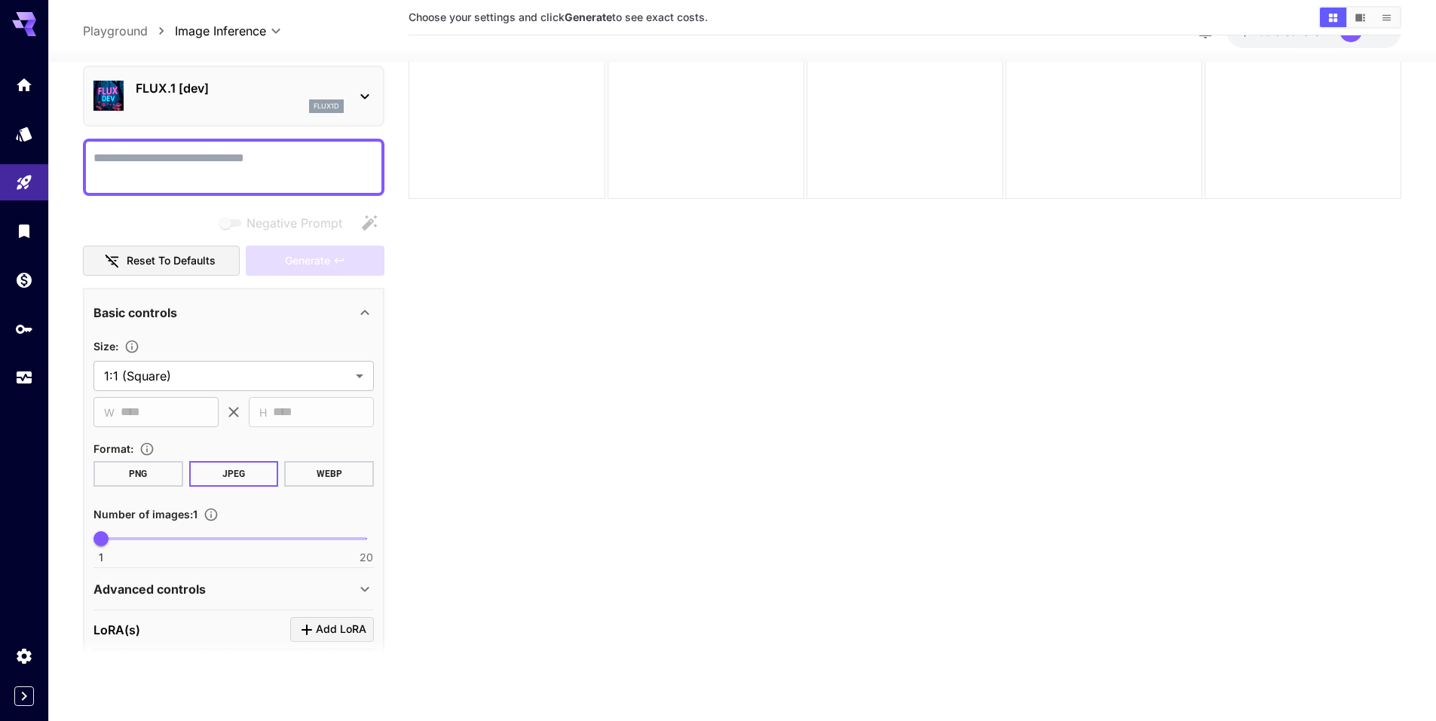
scroll to position [75, 0]
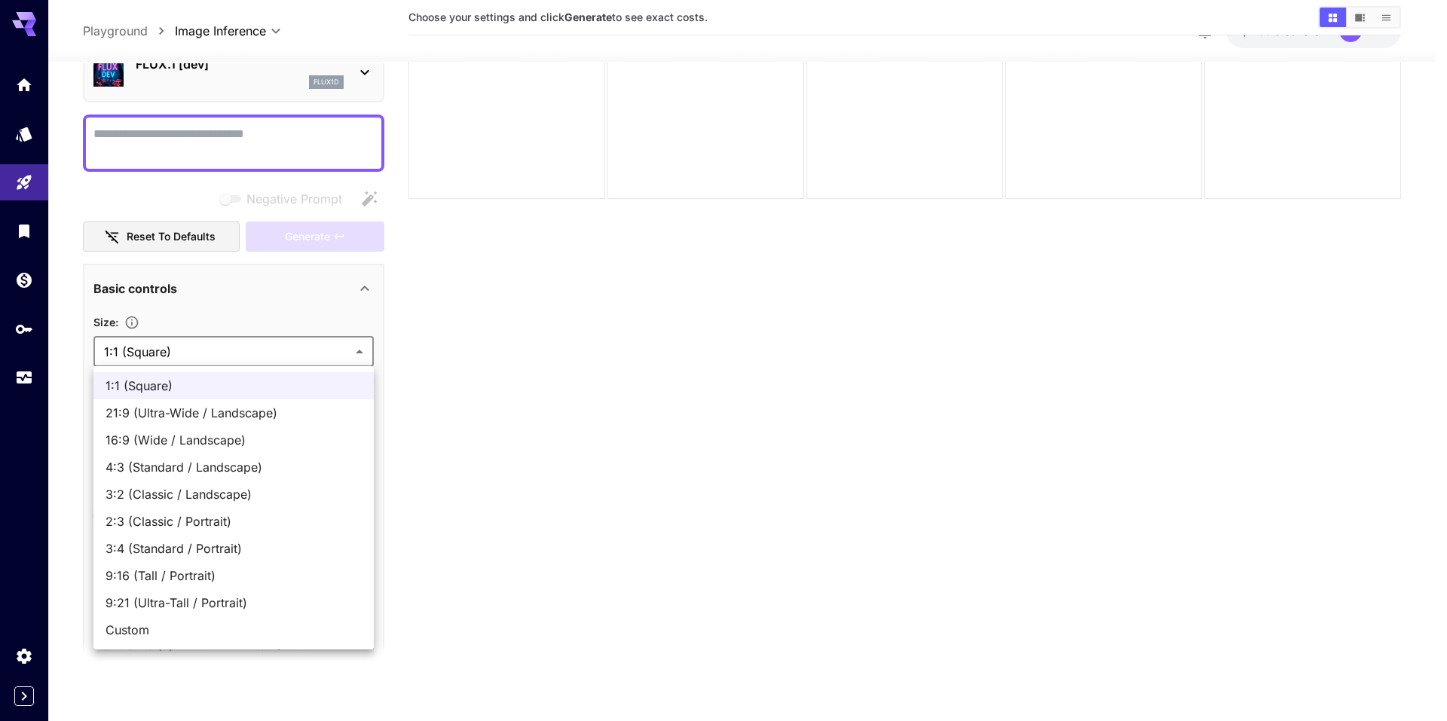
click at [160, 356] on body "**********" at bounding box center [723, 301] width 1447 height 840
click at [160, 356] on div at bounding box center [723, 360] width 1447 height 721
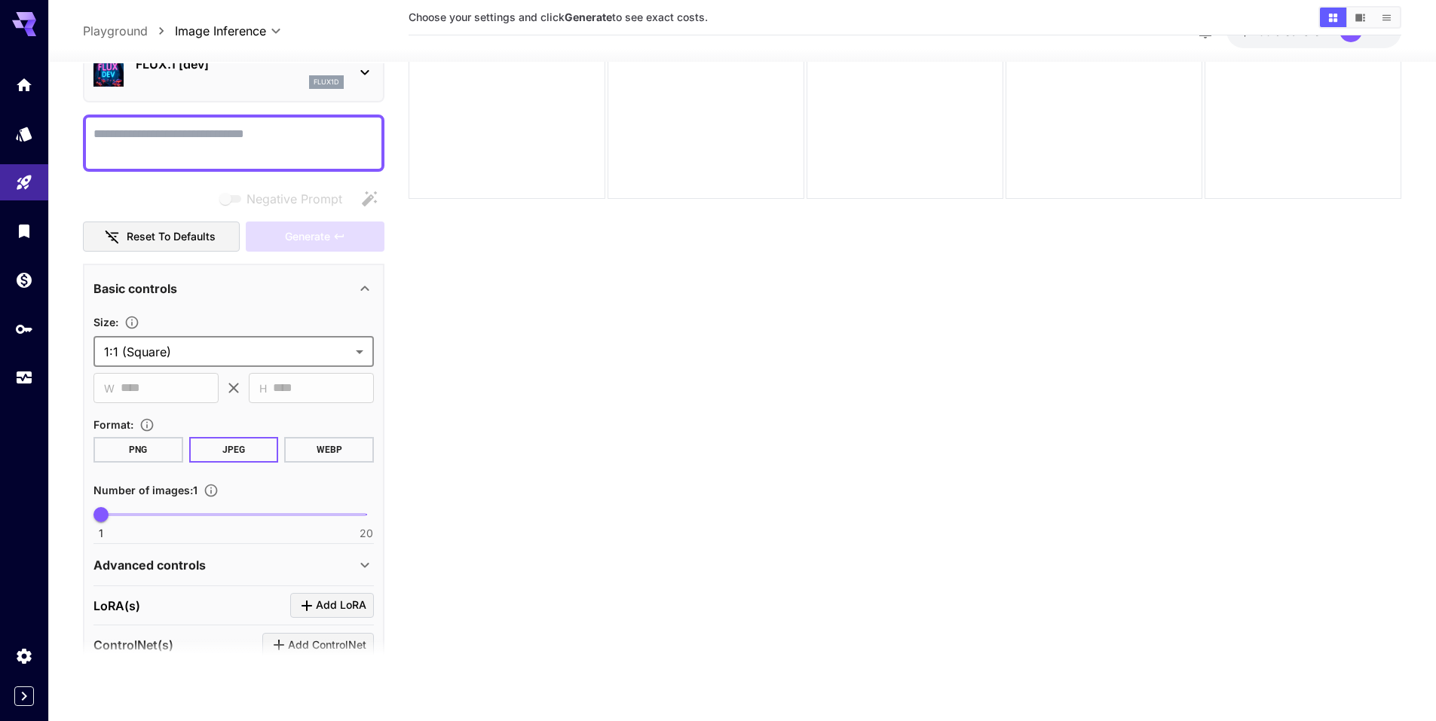
scroll to position [0, 0]
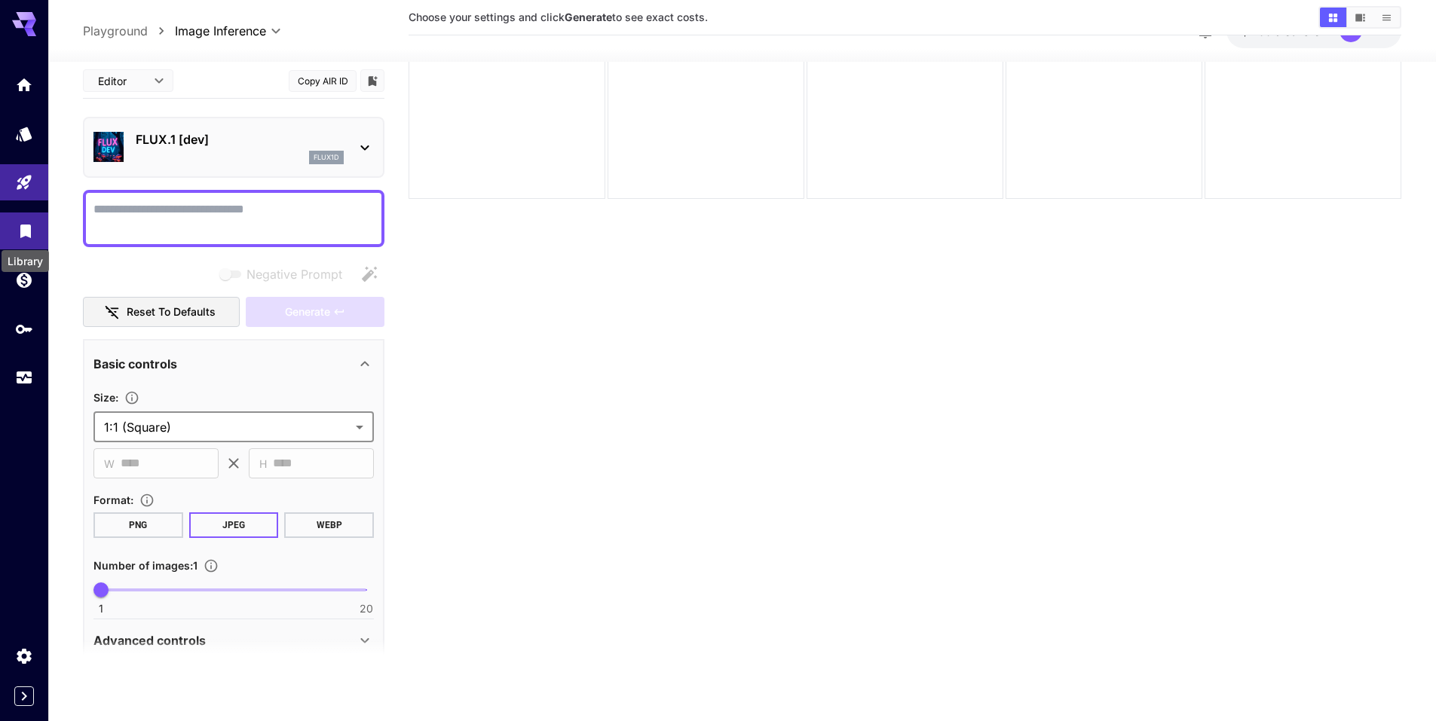
click at [23, 230] on icon "Library" at bounding box center [25, 227] width 11 height 14
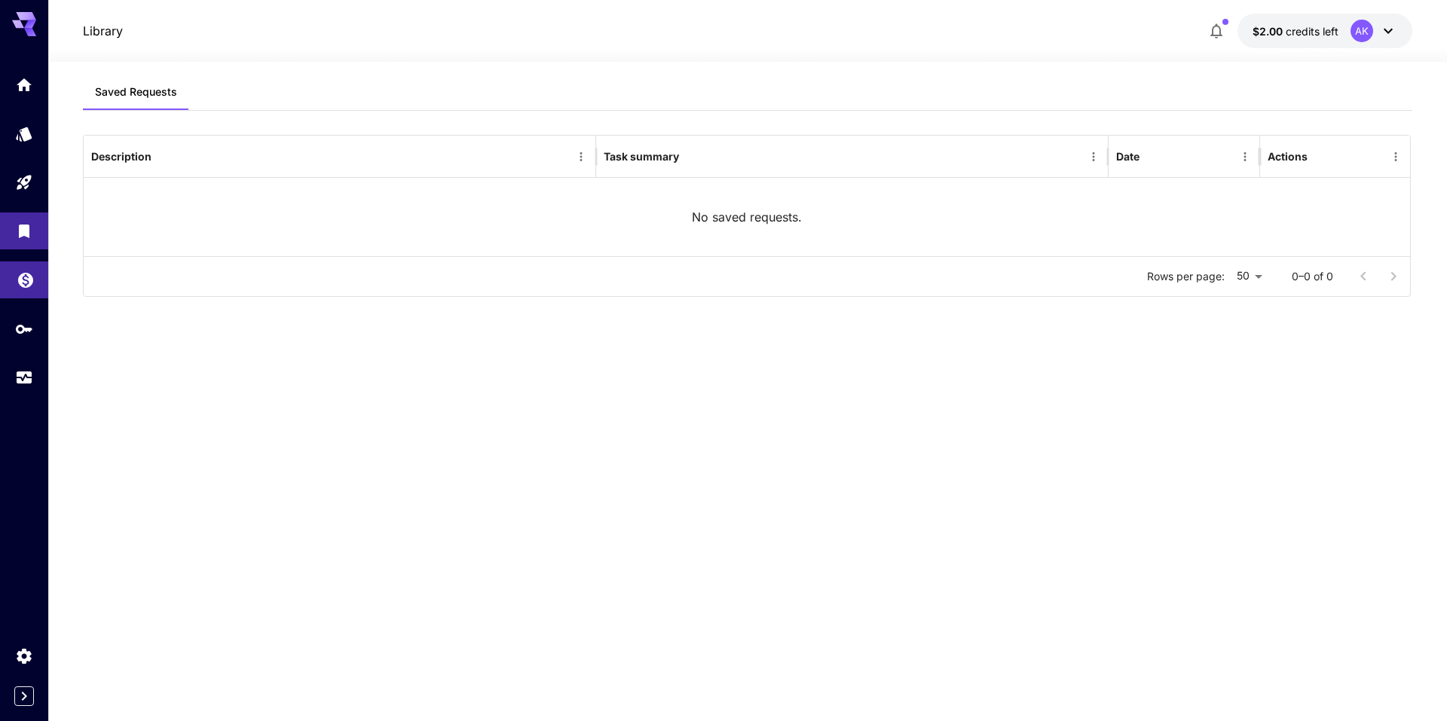
click at [27, 288] on link at bounding box center [24, 280] width 48 height 37
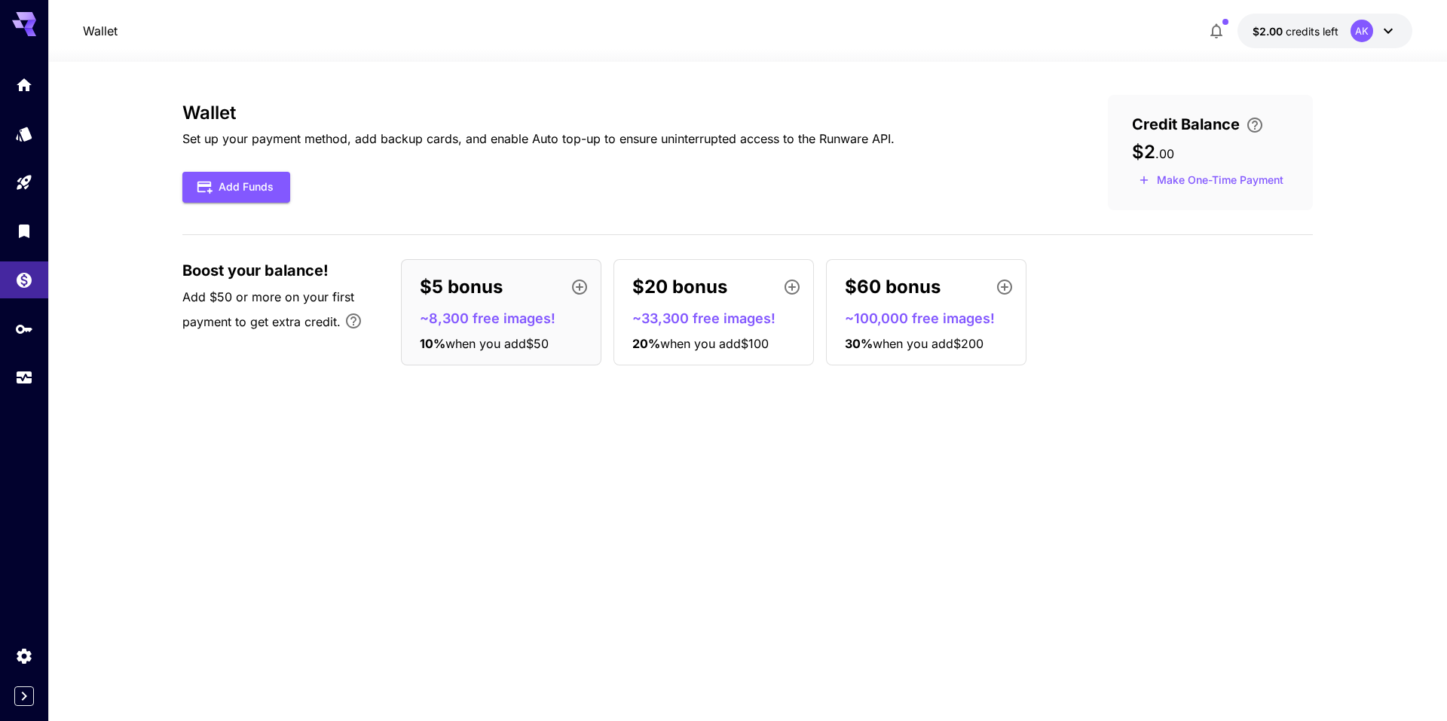
click at [470, 308] on p "~8,300 free images!" at bounding box center [507, 318] width 175 height 20
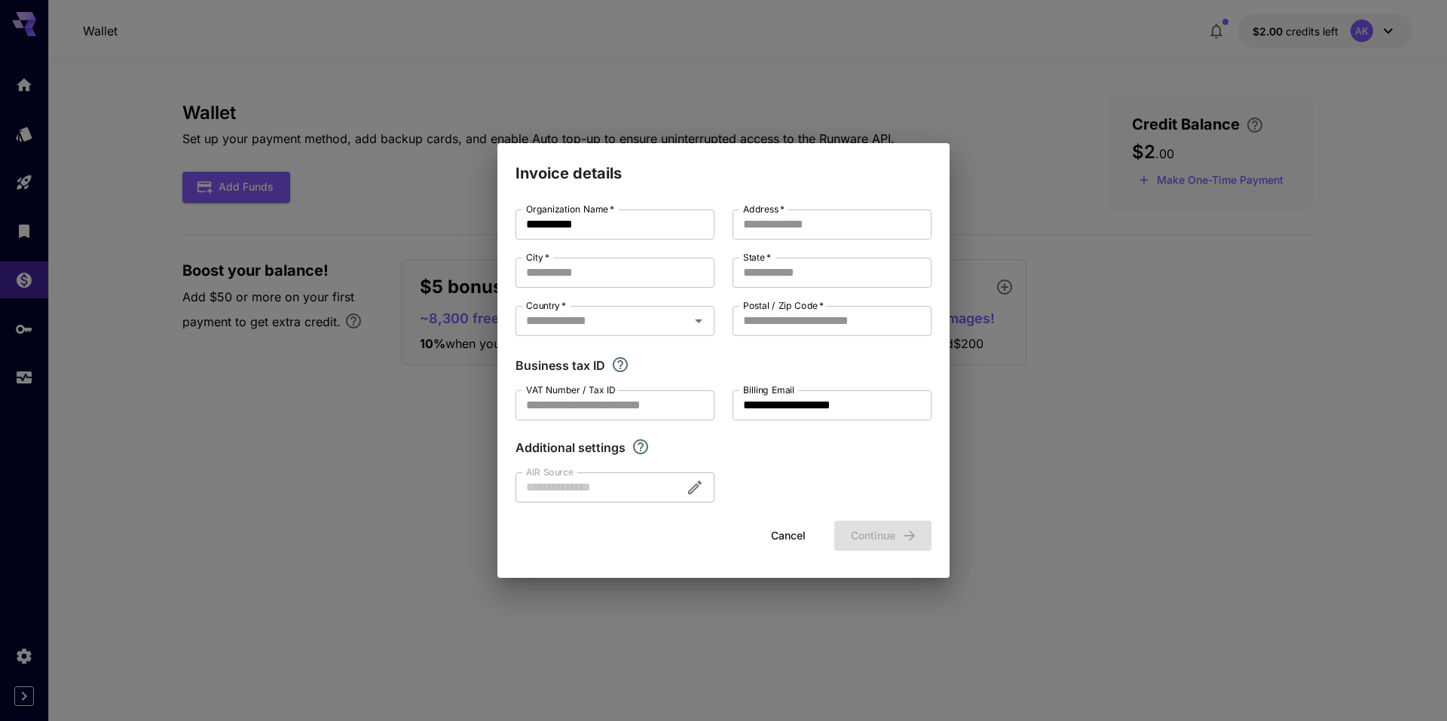
click at [1363, 457] on div "**********" at bounding box center [723, 360] width 1447 height 721
click at [790, 529] on button "Cancel" at bounding box center [788, 536] width 68 height 31
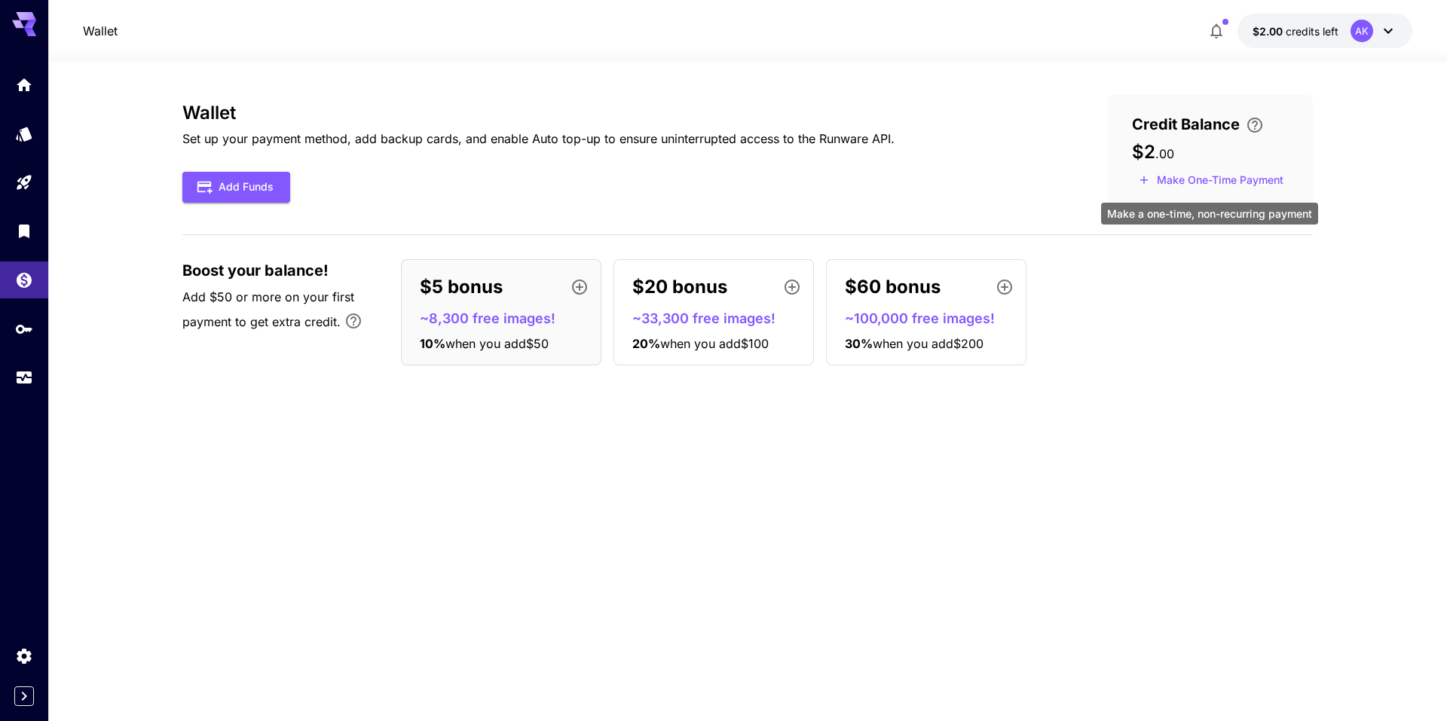
click at [1260, 173] on button "Make One-Time Payment" at bounding box center [1211, 180] width 158 height 23
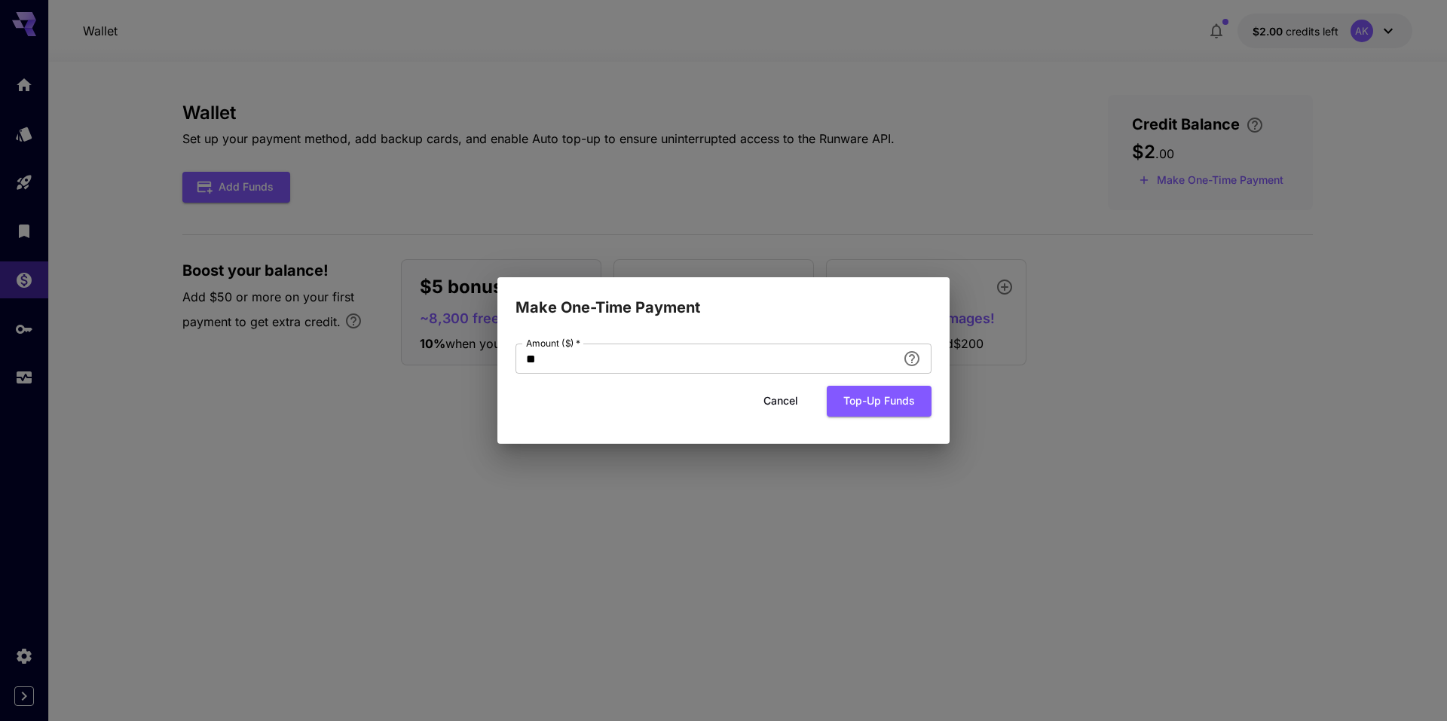
click at [766, 399] on button "Cancel" at bounding box center [781, 401] width 68 height 31
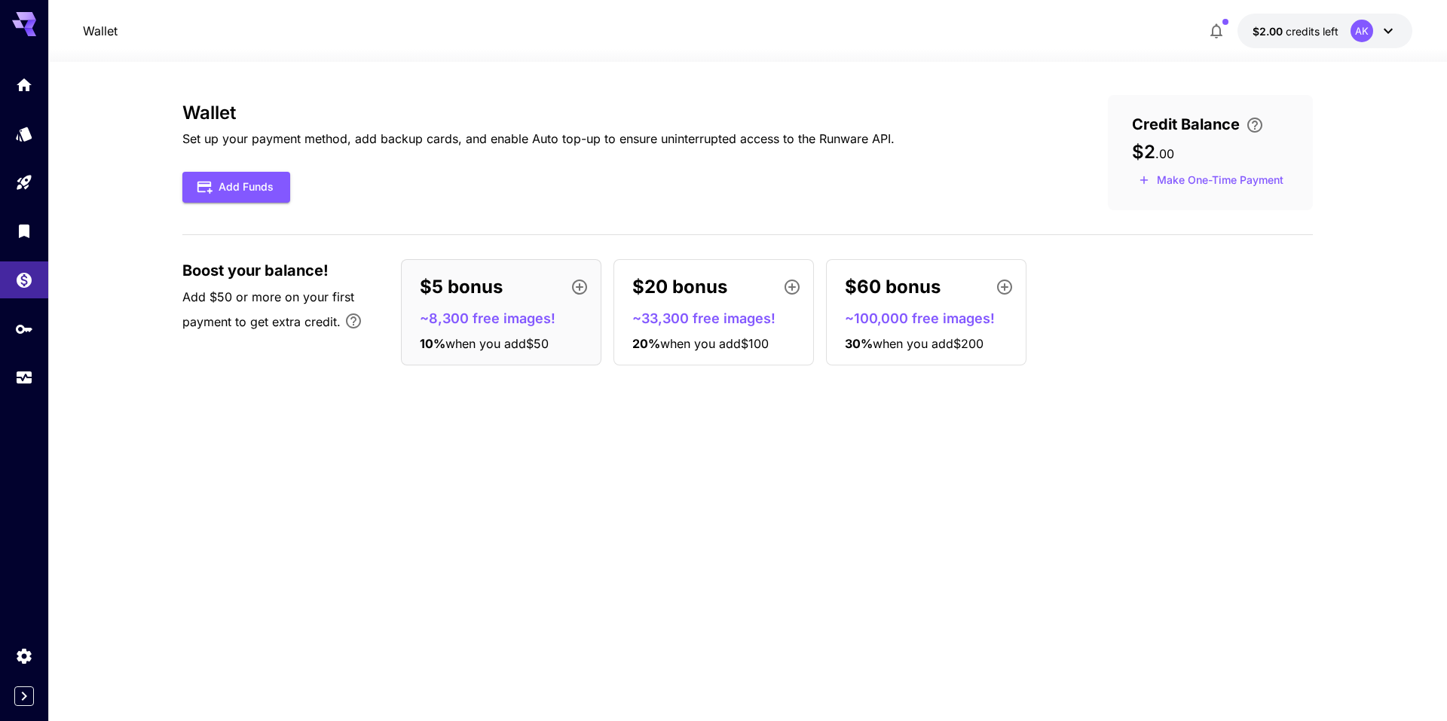
click at [1200, 126] on span "Credit Balance" at bounding box center [1186, 124] width 108 height 23
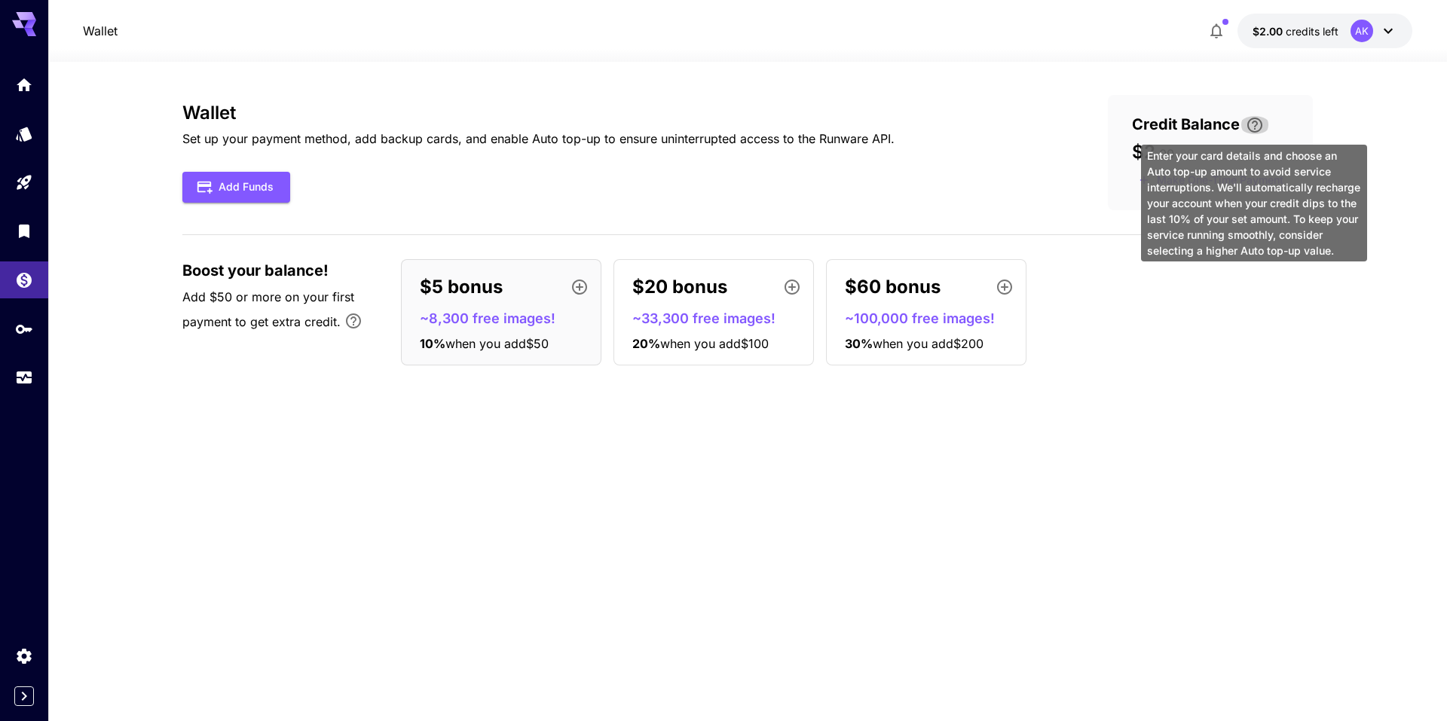
click at [1257, 124] on icon "\a Enter your card details and choose an Auto top-up amount to avoid service in…" at bounding box center [1254, 125] width 15 height 15
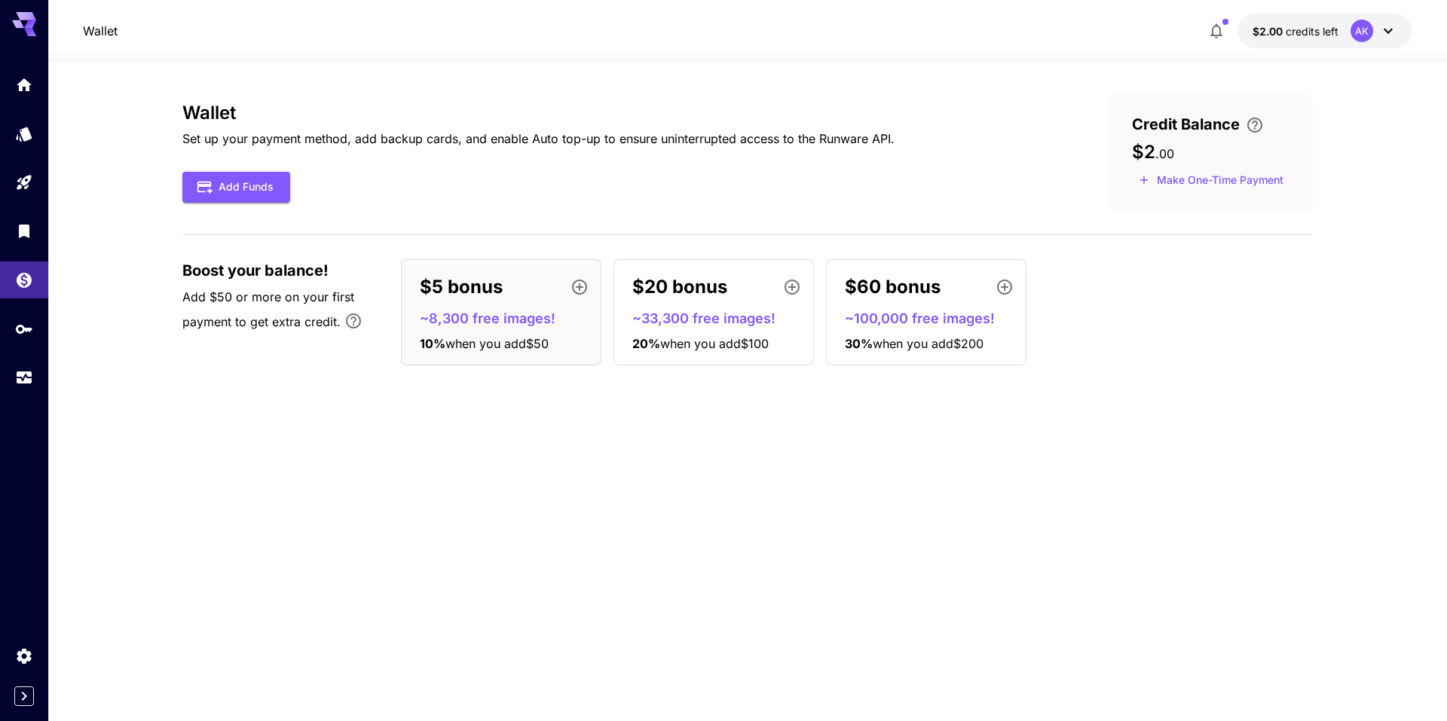
click at [343, 485] on div "Wallet Set up your payment method, add backup cards, and enable Auto top-up to …" at bounding box center [747, 391] width 1130 height 593
click at [262, 299] on span "Add $50 or more on your first payment to get extra credit." at bounding box center [268, 309] width 172 height 40
click at [322, 398] on div "Wallet Set up your payment method, add backup cards, and enable Auto top-up to …" at bounding box center [747, 391] width 1130 height 593
click at [1327, 31] on span "credits left" at bounding box center [1312, 31] width 53 height 13
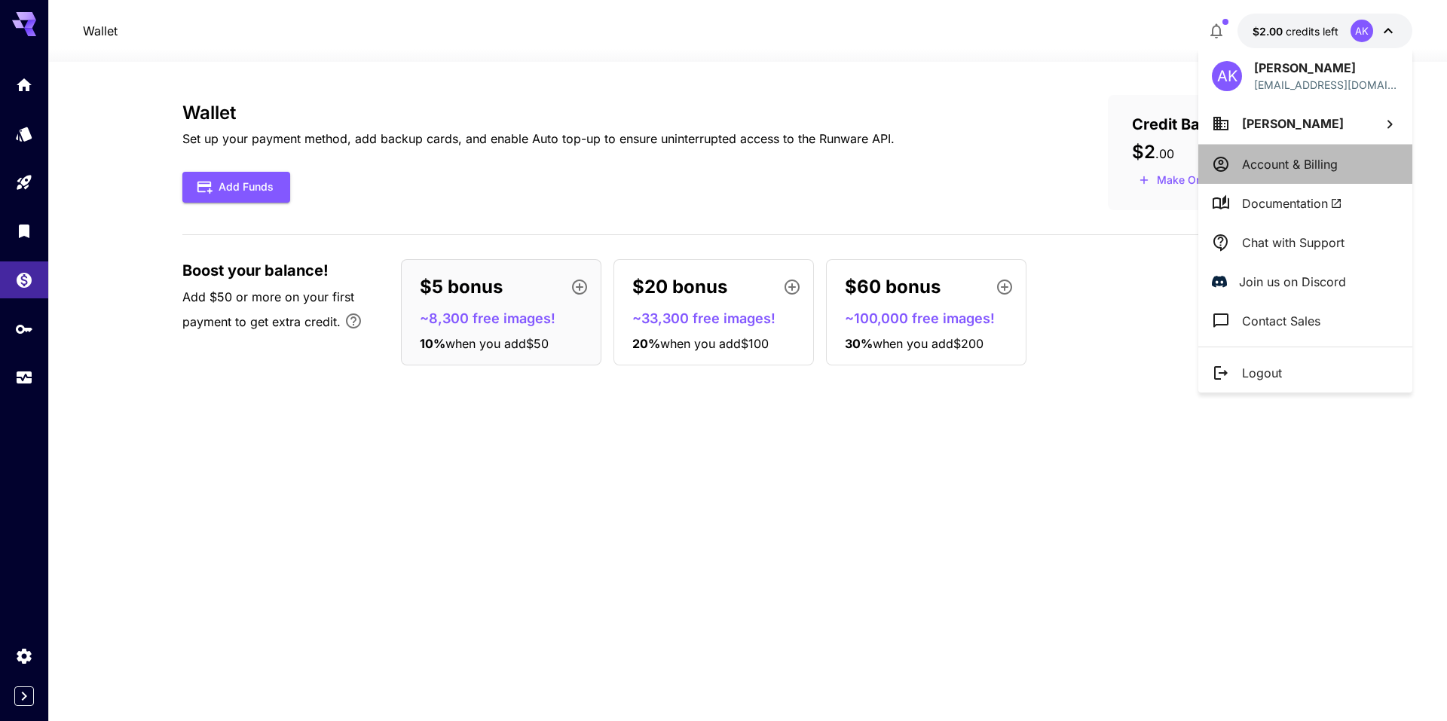
click at [1283, 166] on p "Account & Billing" at bounding box center [1290, 164] width 96 height 18
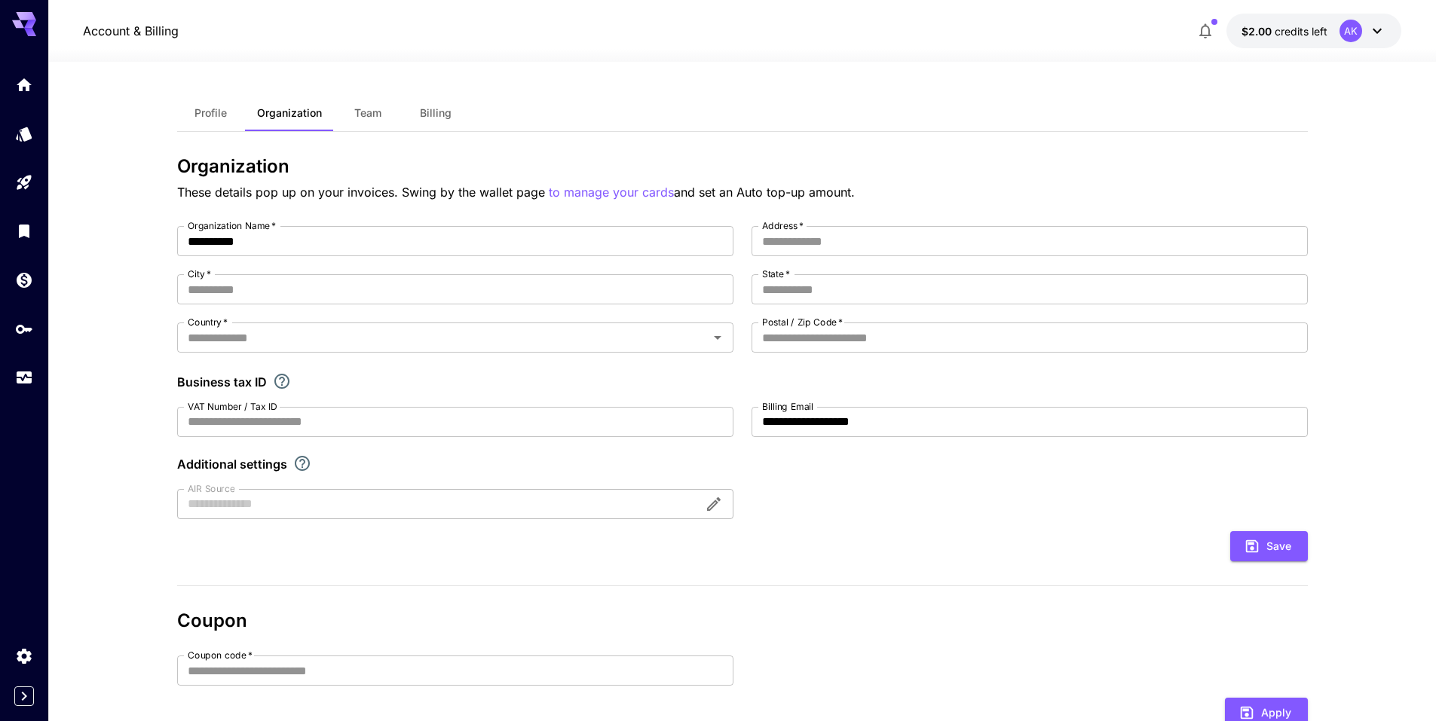
click at [1375, 29] on icon at bounding box center [1377, 31] width 18 height 18
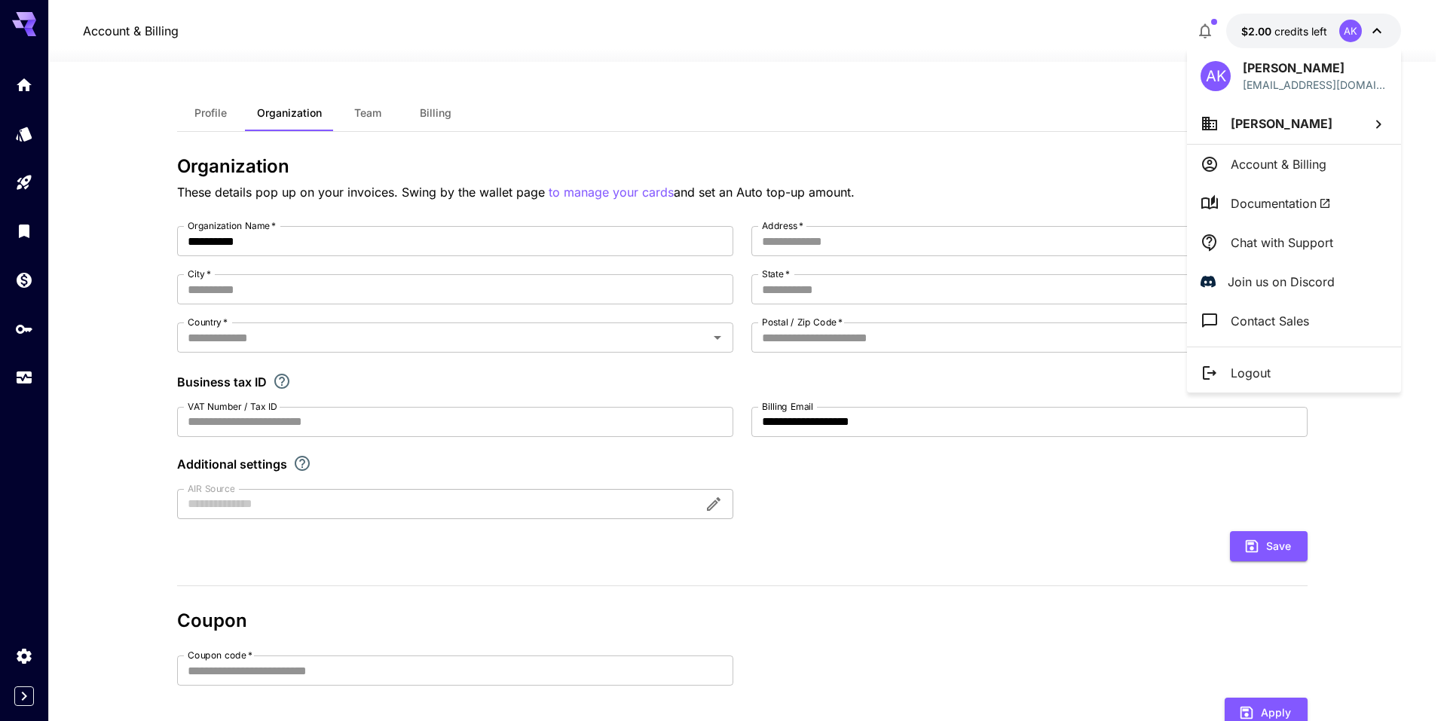
click at [364, 112] on div at bounding box center [723, 360] width 1447 height 721
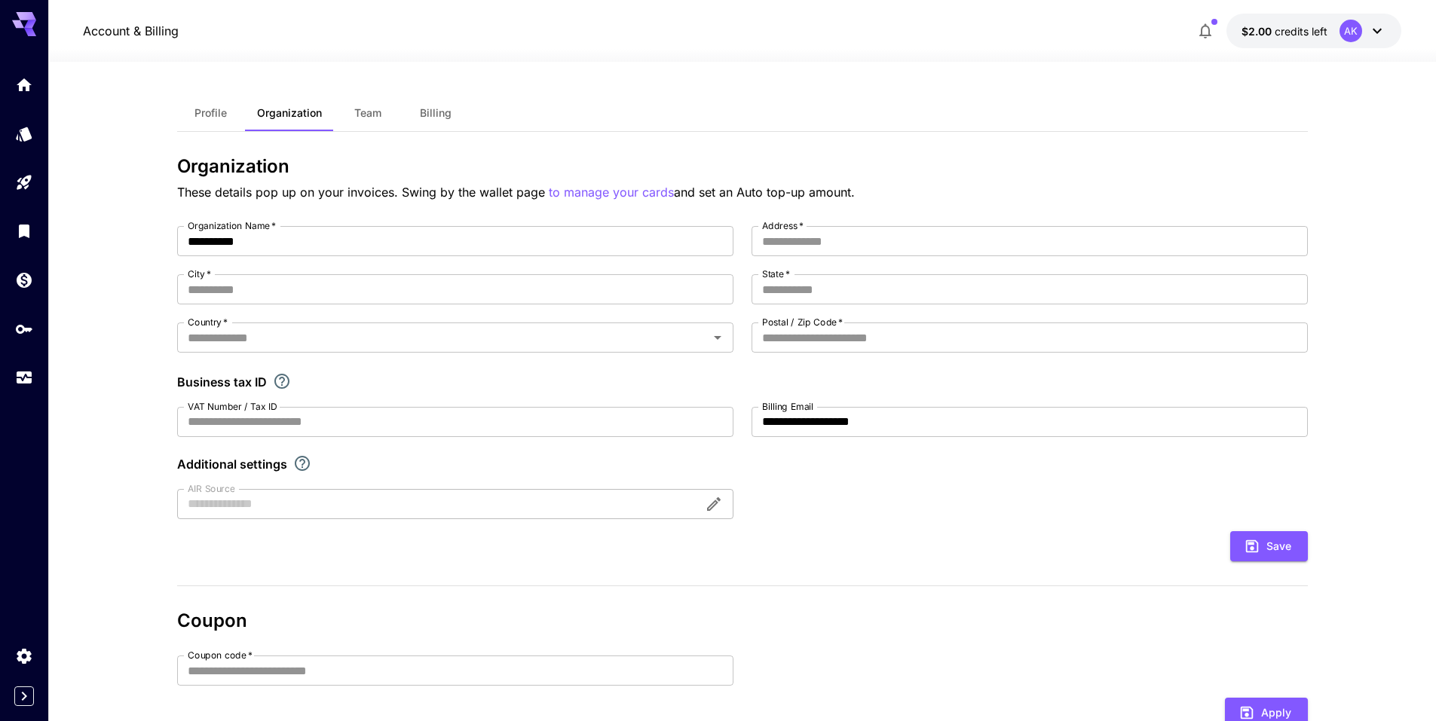
click at [24, 33] on icon at bounding box center [24, 24] width 24 height 24
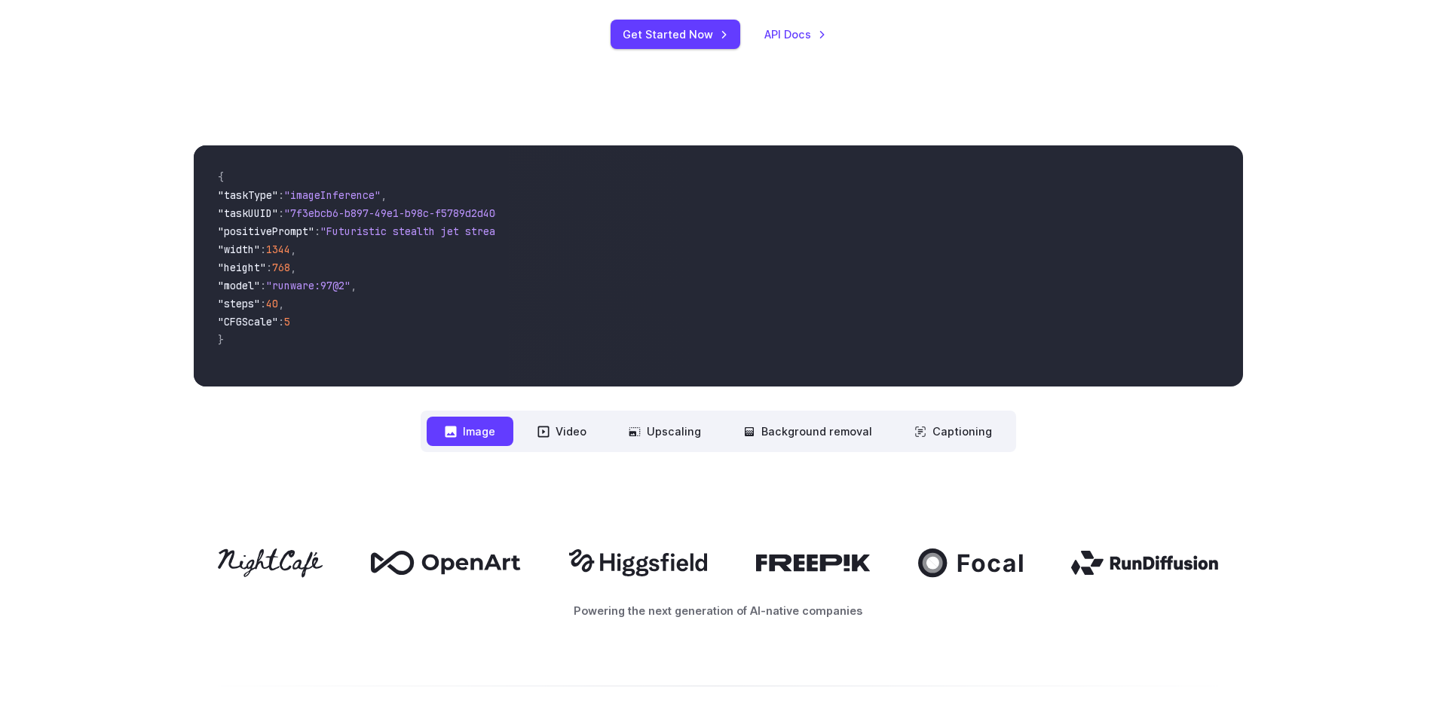
scroll to position [377, 0]
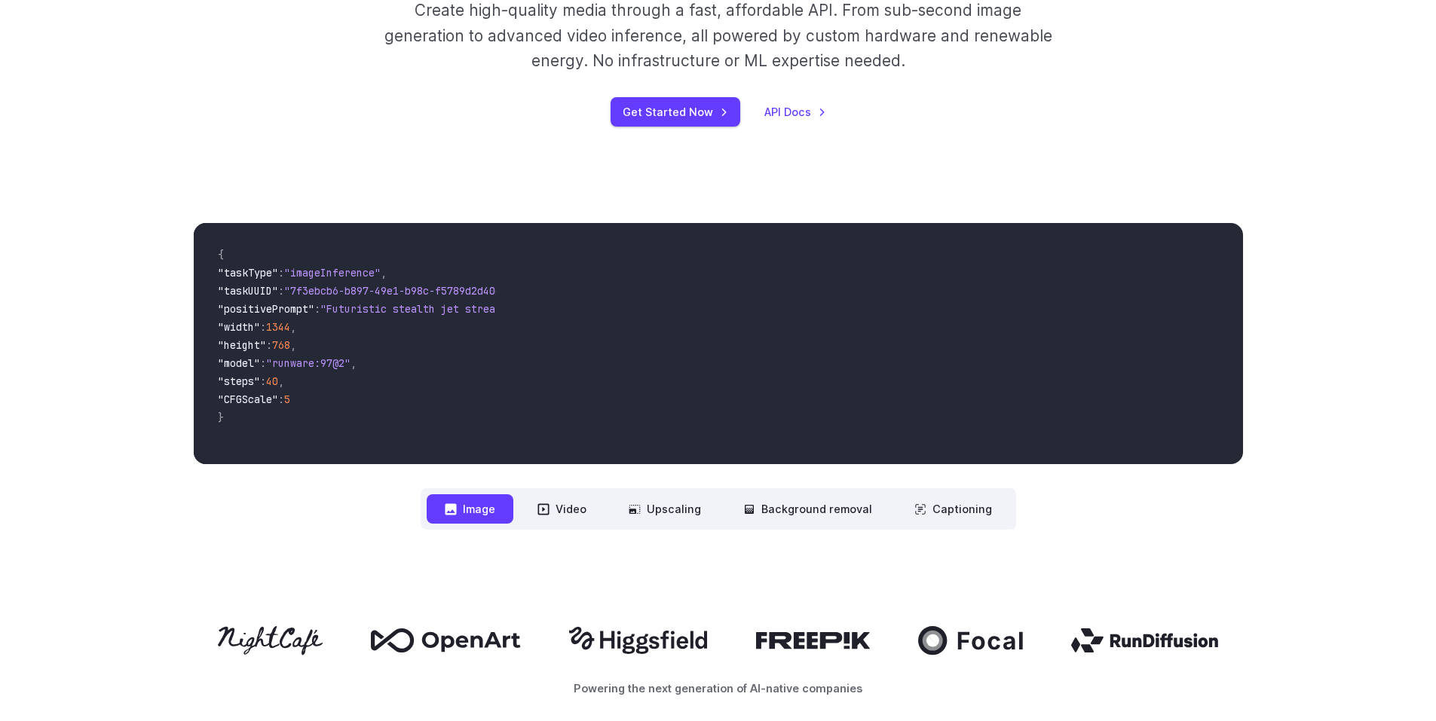
drag, startPoint x: 234, startPoint y: 265, endPoint x: 357, endPoint y: 408, distance: 188.1
click at [357, 408] on code "{ "taskType" : "imageInference" , "taskUUID" : "7f3ebcb6-b897-49e1-b98c-f5789d2…" at bounding box center [351, 343] width 291 height 217
click at [357, 408] on span ""CFGScale" : 5" at bounding box center [351, 401] width 267 height 18
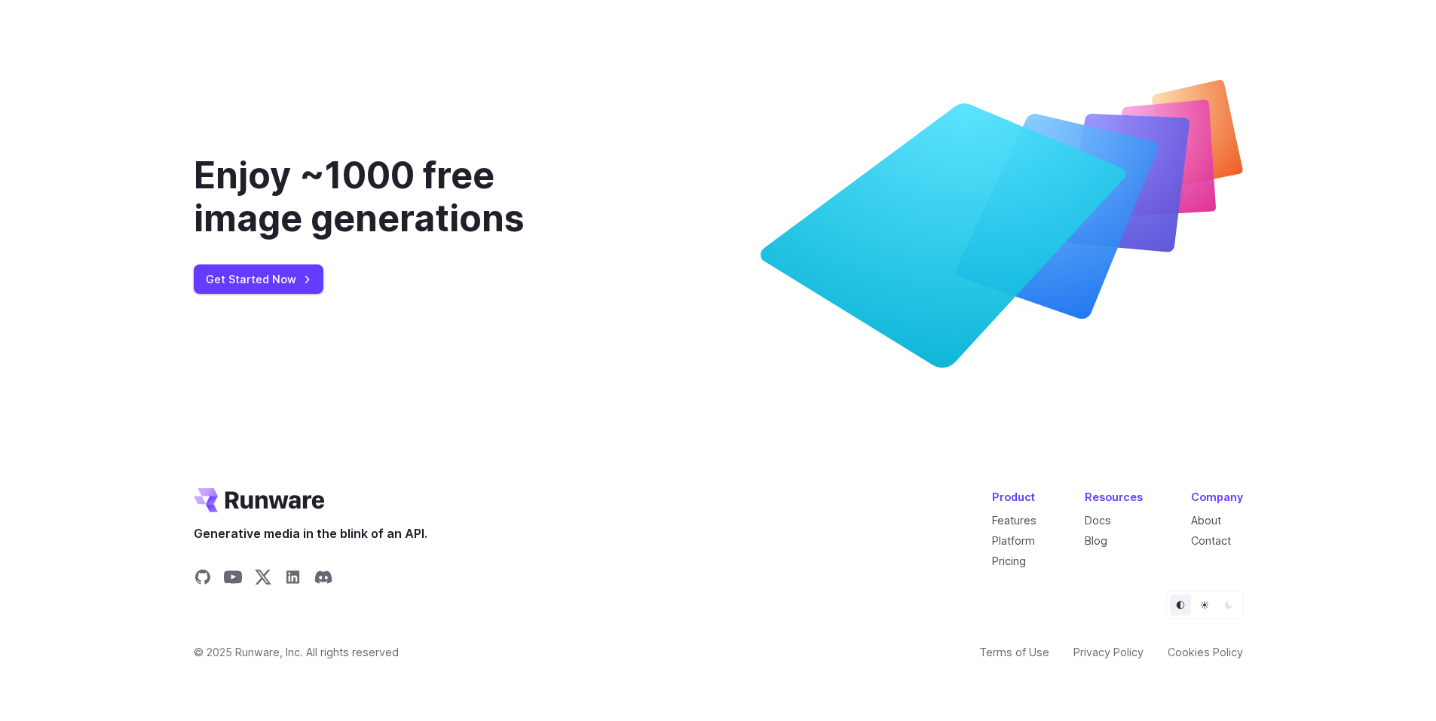
scroll to position [5565, 0]
click at [284, 294] on link "Get Started Now" at bounding box center [259, 279] width 130 height 29
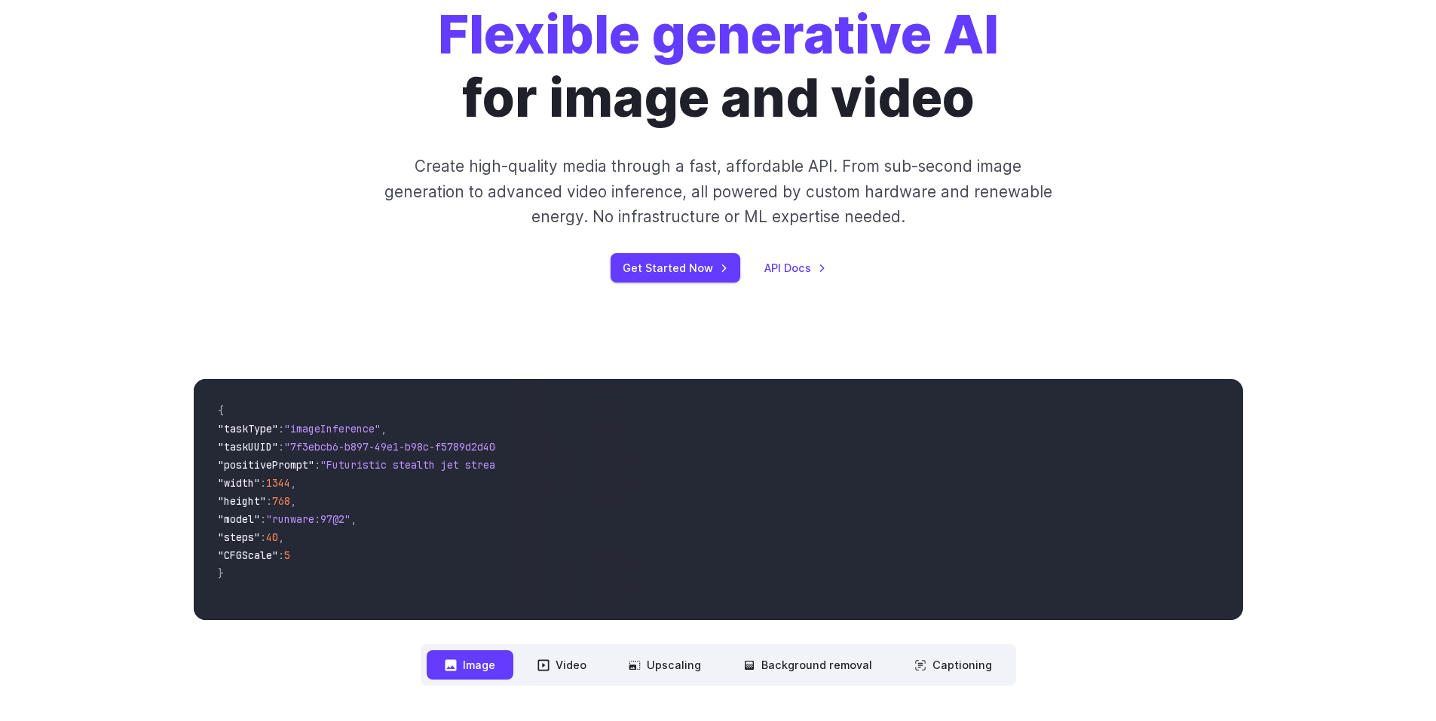
scroll to position [215, 0]
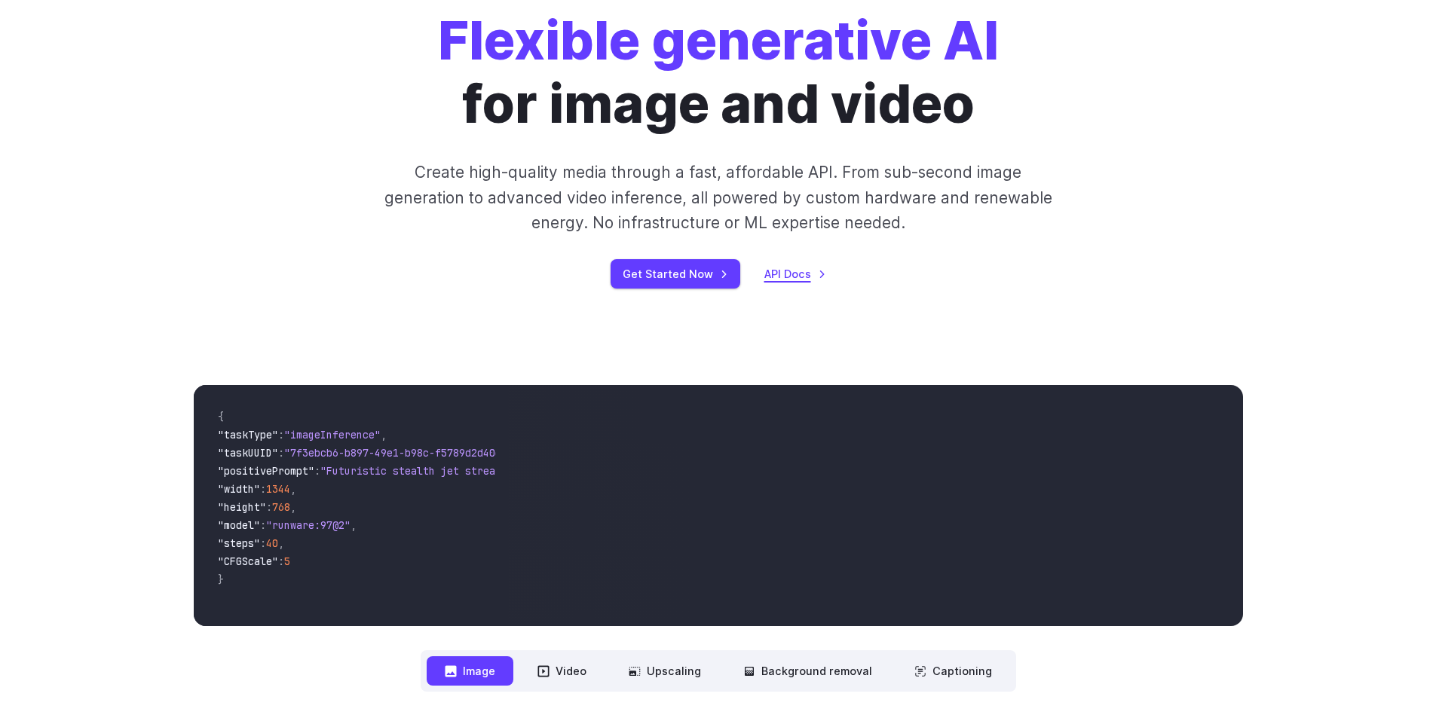
click at [774, 268] on link "API Docs" at bounding box center [795, 273] width 62 height 17
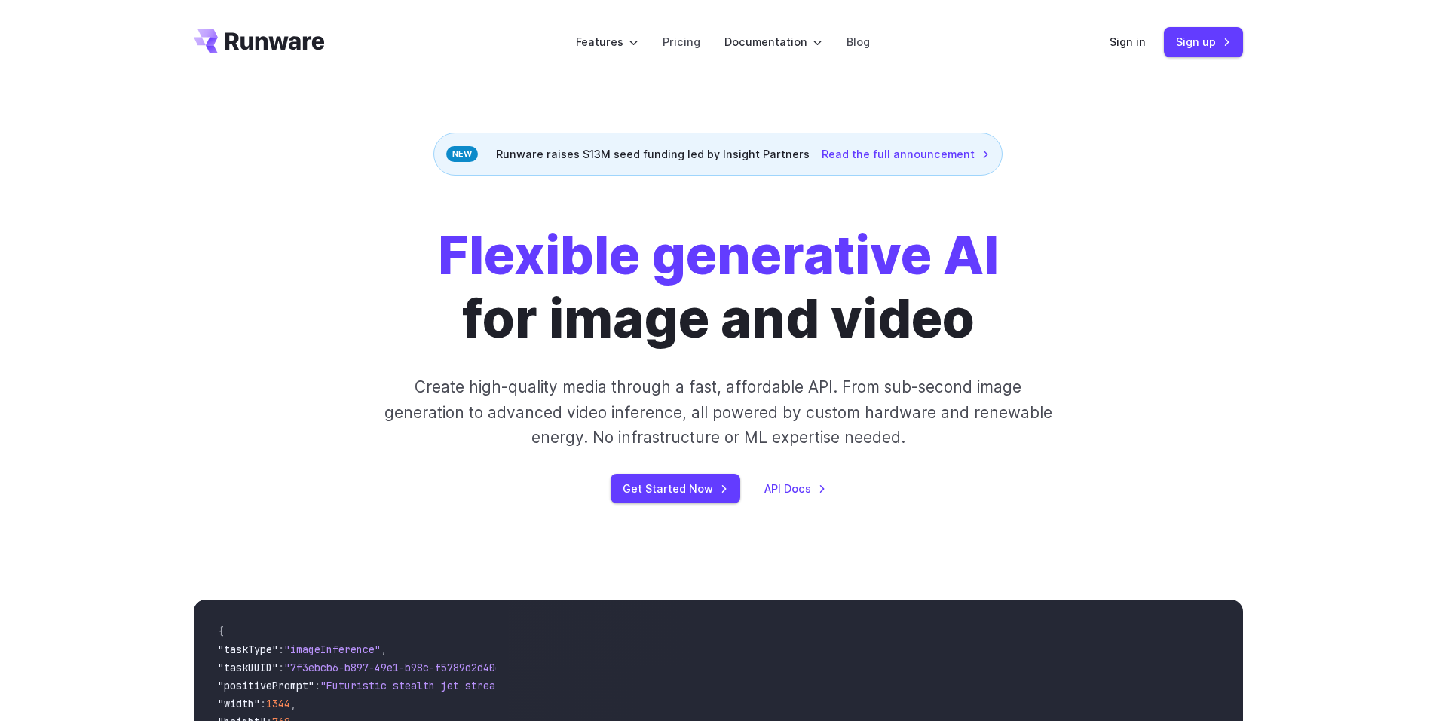
click at [241, 37] on icon "Go to /" at bounding box center [274, 40] width 99 height 17
click at [696, 46] on link "Pricing" at bounding box center [681, 41] width 38 height 17
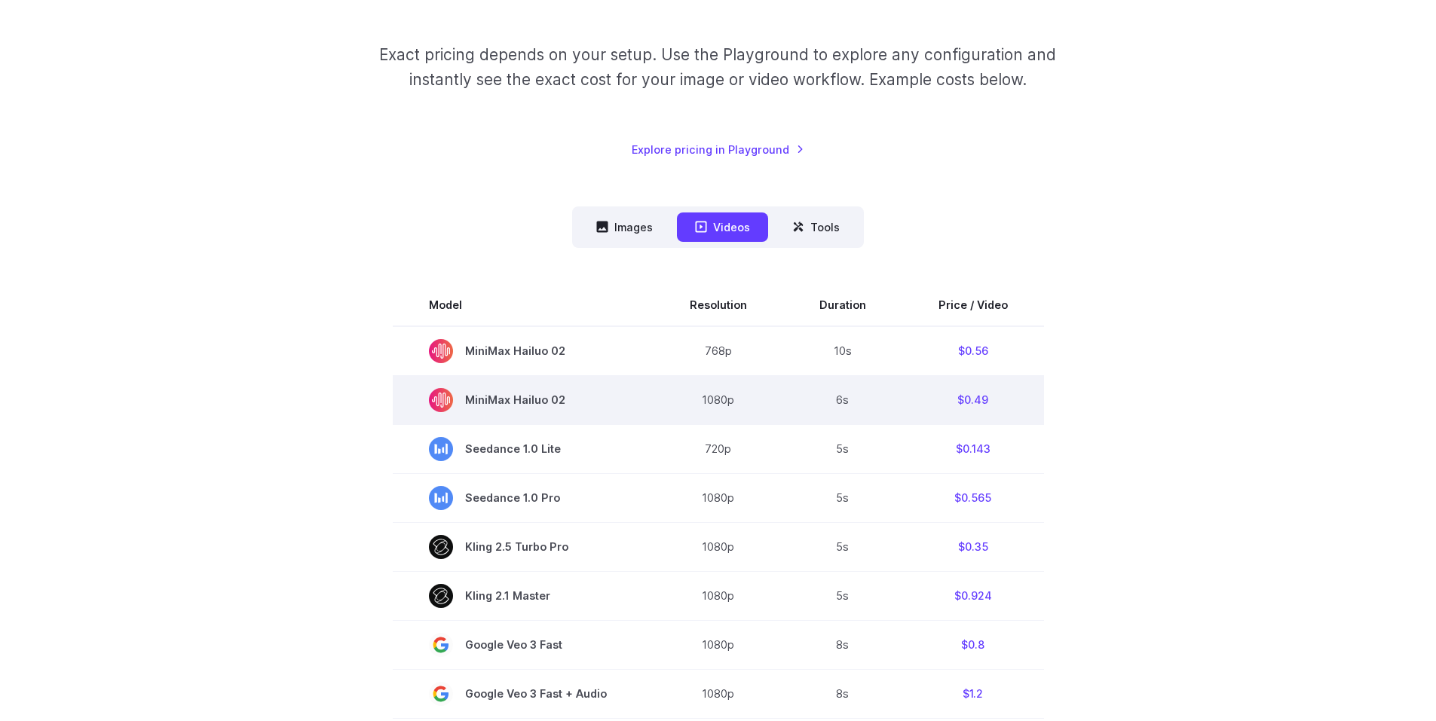
scroll to position [301, 0]
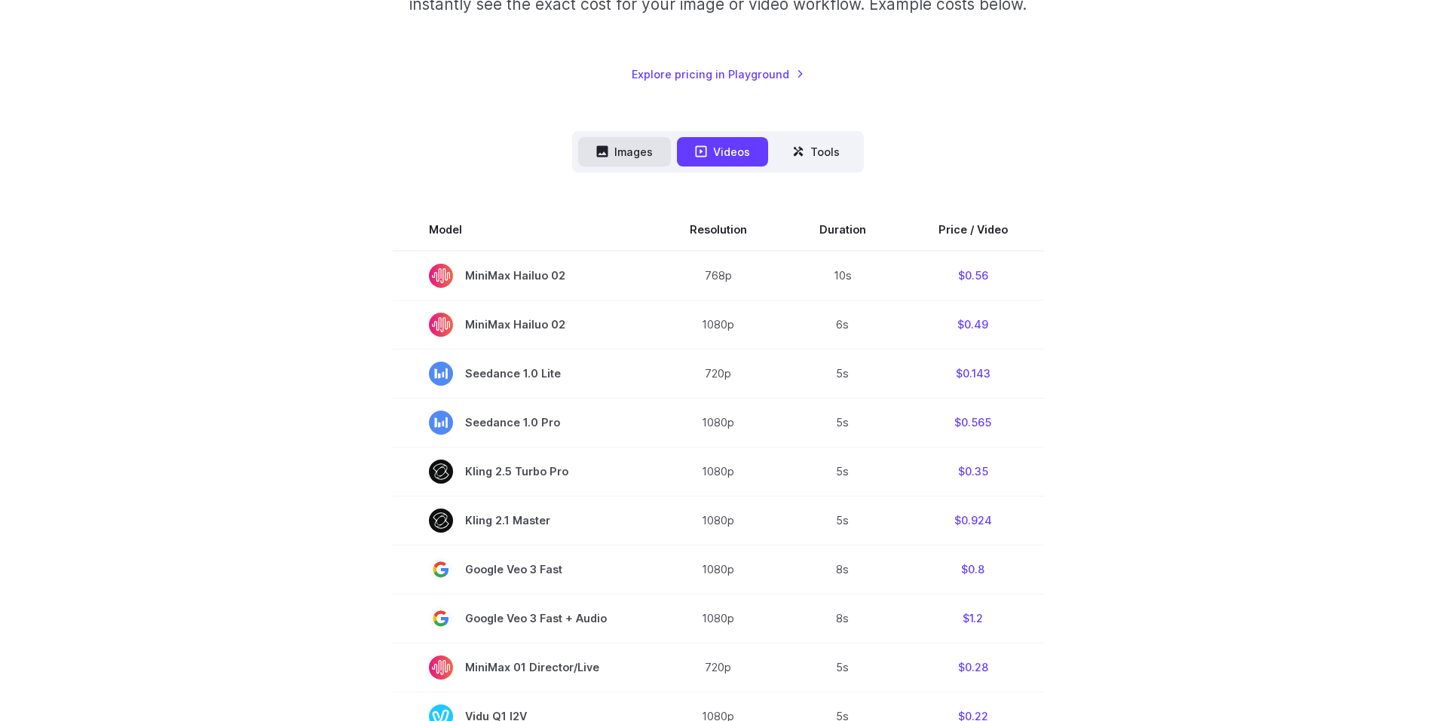
click at [630, 158] on button "Images" at bounding box center [624, 151] width 93 height 29
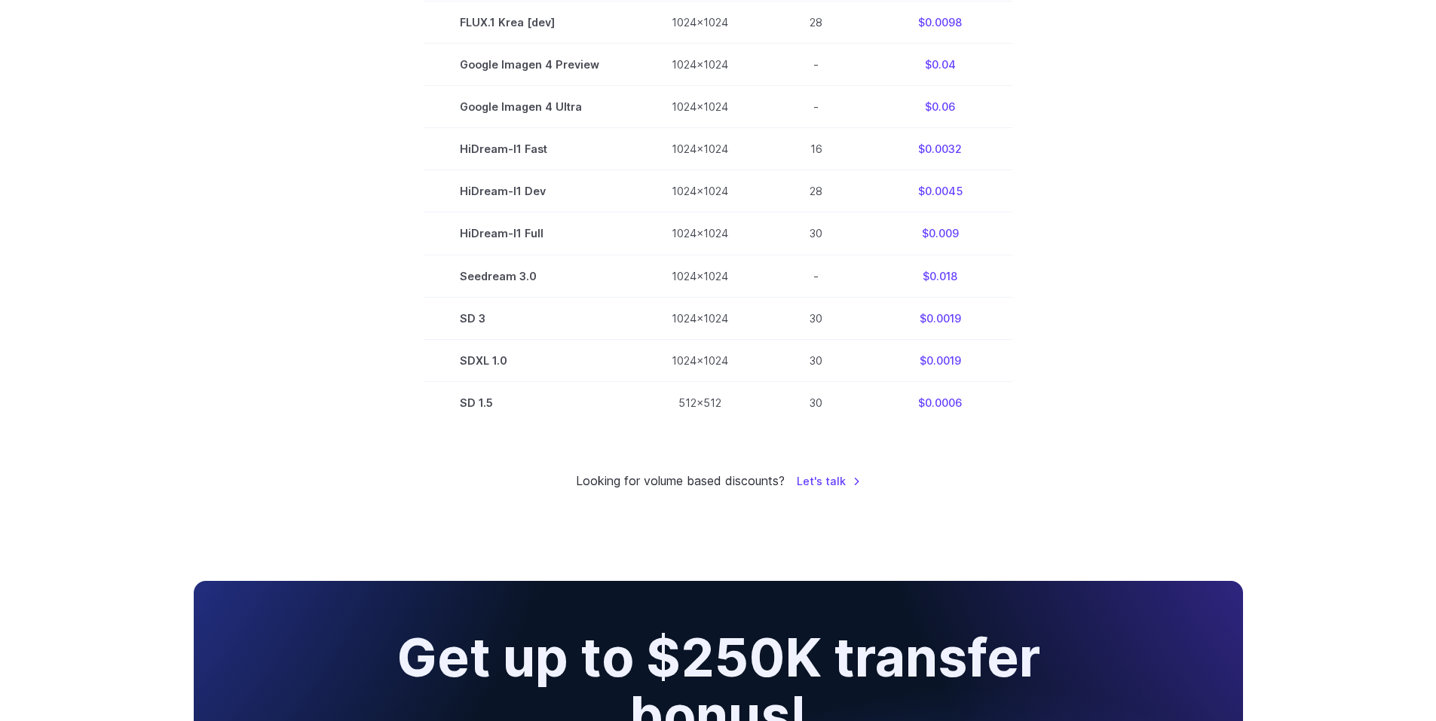
scroll to position [980, 0]
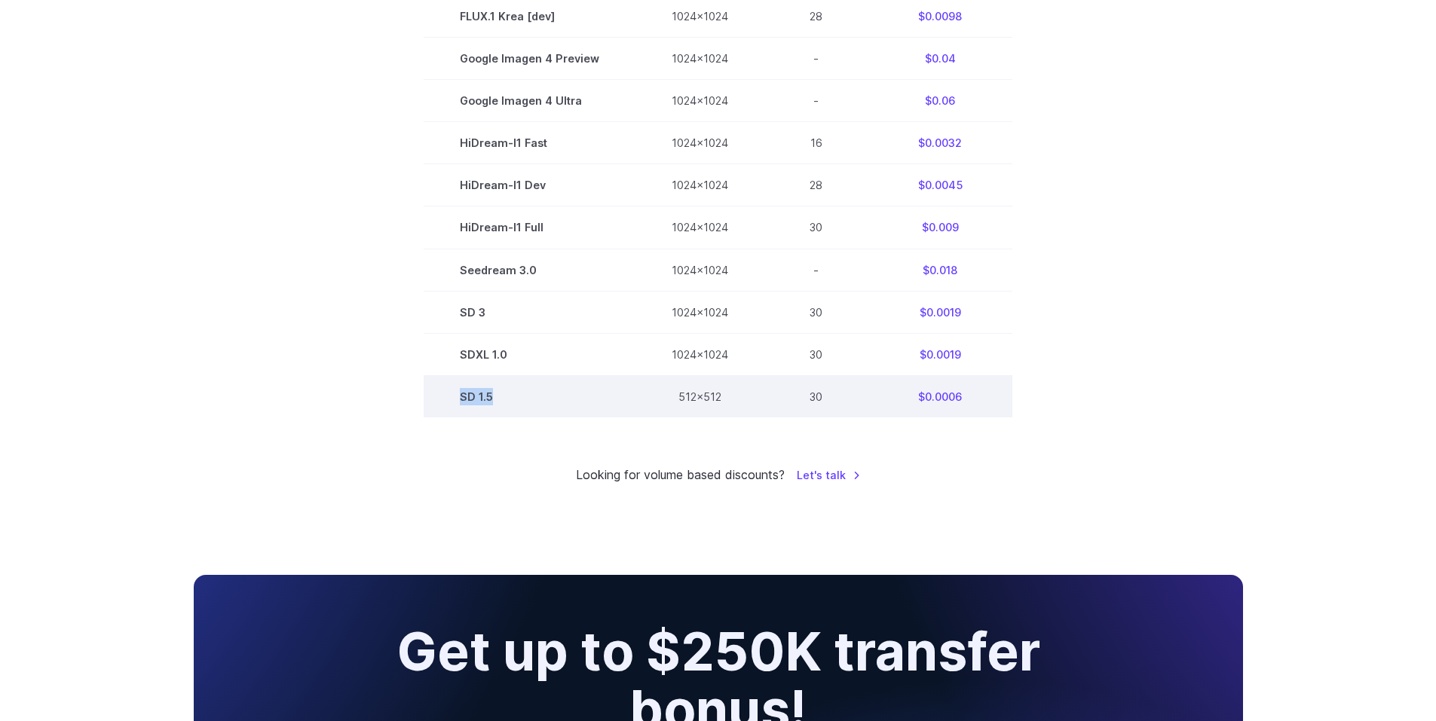
drag, startPoint x: 509, startPoint y: 396, endPoint x: 461, endPoint y: 398, distance: 48.3
click at [461, 398] on td "SD 1.5" at bounding box center [530, 396] width 212 height 42
drag, startPoint x: 990, startPoint y: 394, endPoint x: 457, endPoint y: 403, distance: 533.6
click at [457, 403] on tr "SD 1.5 512x512 30 $0.0006" at bounding box center [718, 396] width 589 height 42
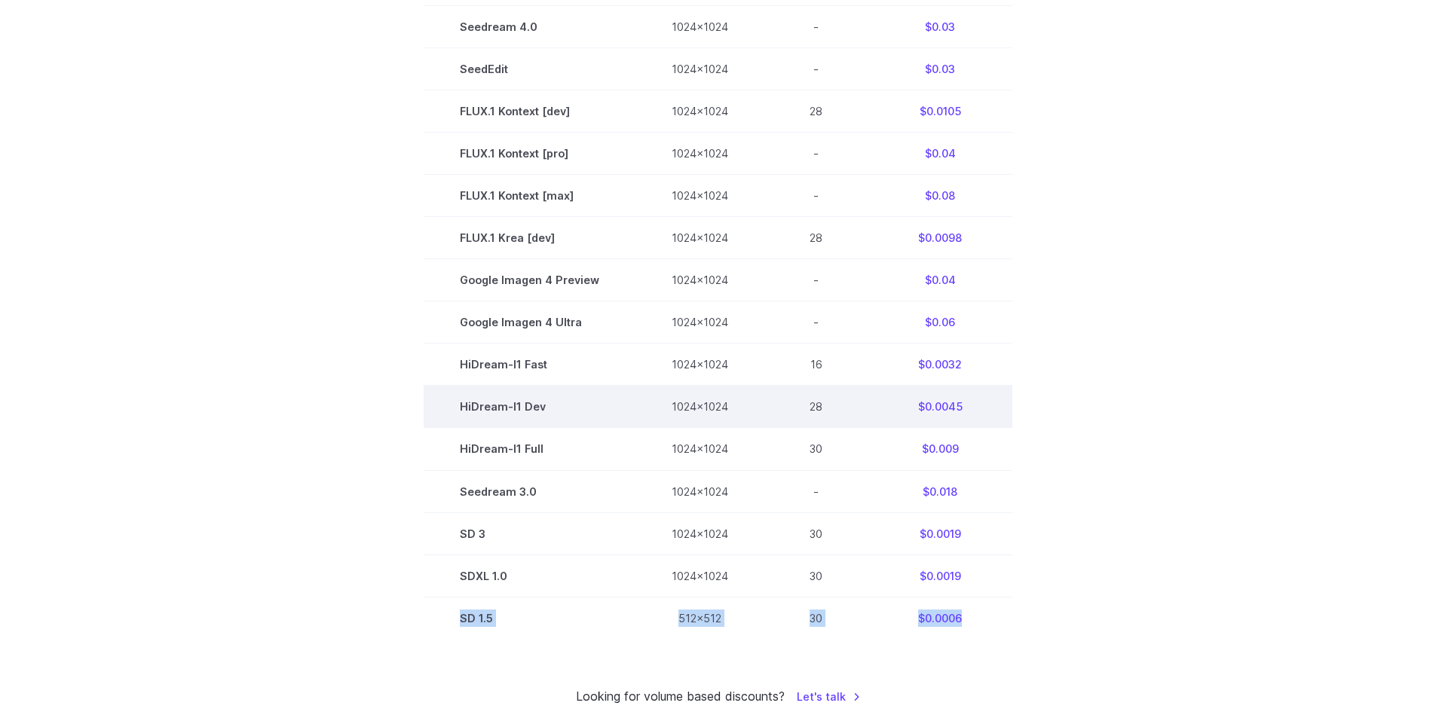
scroll to position [904, 0]
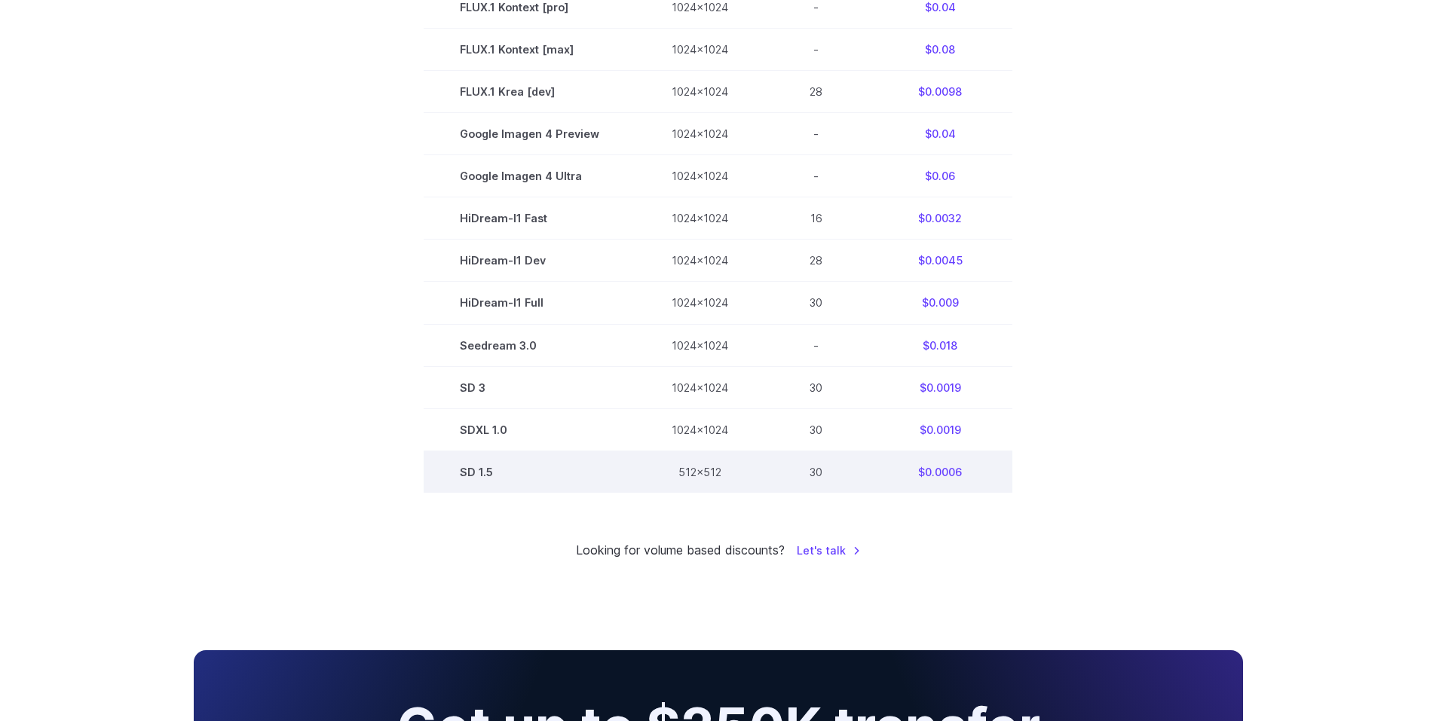
click at [484, 475] on td "SD 1.5" at bounding box center [530, 472] width 212 height 42
click at [484, 473] on td "SD 1.5" at bounding box center [530, 472] width 212 height 42
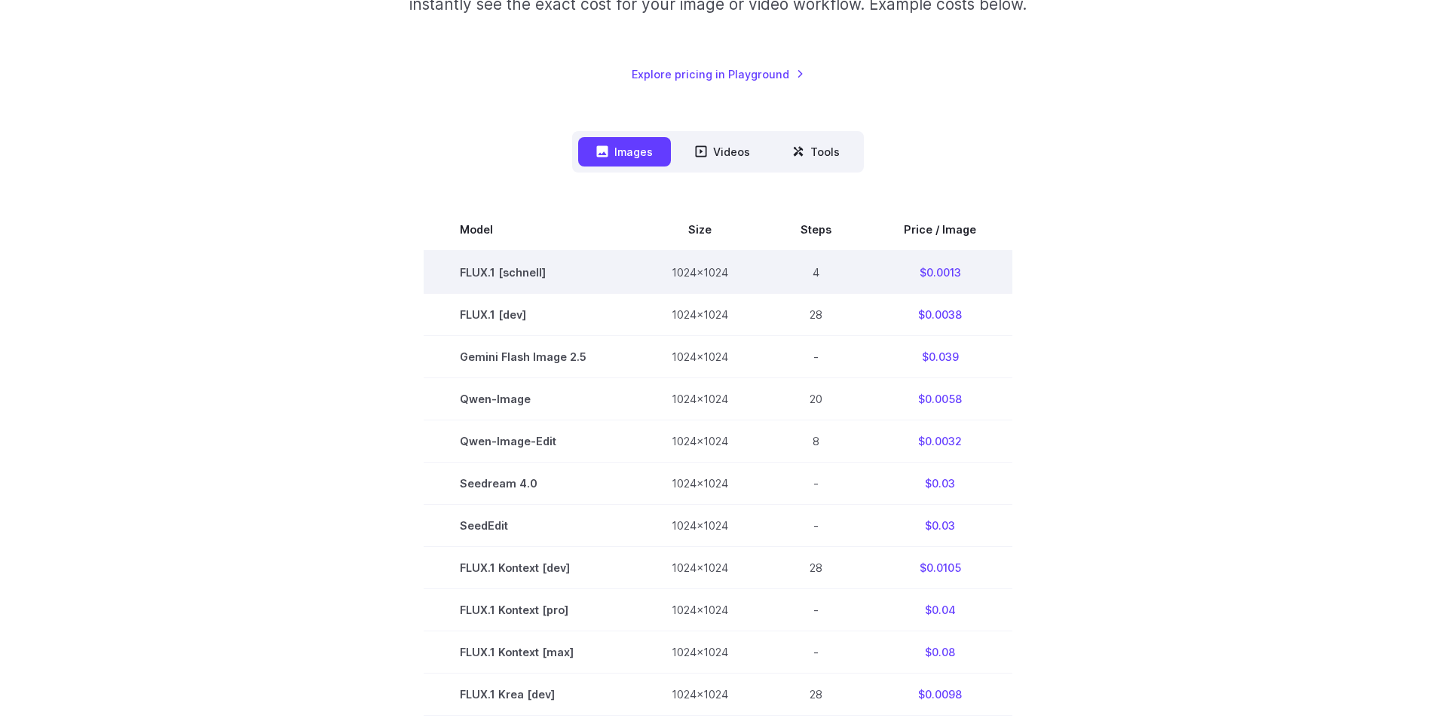
scroll to position [0, 0]
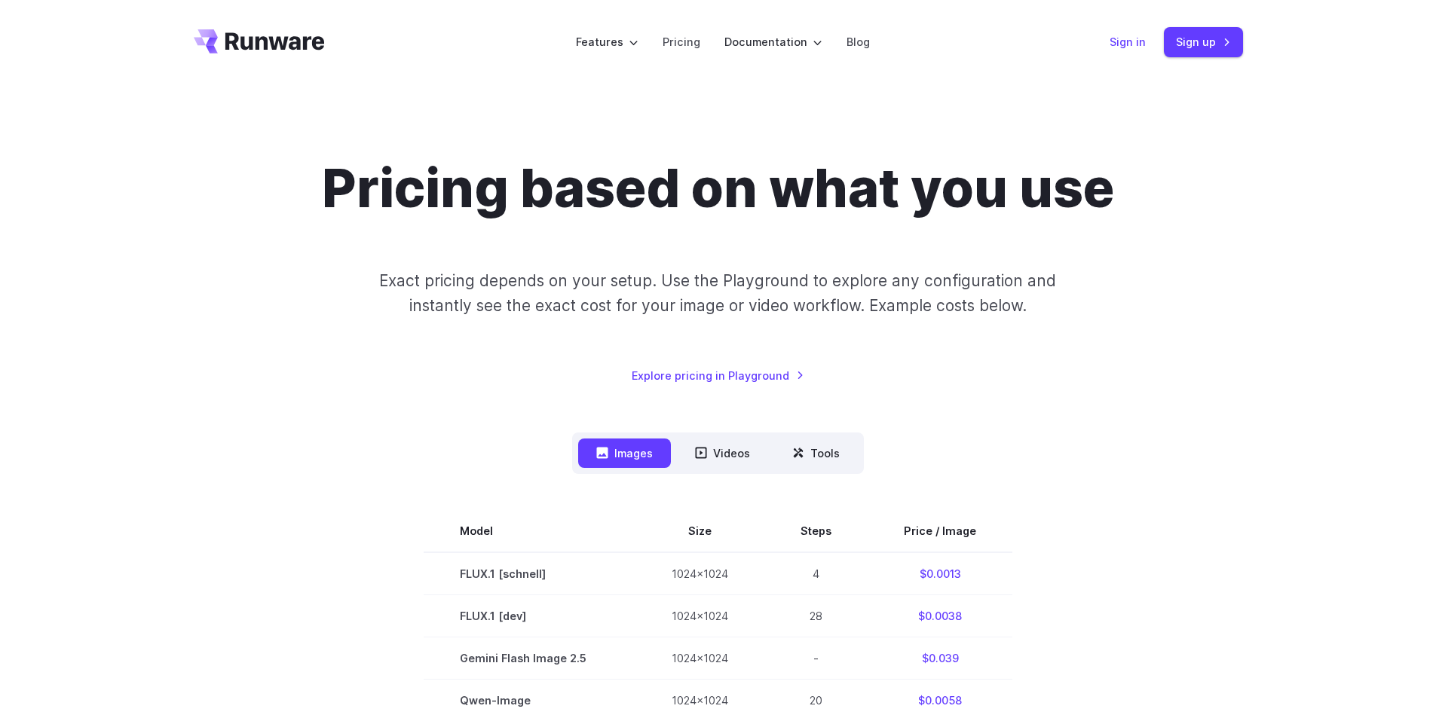
click at [1135, 41] on link "Sign in" at bounding box center [1127, 41] width 36 height 17
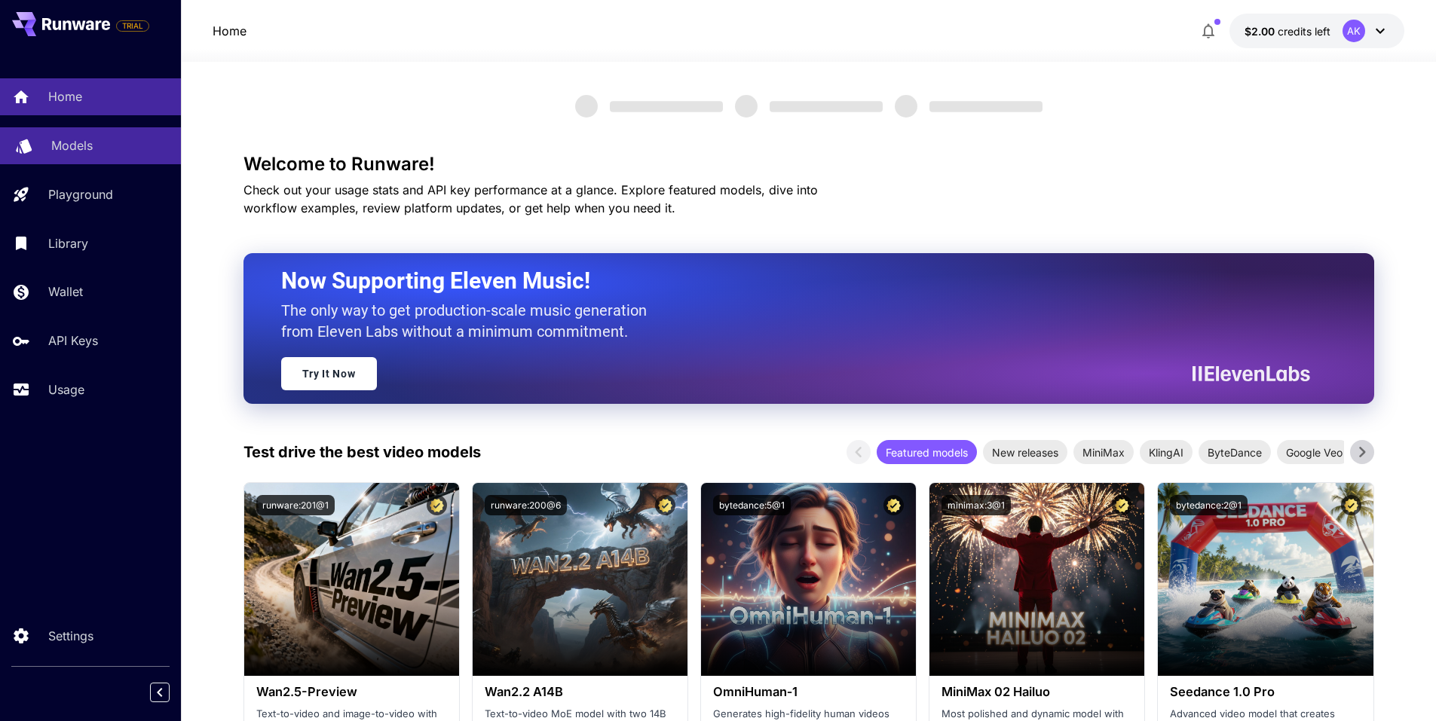
click at [72, 148] on p "Models" at bounding box center [71, 145] width 41 height 18
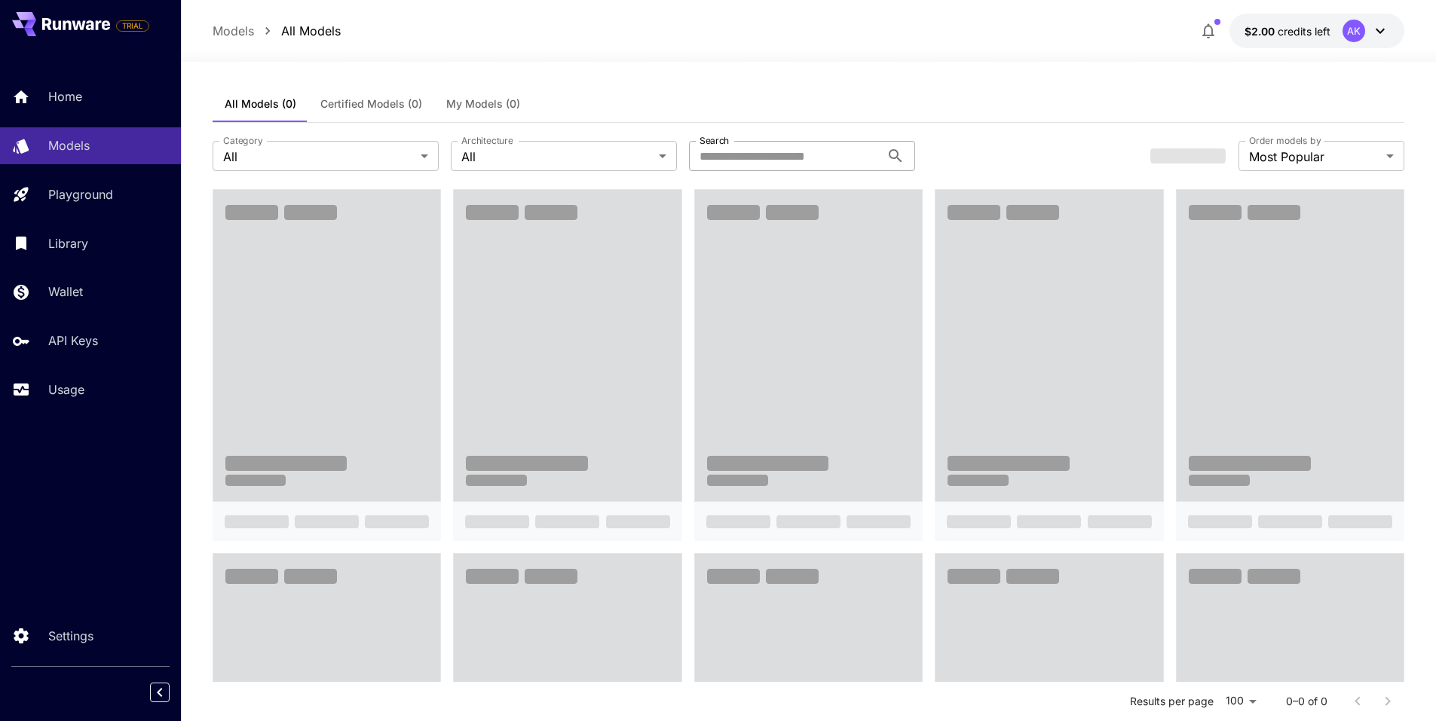
click at [759, 150] on input "Search" at bounding box center [784, 156] width 191 height 30
paste input "******"
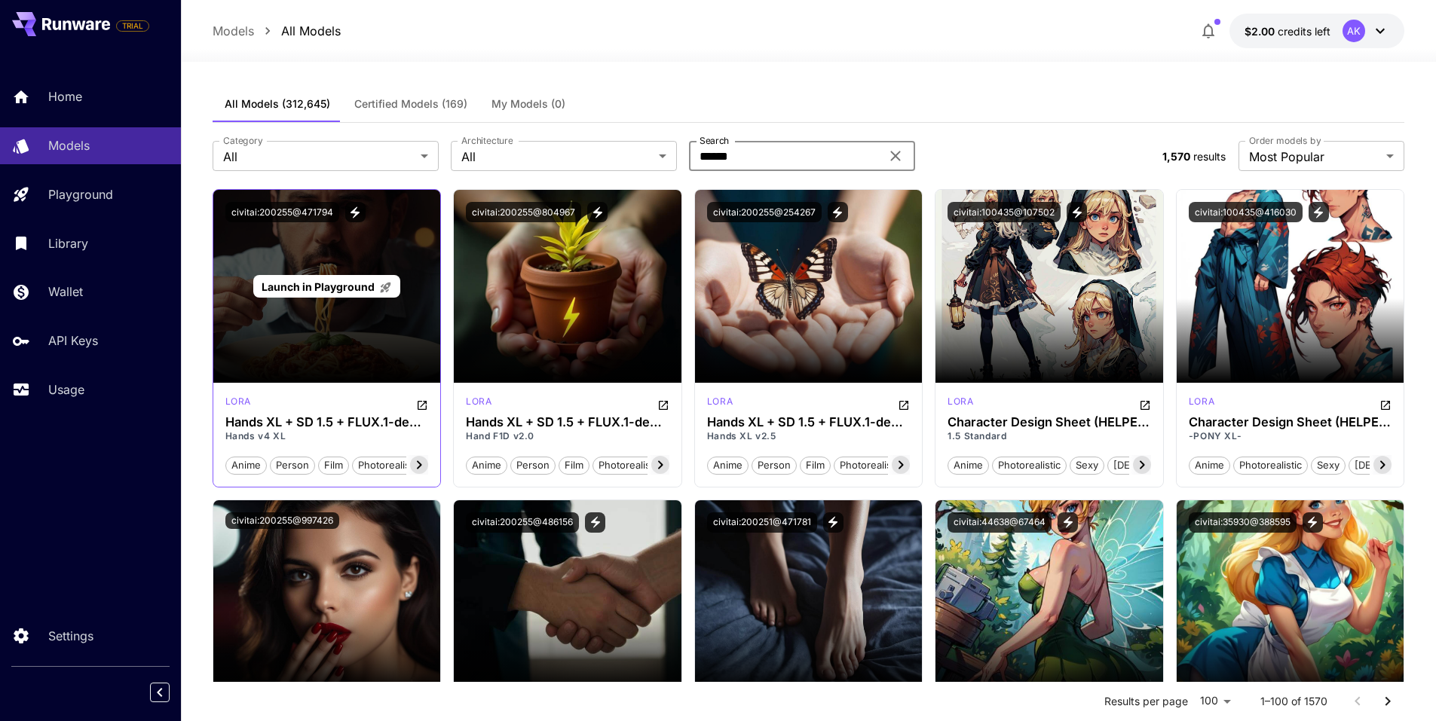
type input "******"
click at [348, 338] on div "Launch in Playground" at bounding box center [327, 286] width 228 height 193
click at [323, 286] on span "Launch in Playground" at bounding box center [318, 286] width 113 height 13
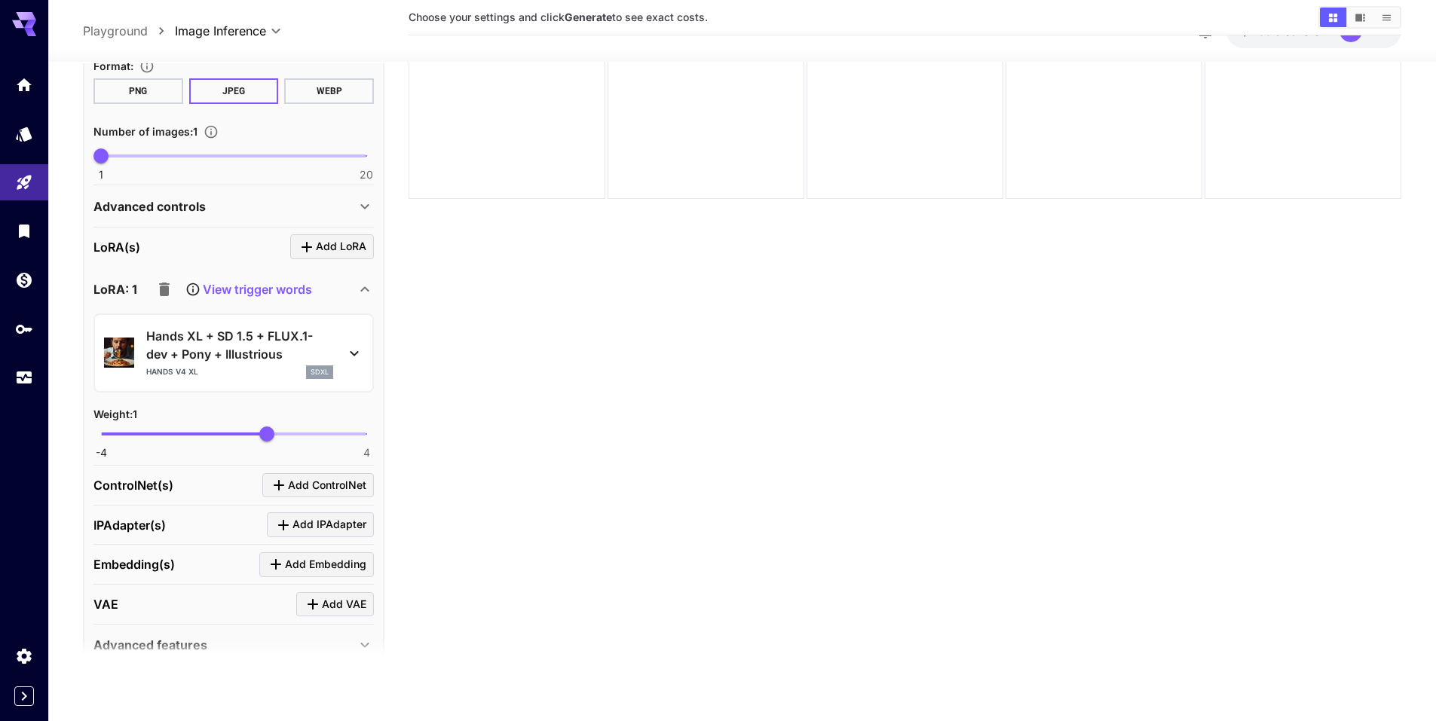
scroll to position [504, 0]
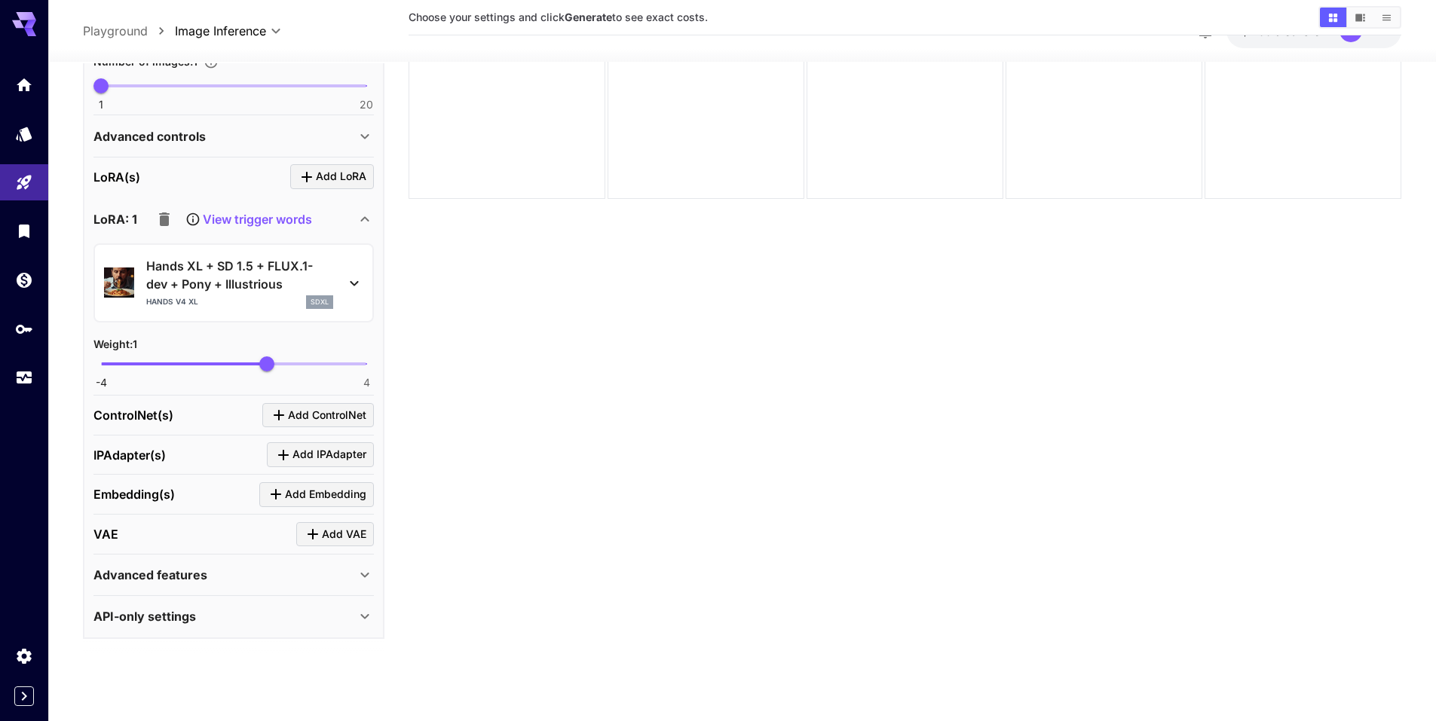
click at [362, 614] on icon at bounding box center [365, 616] width 18 height 18
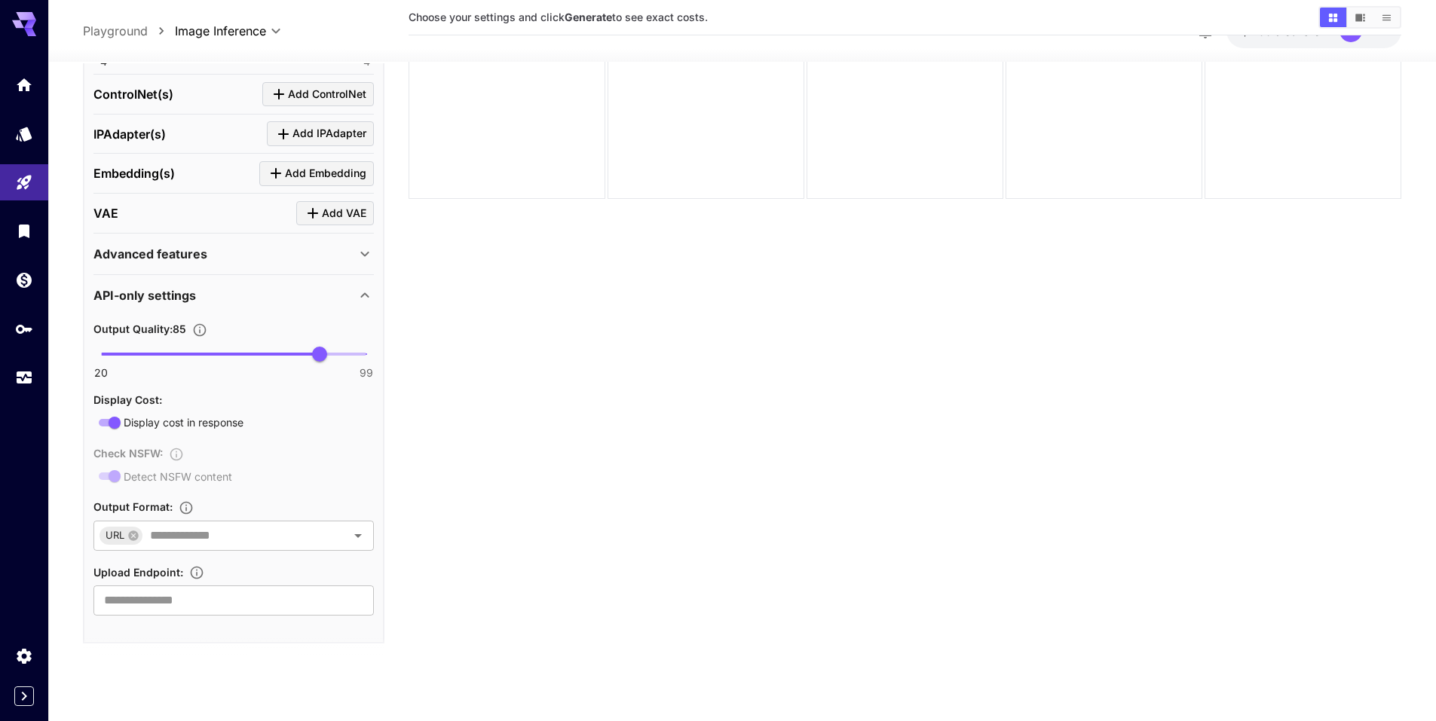
scroll to position [830, 0]
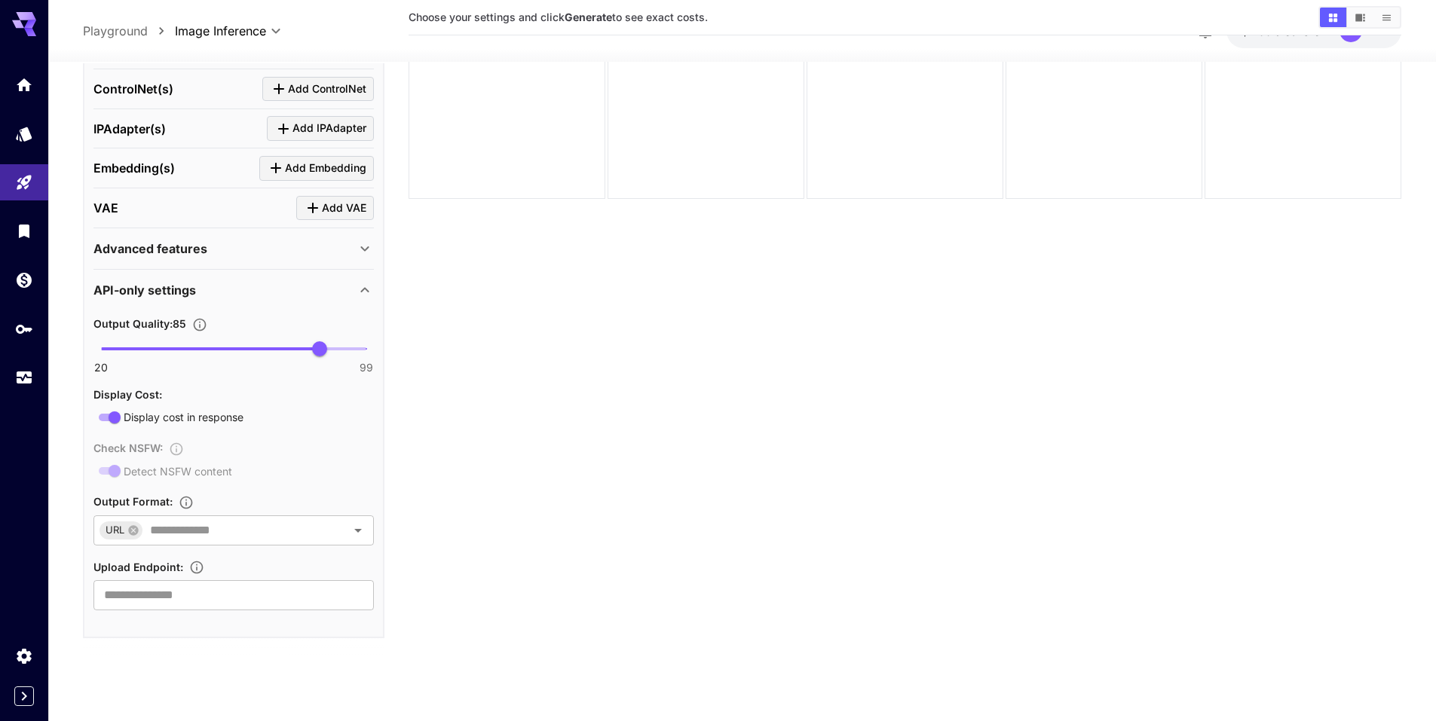
click at [225, 418] on span "Display cost in response" at bounding box center [184, 417] width 120 height 16
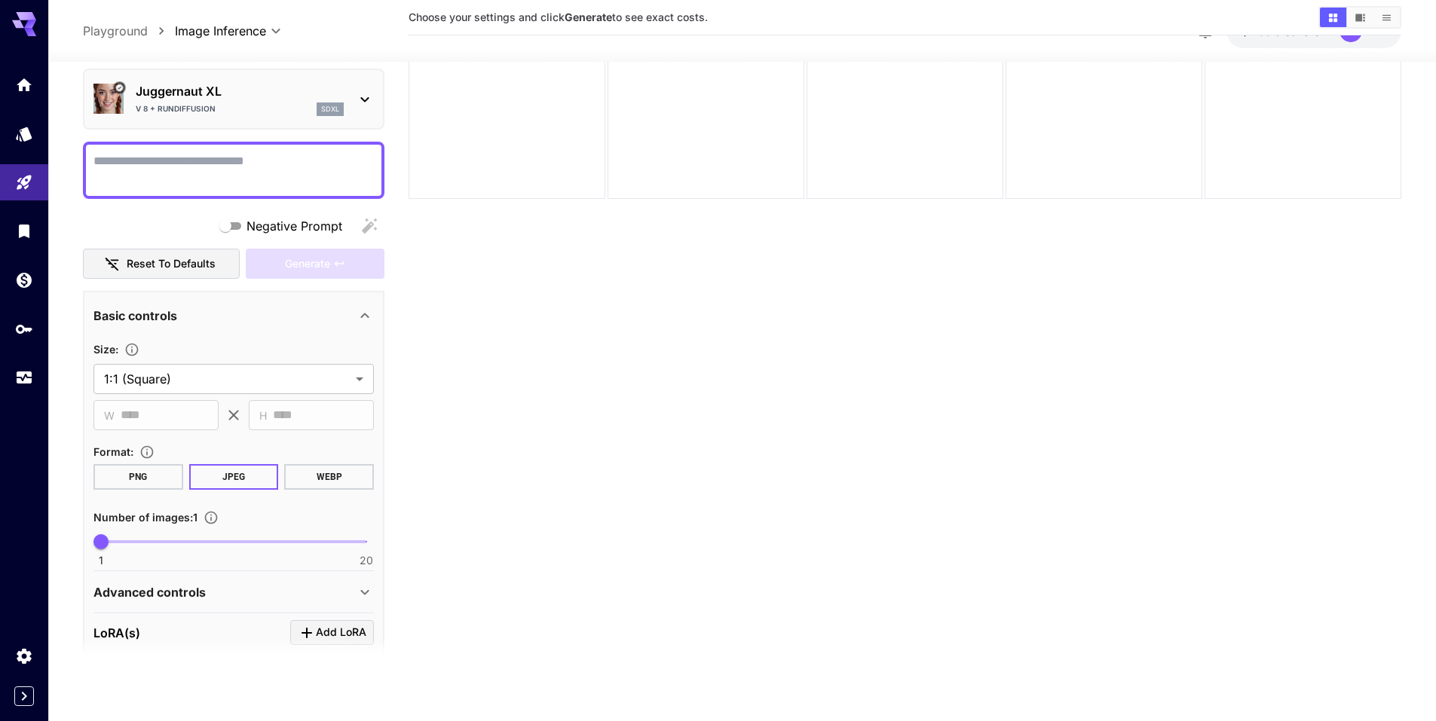
scroll to position [2, 0]
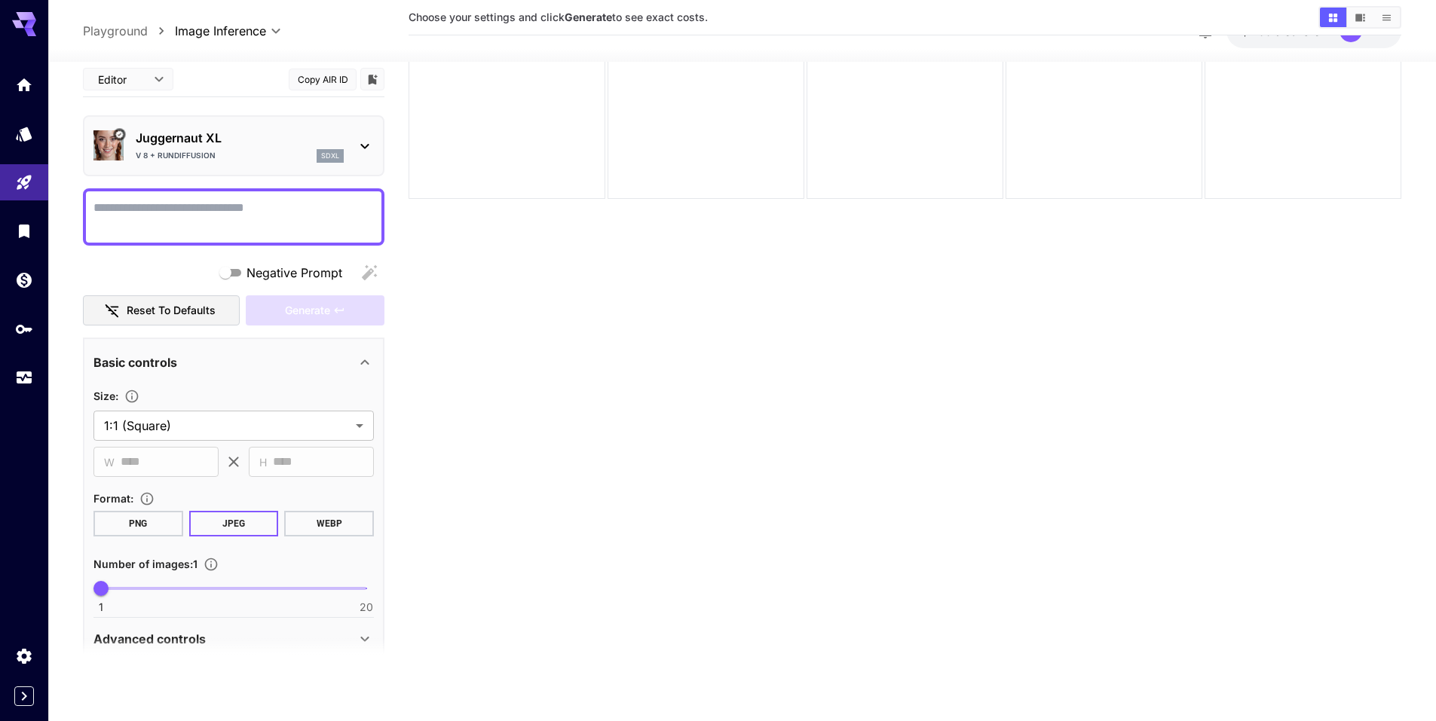
click at [146, 217] on textarea "Negative Prompt" at bounding box center [233, 216] width 280 height 36
type textarea "**********"
click at [277, 301] on button "Generate" at bounding box center [315, 310] width 139 height 31
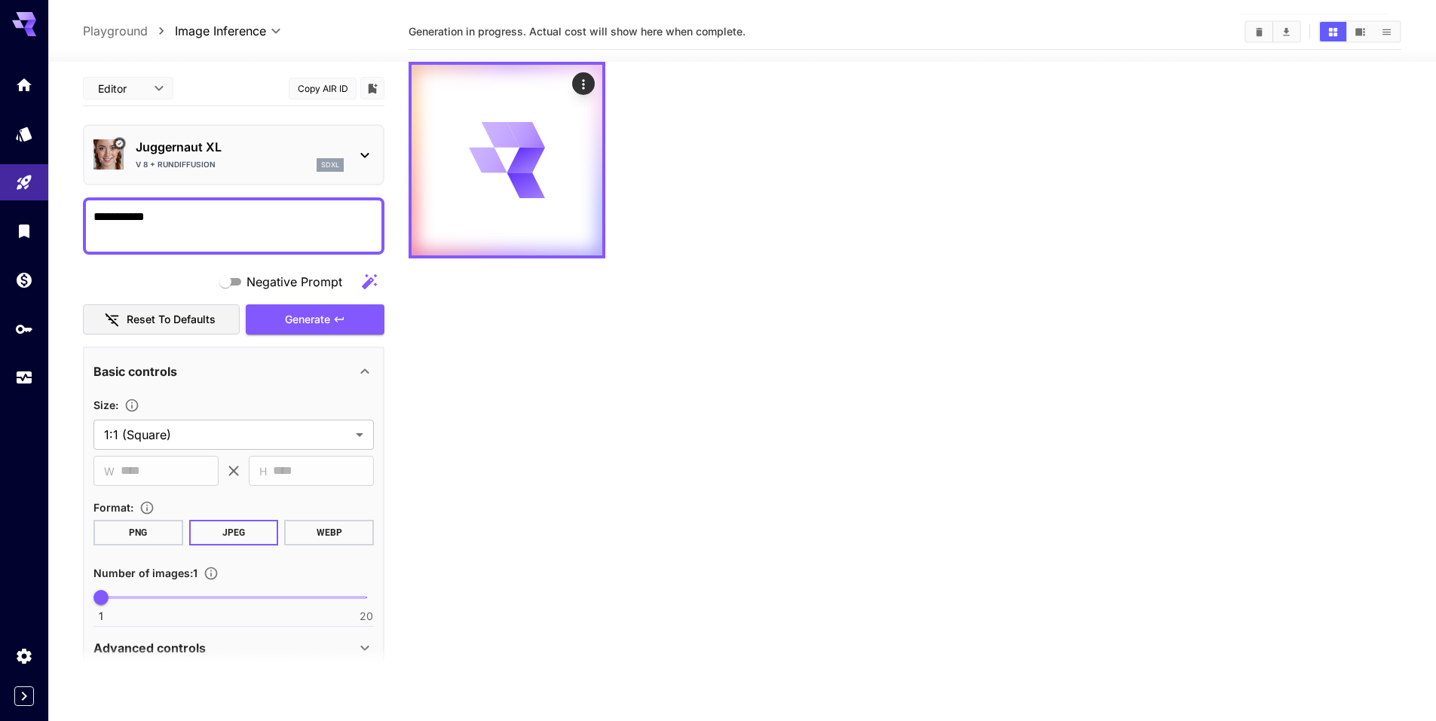
scroll to position [0, 0]
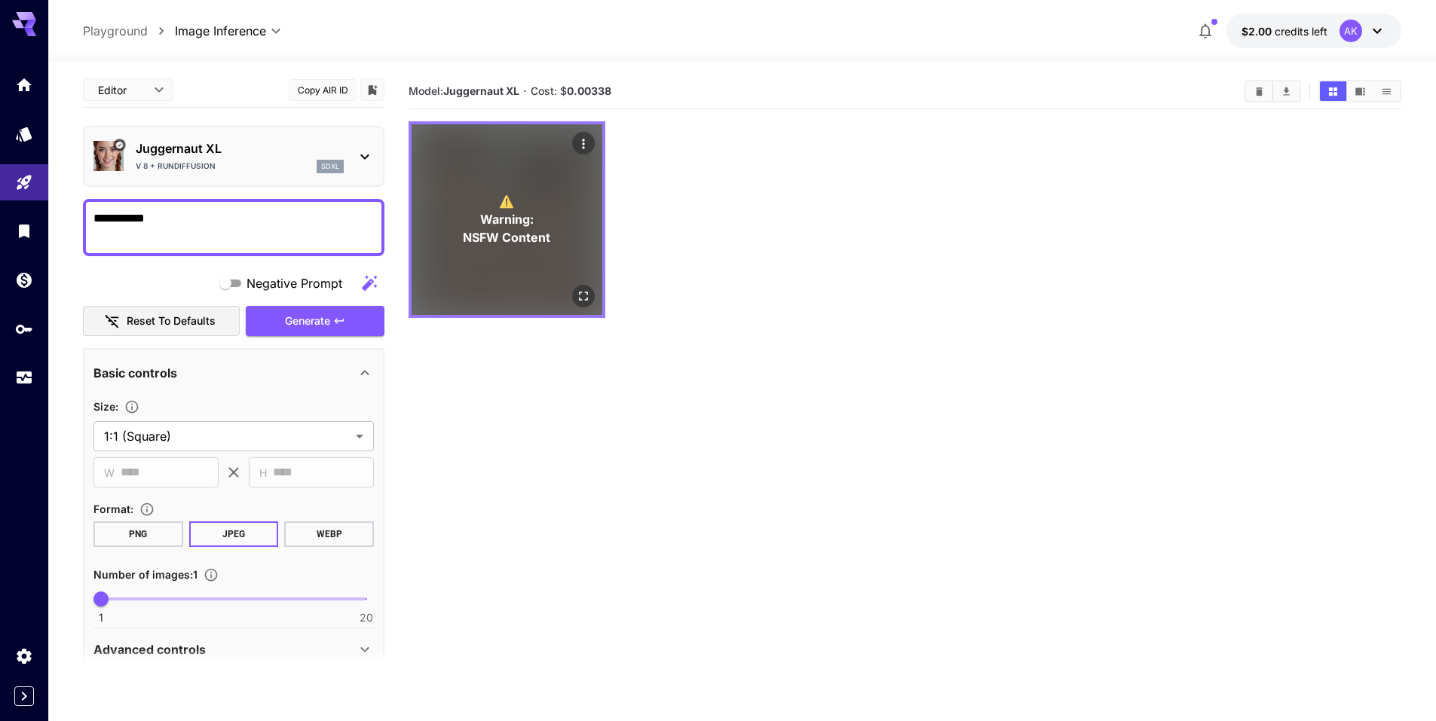
click at [506, 231] on span "NSFW Content" at bounding box center [506, 237] width 87 height 18
click at [585, 293] on icon "Open in fullscreen" at bounding box center [583, 296] width 15 height 15
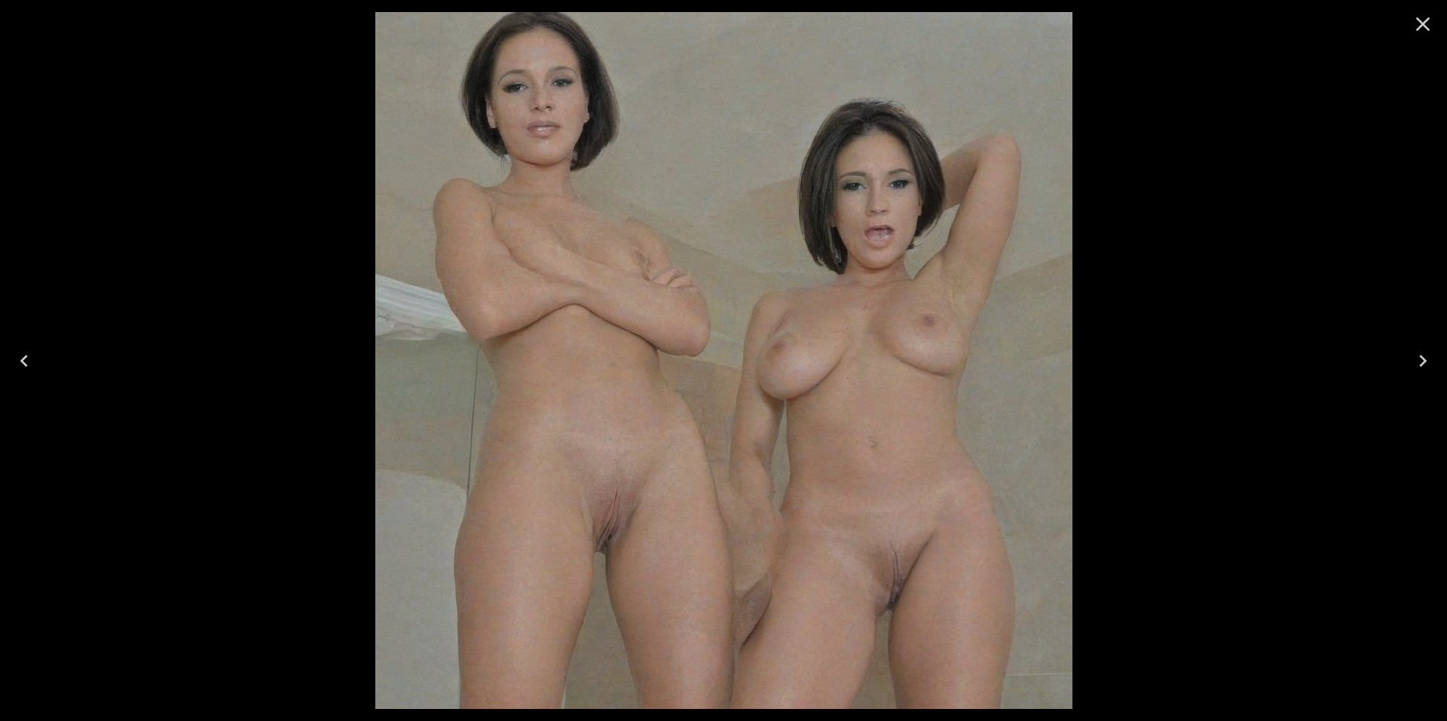
click at [1427, 23] on icon "Close" at bounding box center [1423, 24] width 24 height 24
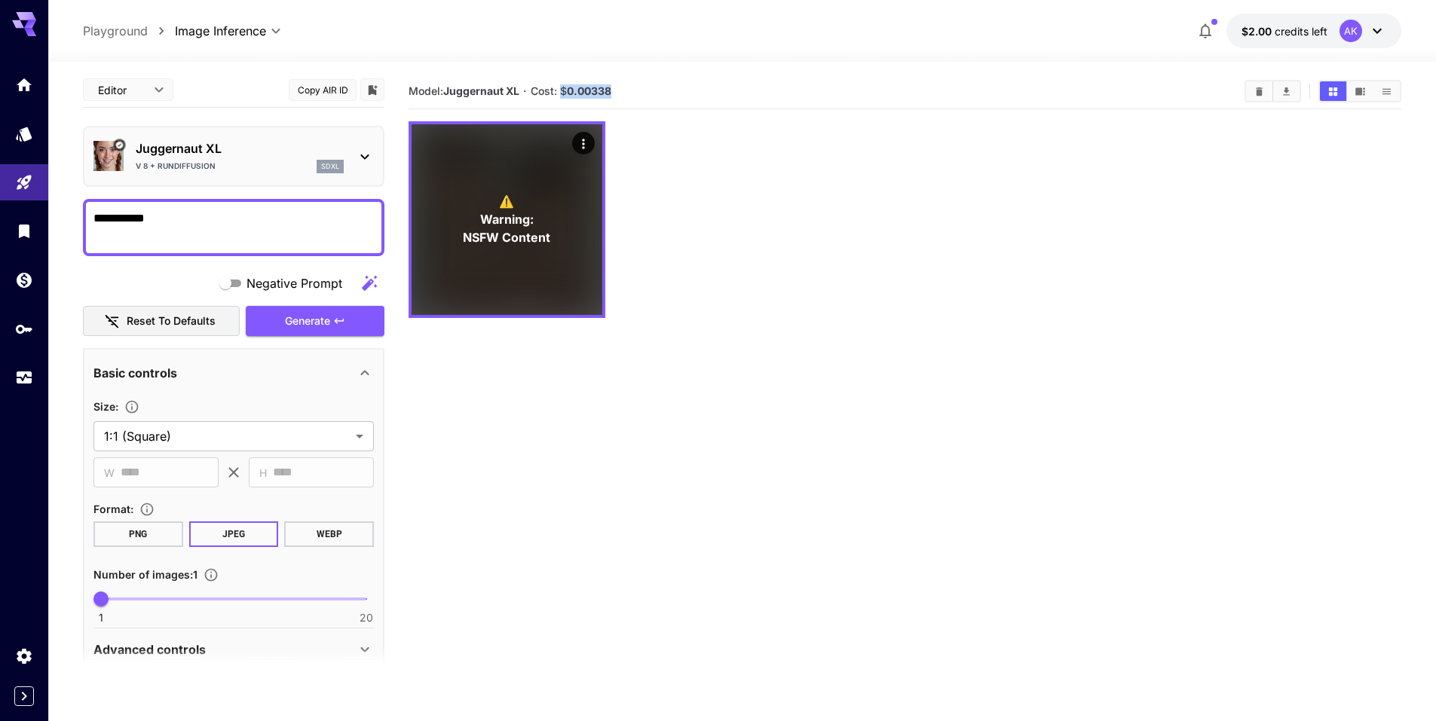
drag, startPoint x: 625, startPoint y: 87, endPoint x: 562, endPoint y: 87, distance: 63.3
click at [562, 87] on section "Model: Juggernaut XL · Cost: $ 0.00338" at bounding box center [820, 91] width 824 height 18
copy span "$ 0.00338"
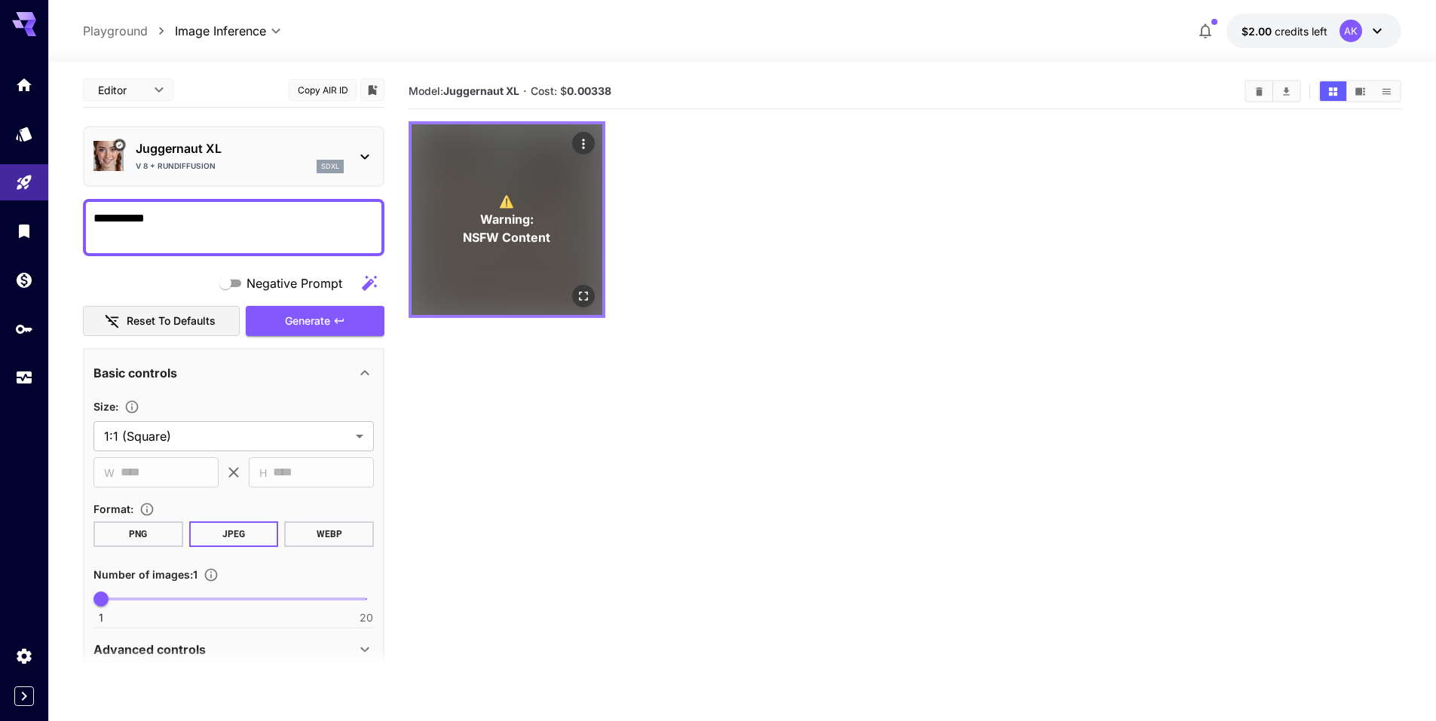
click at [555, 179] on div "⚠️ Warning: NSFW Content" at bounding box center [506, 219] width 191 height 191
click at [581, 289] on icon "Open in fullscreen" at bounding box center [583, 296] width 15 height 15
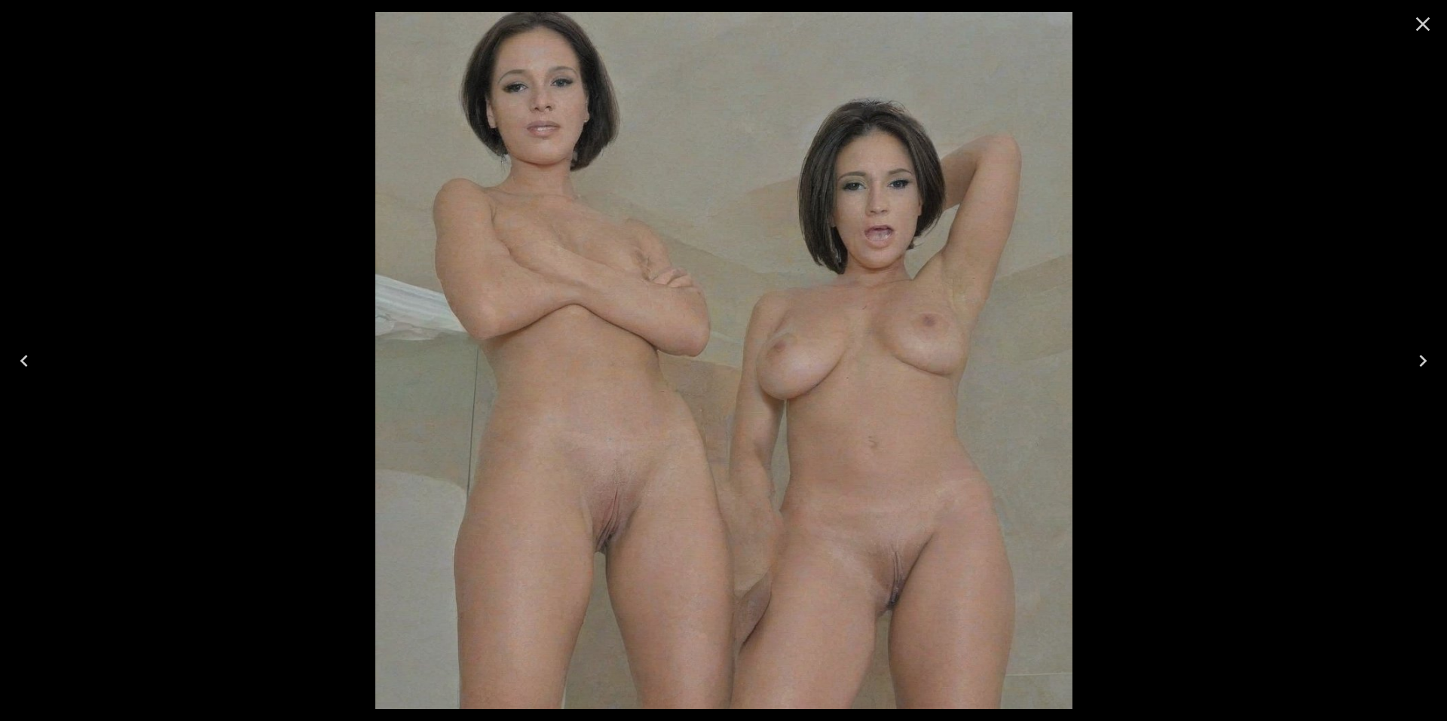
click at [1421, 32] on icon "Close" at bounding box center [1423, 24] width 24 height 24
